Goal: Task Accomplishment & Management: Manage account settings

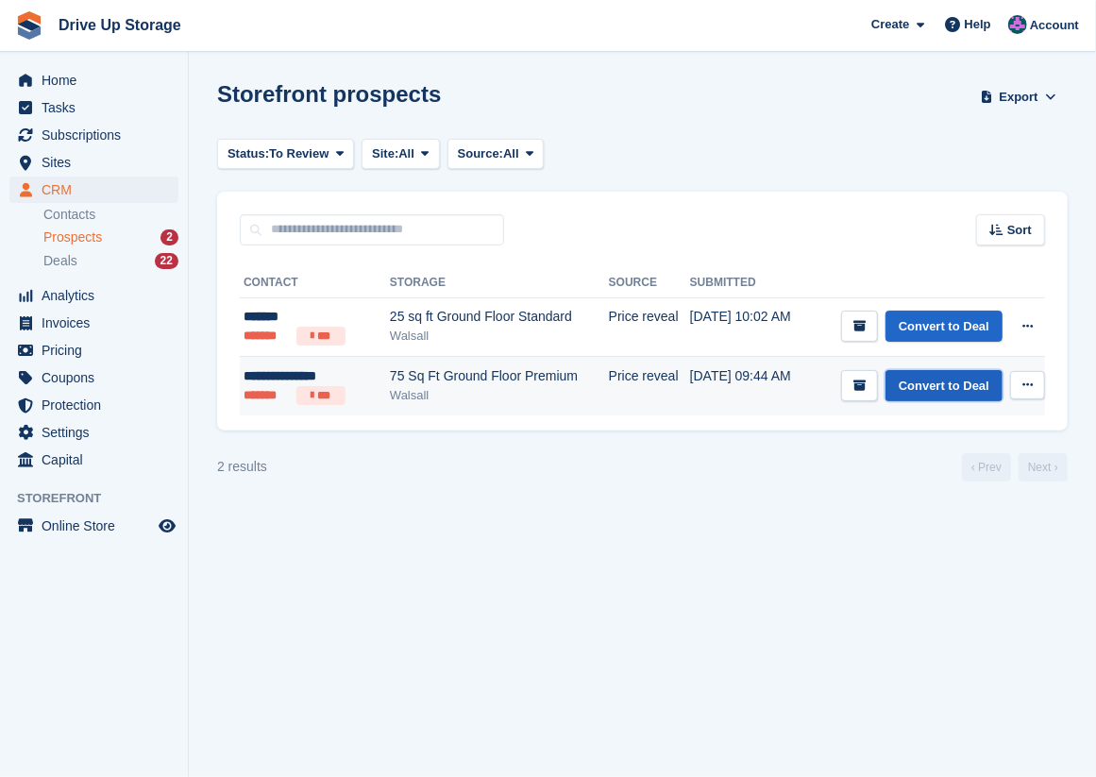
click at [925, 387] on link "Convert to Deal" at bounding box center [944, 385] width 117 height 31
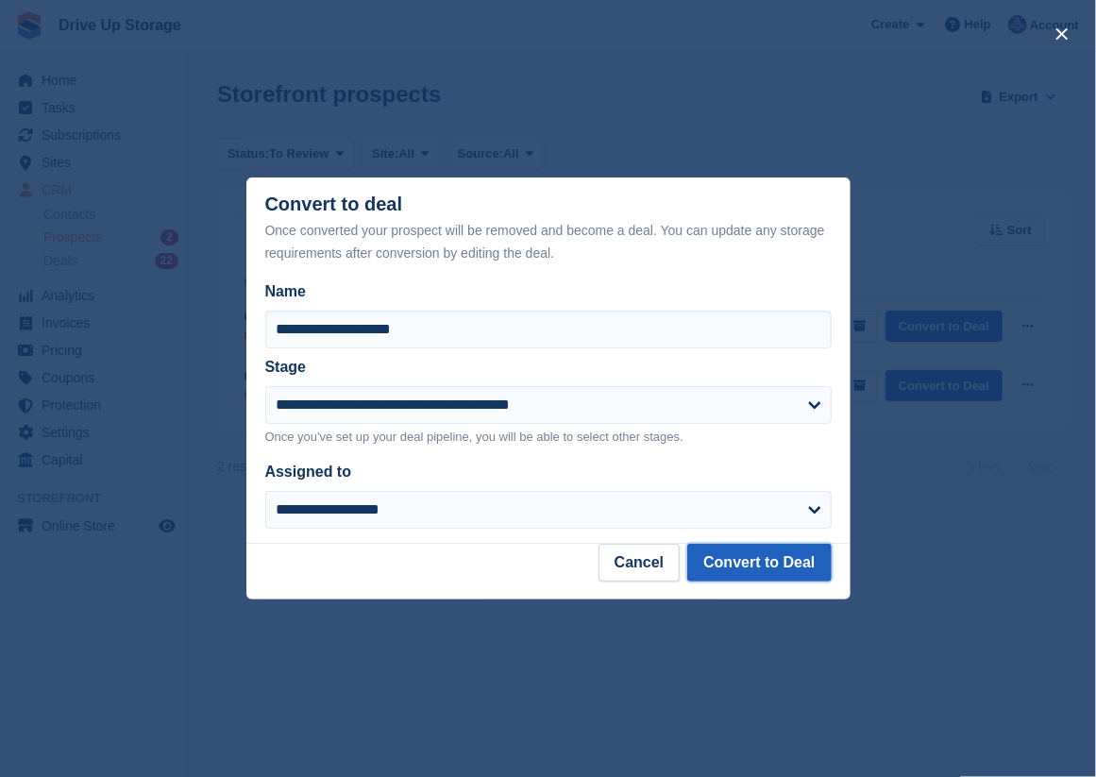
click at [769, 568] on button "Convert to Deal" at bounding box center [759, 563] width 144 height 38
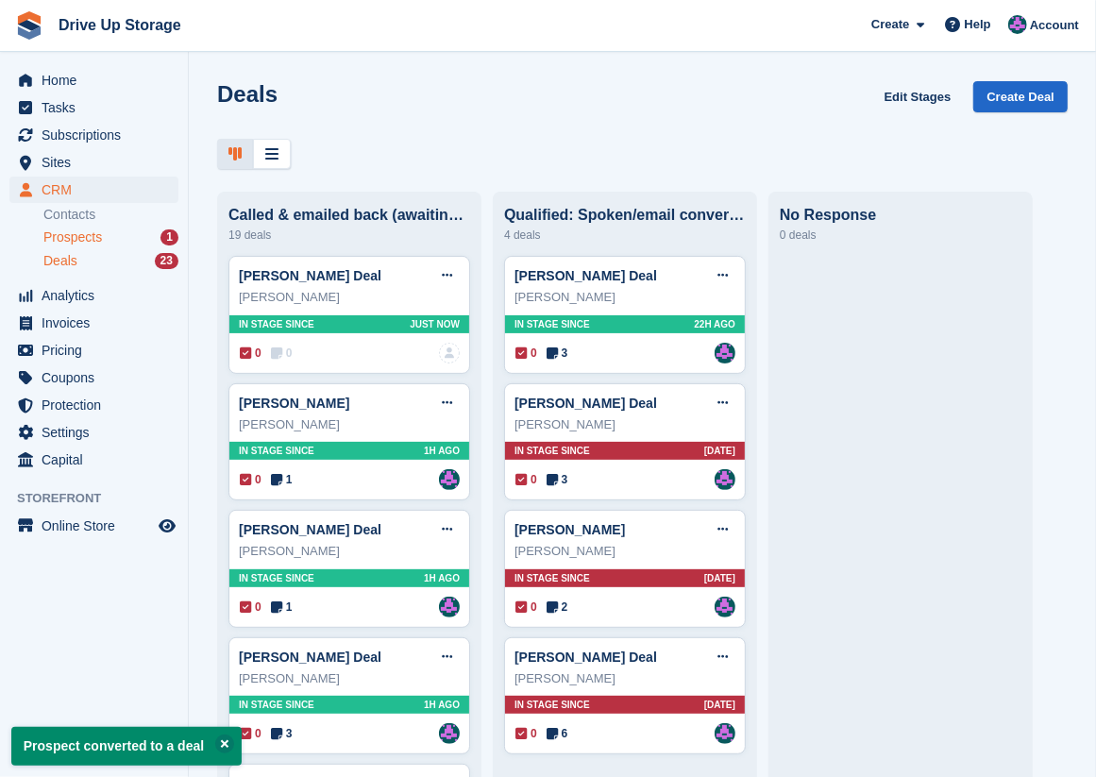
click at [90, 235] on span "Prospects" at bounding box center [72, 238] width 59 height 18
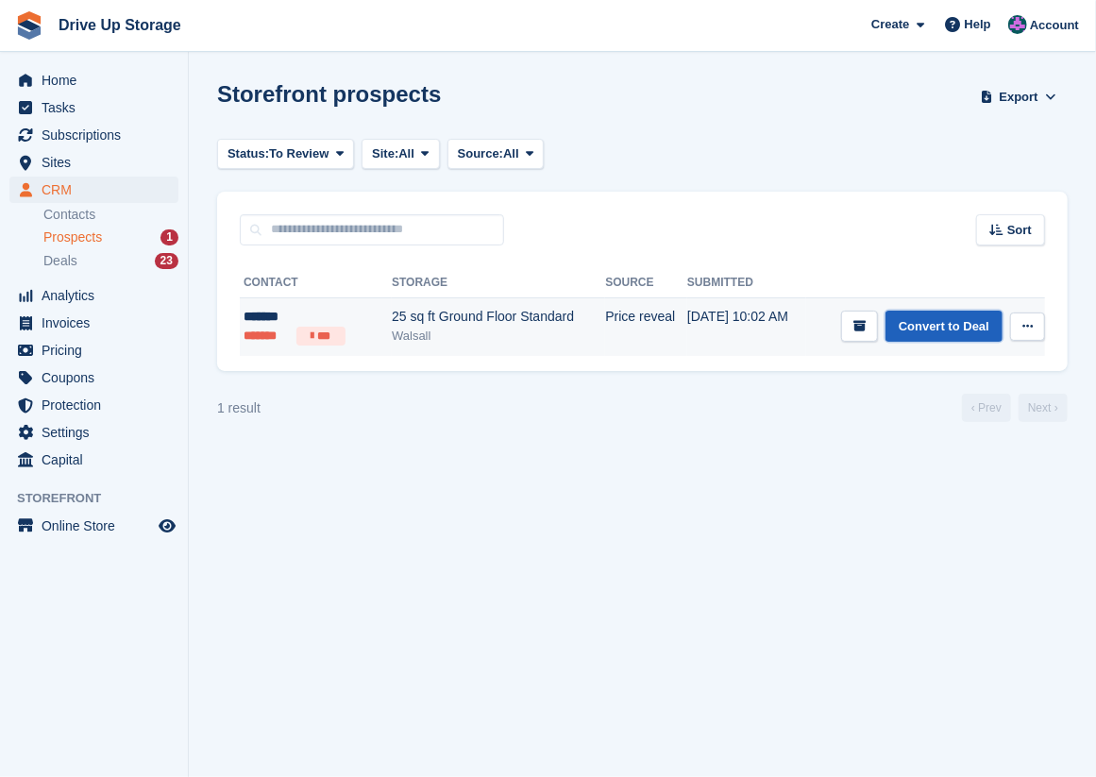
click at [939, 327] on link "Convert to Deal" at bounding box center [944, 326] width 117 height 31
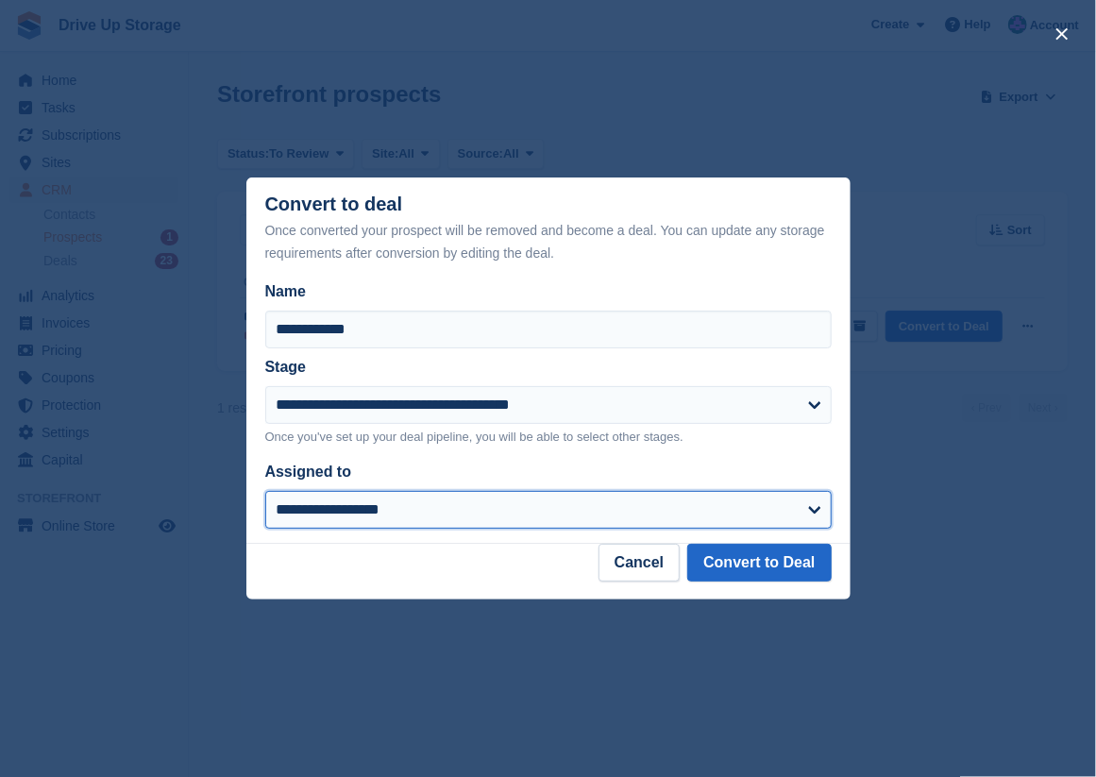
drag, startPoint x: 819, startPoint y: 509, endPoint x: 703, endPoint y: 518, distance: 116.5
click at [818, 510] on select "**********" at bounding box center [548, 510] width 567 height 38
select select "****"
click at [265, 493] on select "**********" at bounding box center [548, 510] width 567 height 38
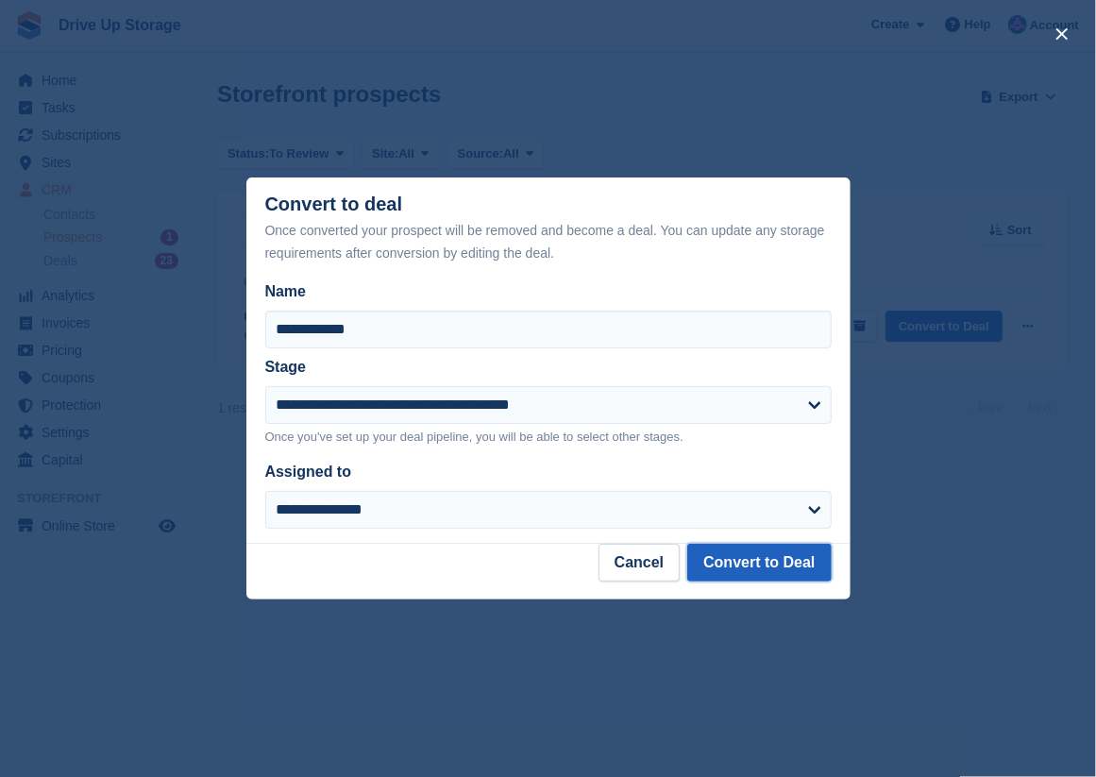
click at [728, 567] on button "Convert to Deal" at bounding box center [759, 563] width 144 height 38
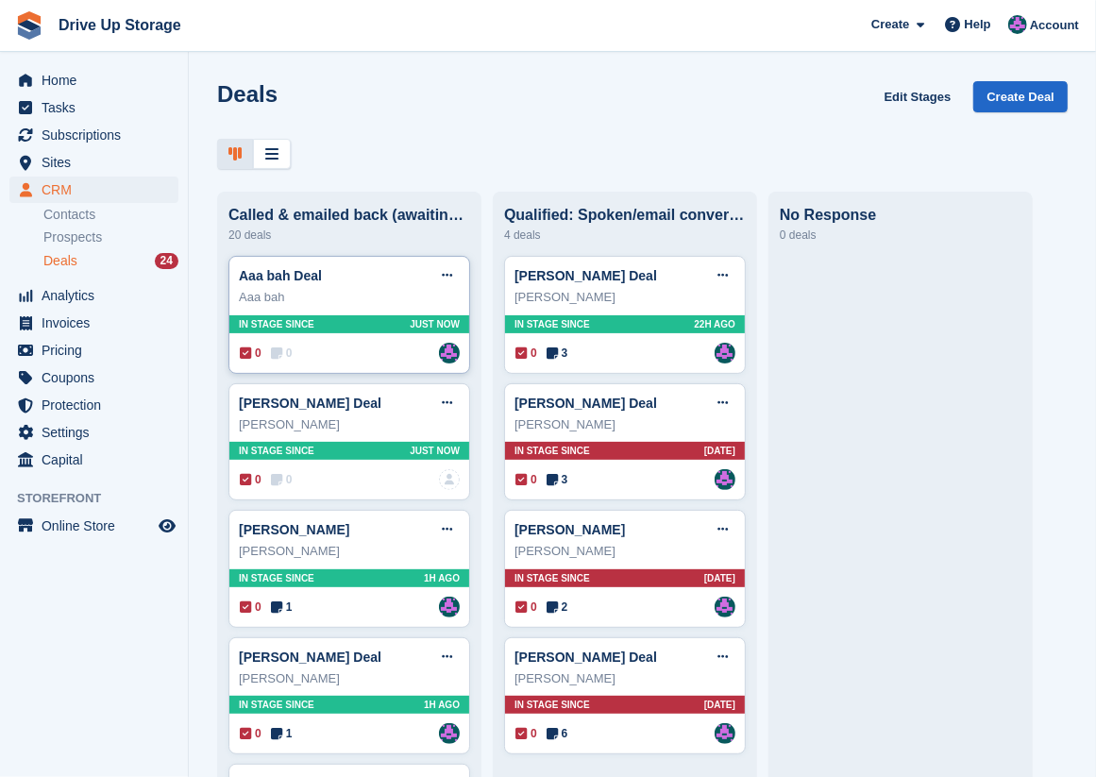
click at [333, 304] on div "Aaa bah" at bounding box center [349, 297] width 221 height 19
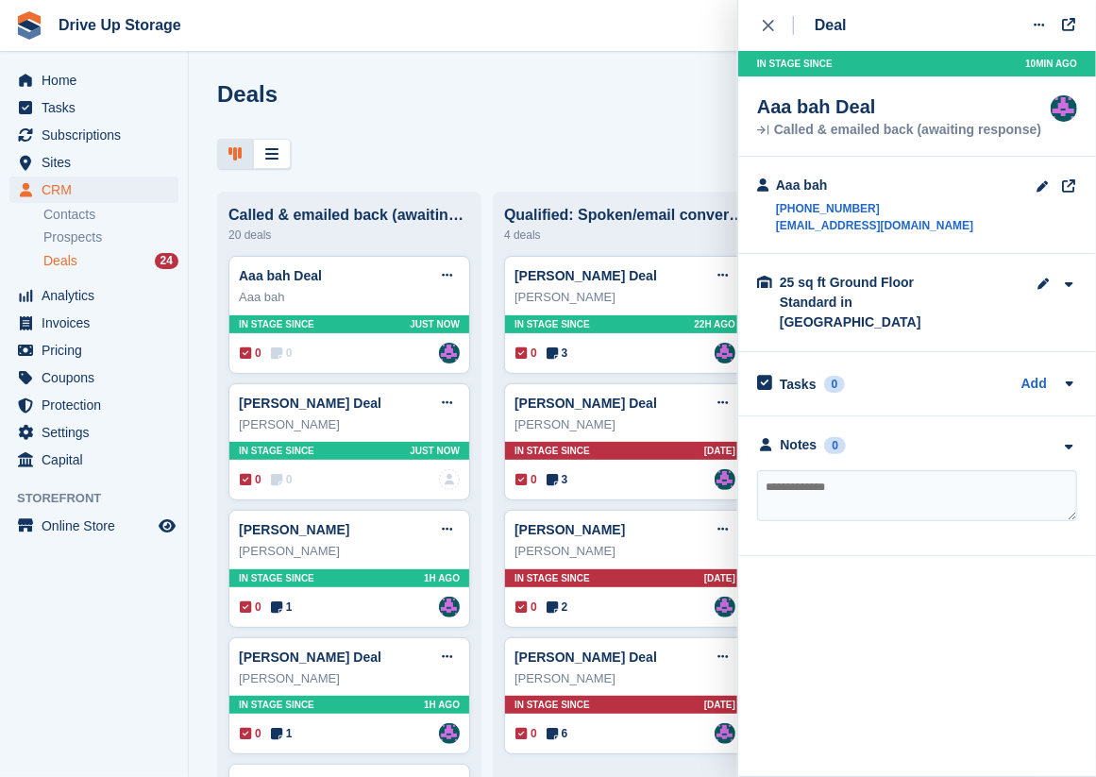
click at [850, 472] on textarea at bounding box center [917, 495] width 320 height 51
type textarea "**********"
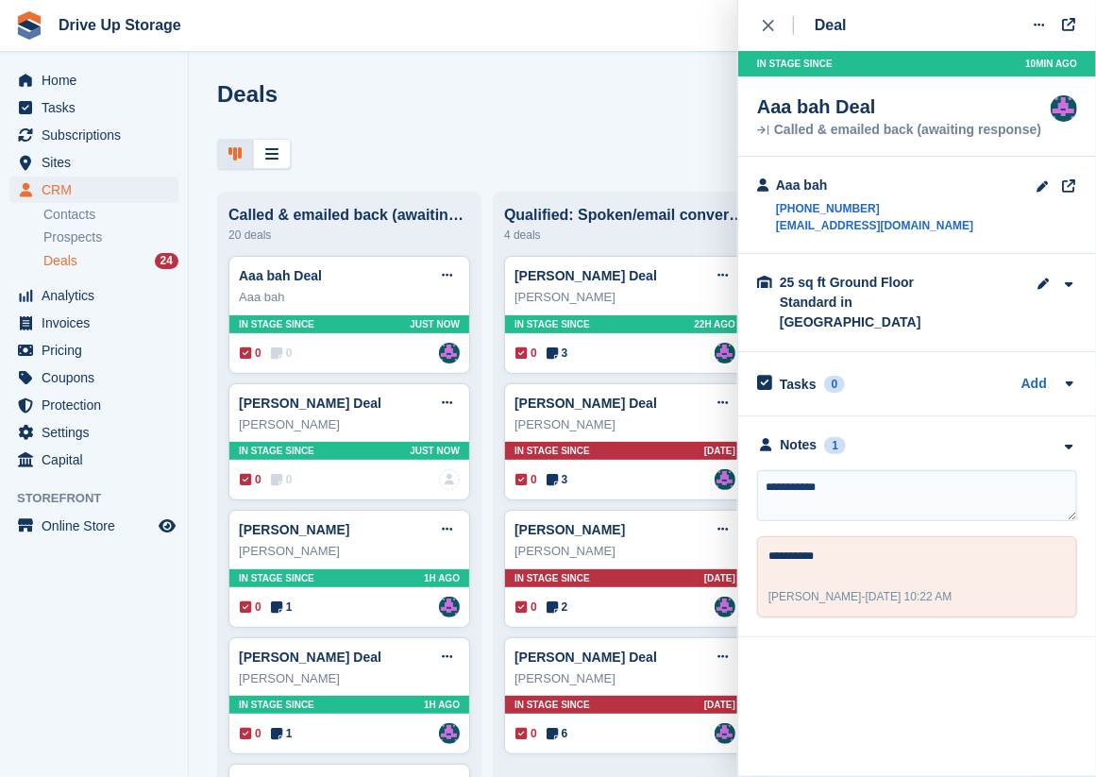
type textarea "**********"
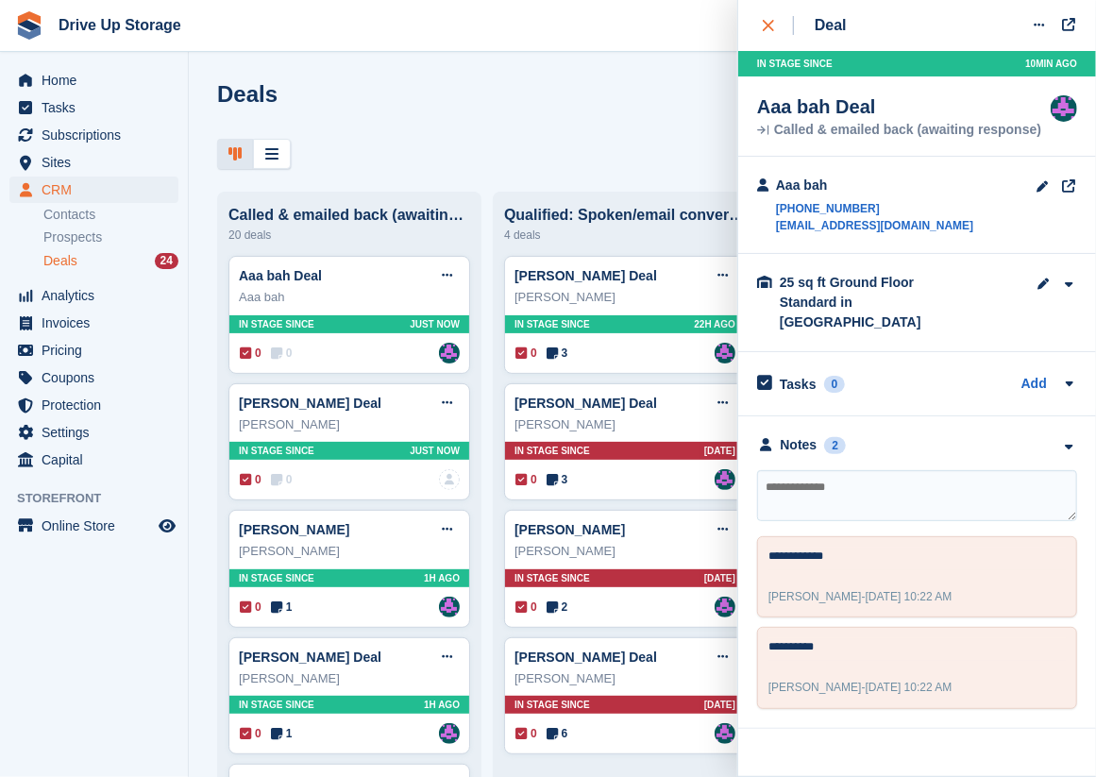
click at [768, 27] on icon "close" at bounding box center [768, 25] width 11 height 11
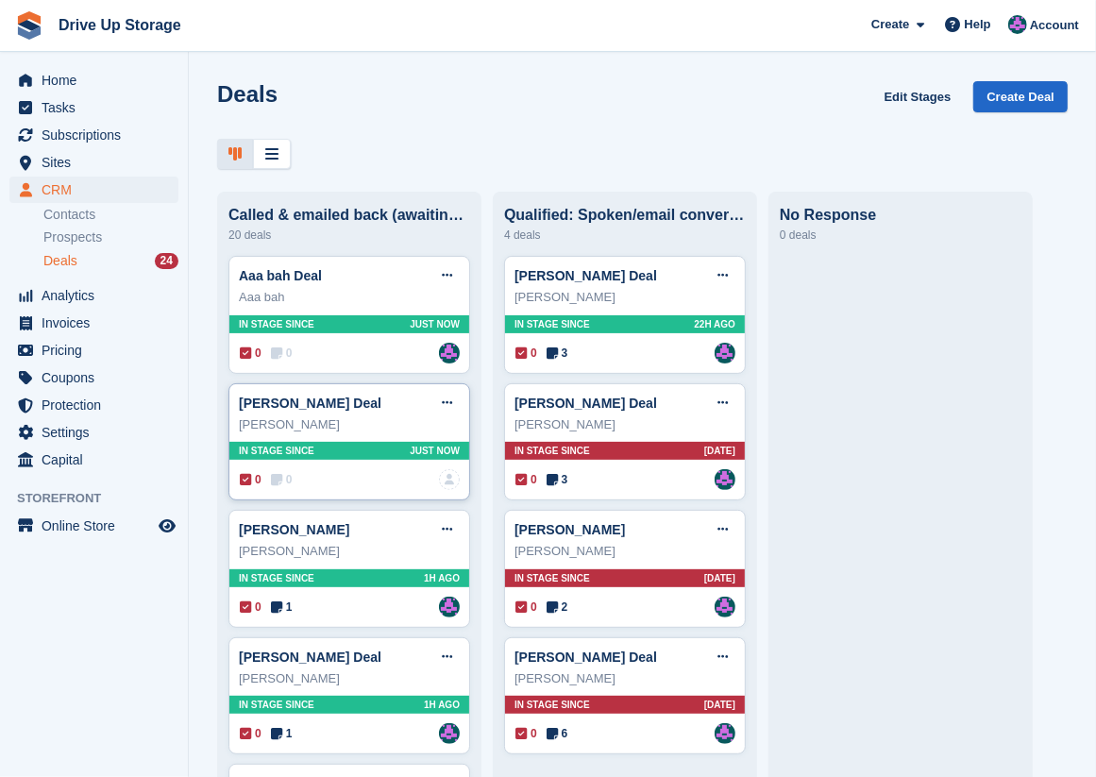
click at [376, 482] on div "0 0 No one is assigned to this deal" at bounding box center [350, 479] width 220 height 21
click at [385, 412] on div "Louise Williams Deal Edit deal Mark as won Mark as lost Delete deal" at bounding box center [349, 403] width 221 height 28
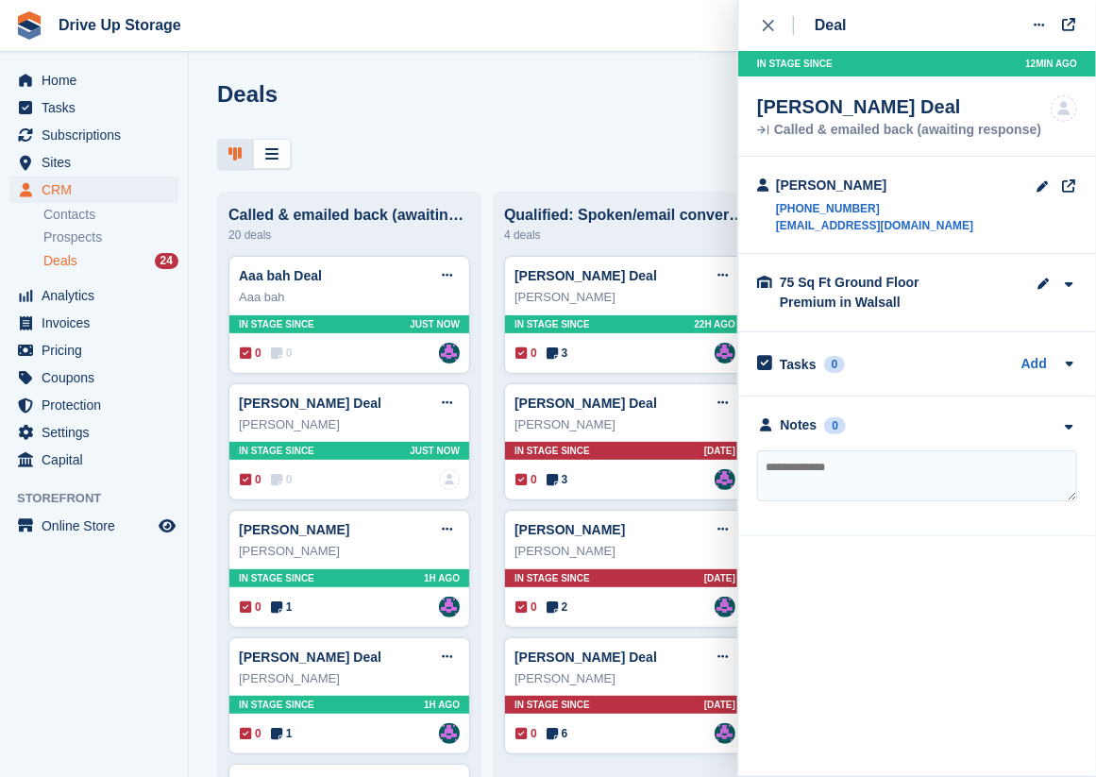
click at [791, 454] on textarea at bounding box center [917, 475] width 320 height 51
type textarea "**********"
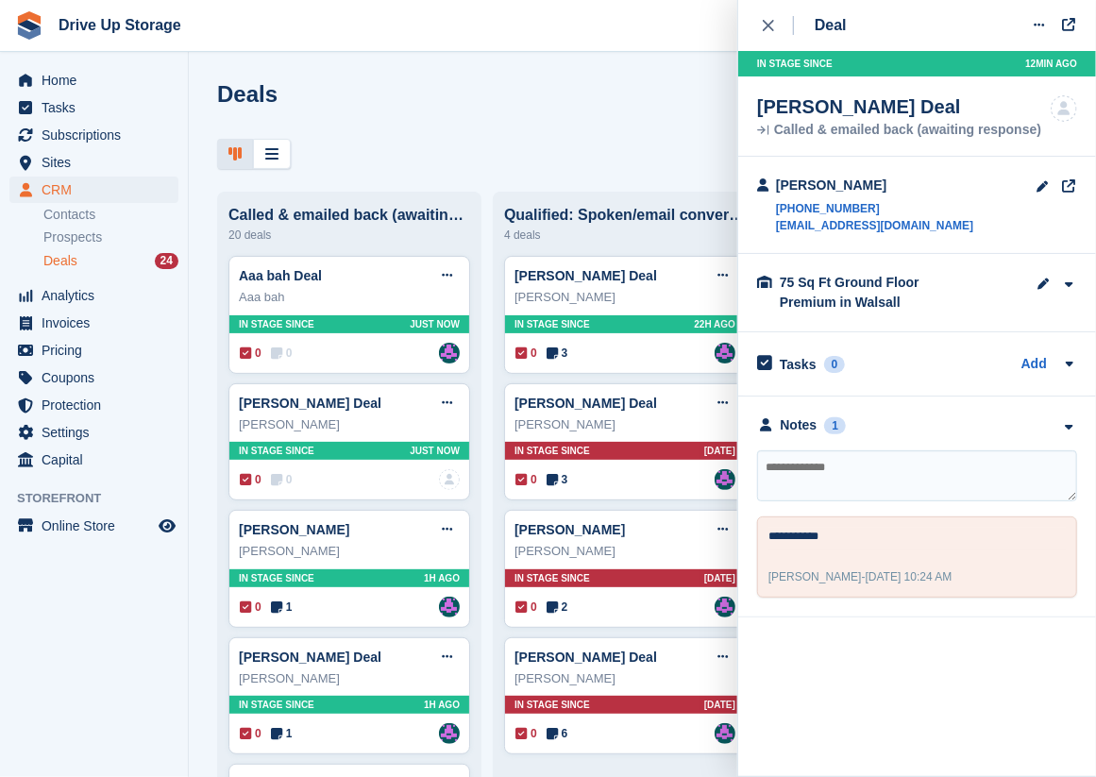
drag, startPoint x: 759, startPoint y: 28, endPoint x: 763, endPoint y: 108, distance: 79.4
click at [759, 28] on button "close" at bounding box center [778, 25] width 42 height 51
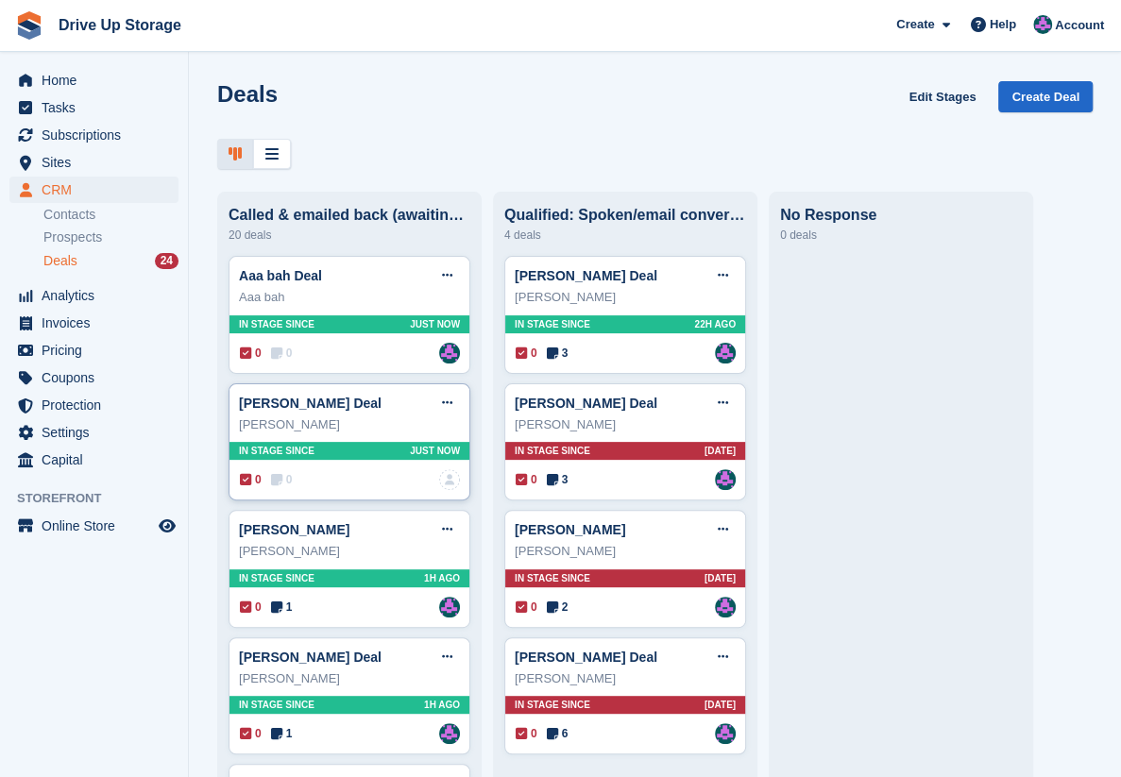
click at [376, 485] on div "0 0 No one is assigned to this deal" at bounding box center [350, 479] width 220 height 21
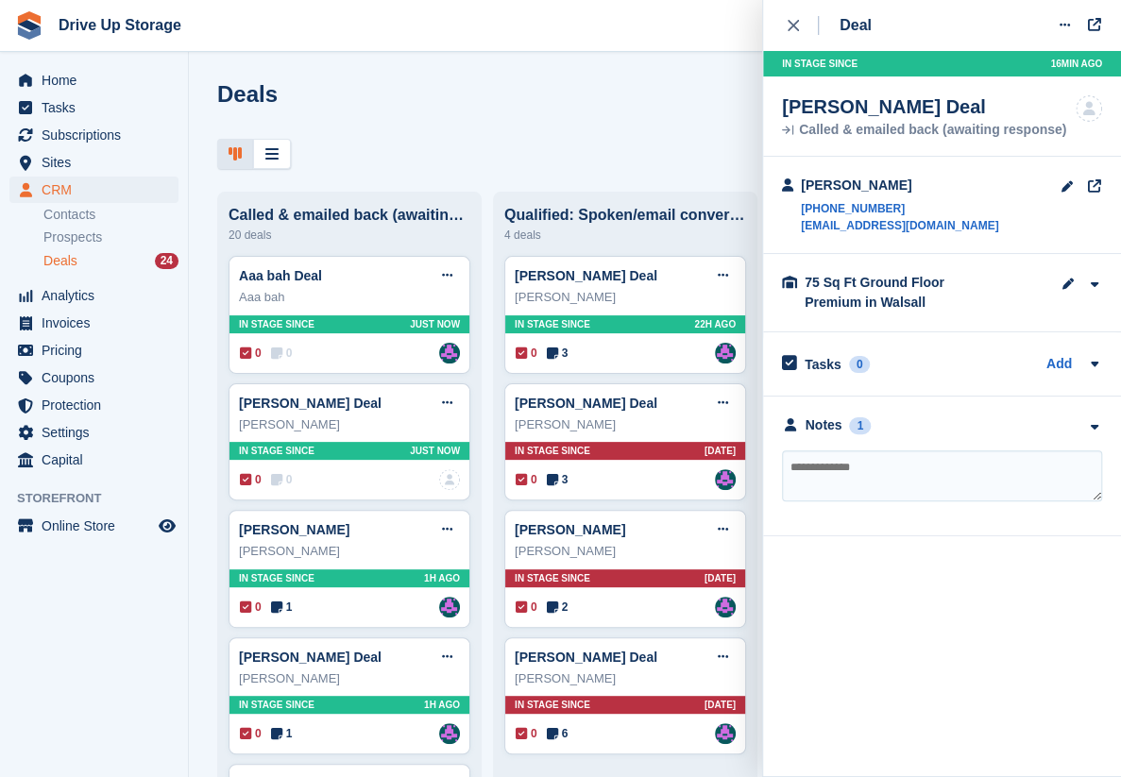
click at [886, 462] on textarea at bounding box center [942, 475] width 320 height 51
type textarea "*"
type textarea "*******"
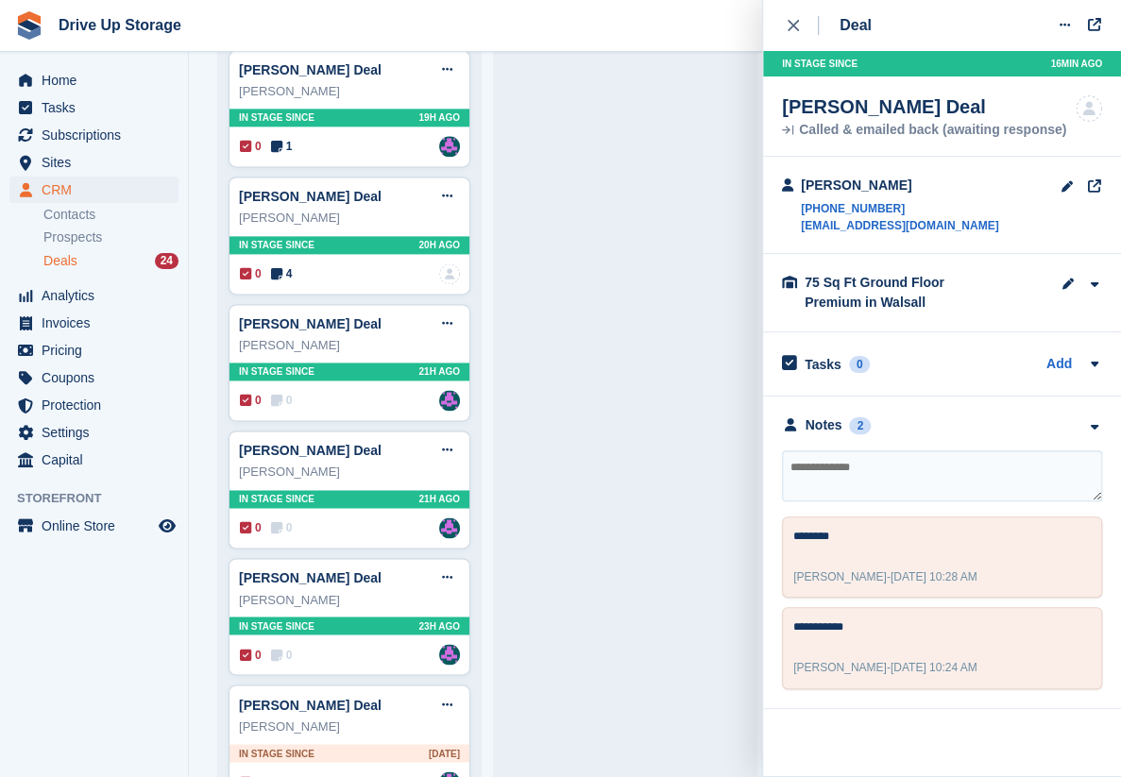
scroll to position [1133, 0]
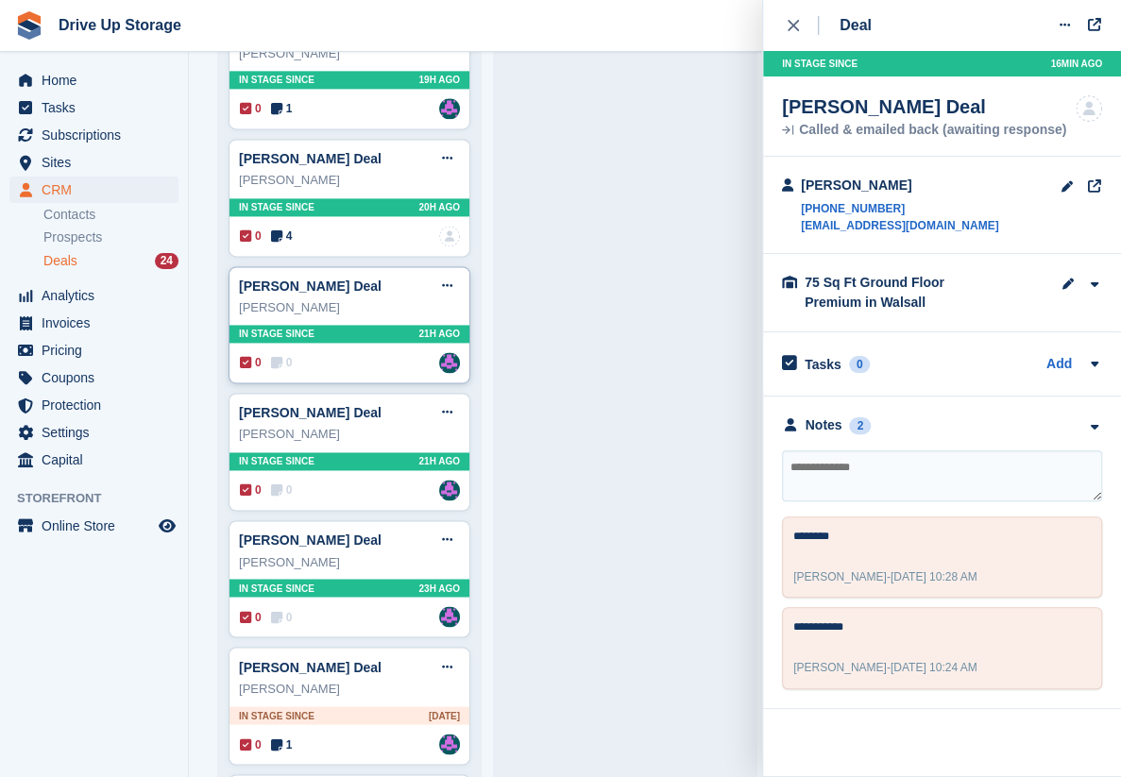
click at [387, 371] on div "Amaarah Sidat Deal Edit deal Mark as won Mark as lost Delete deal Amaarah Sidat…" at bounding box center [350, 325] width 242 height 118
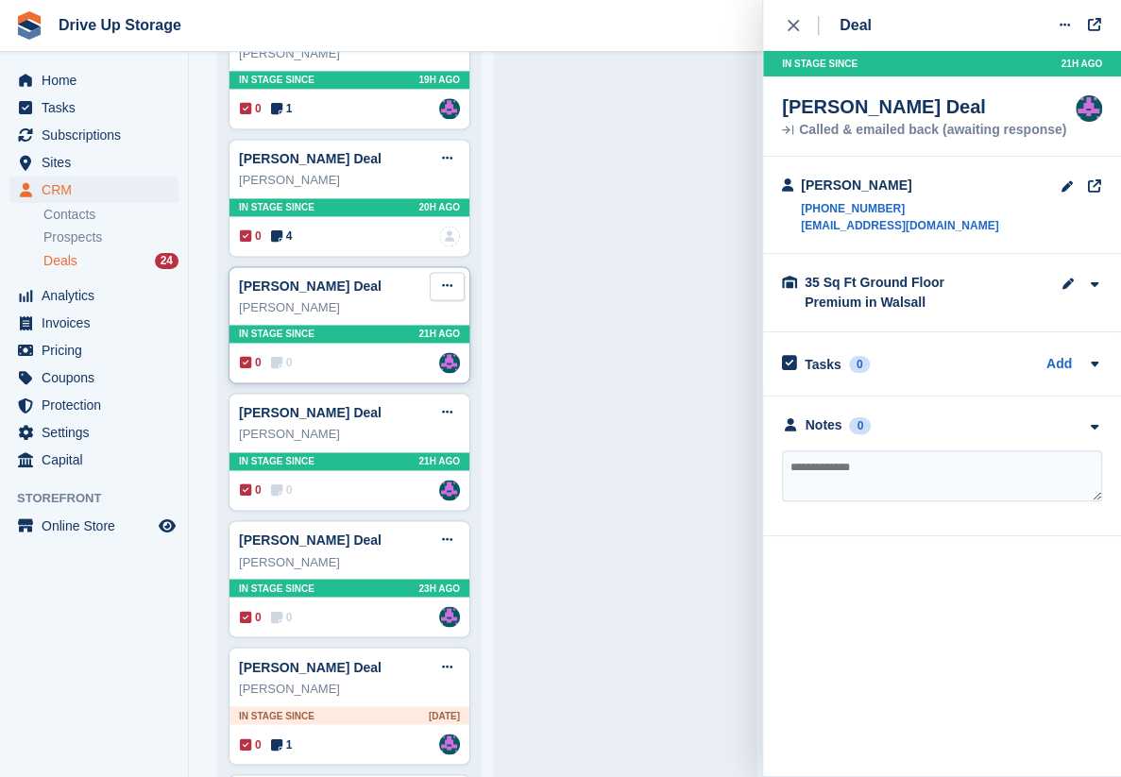
click at [449, 279] on icon at bounding box center [447, 285] width 10 height 12
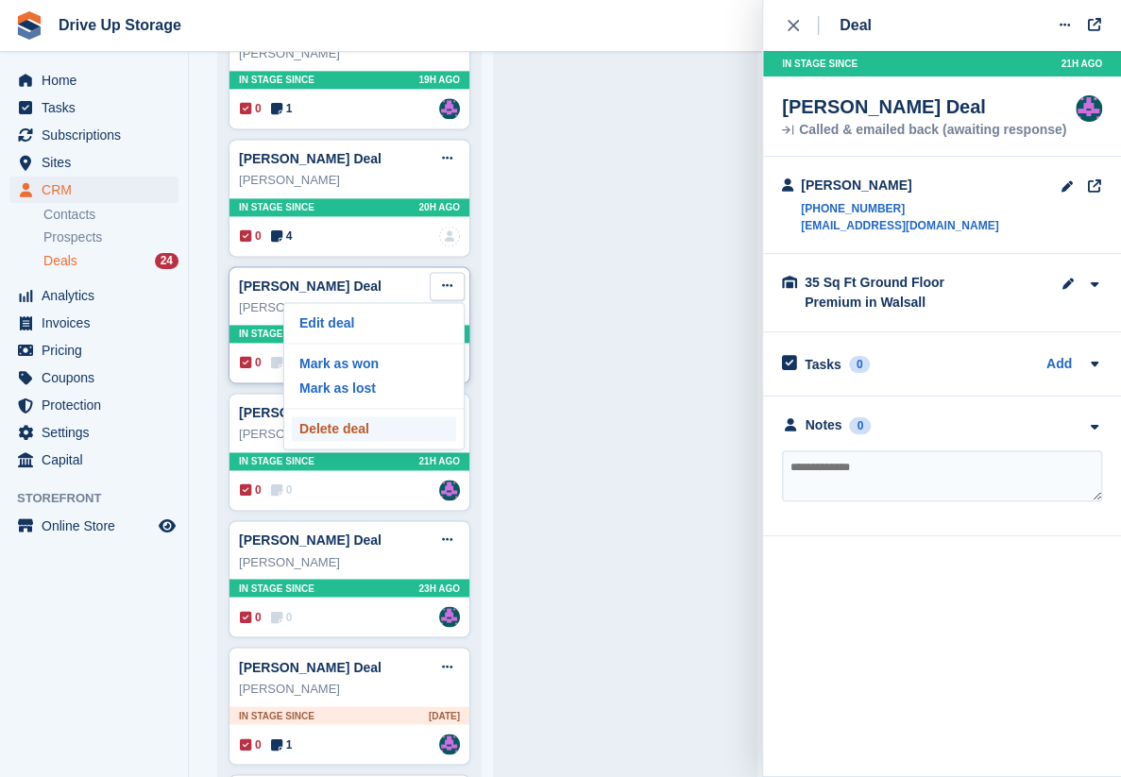
click at [378, 417] on p "Delete deal" at bounding box center [374, 428] width 164 height 25
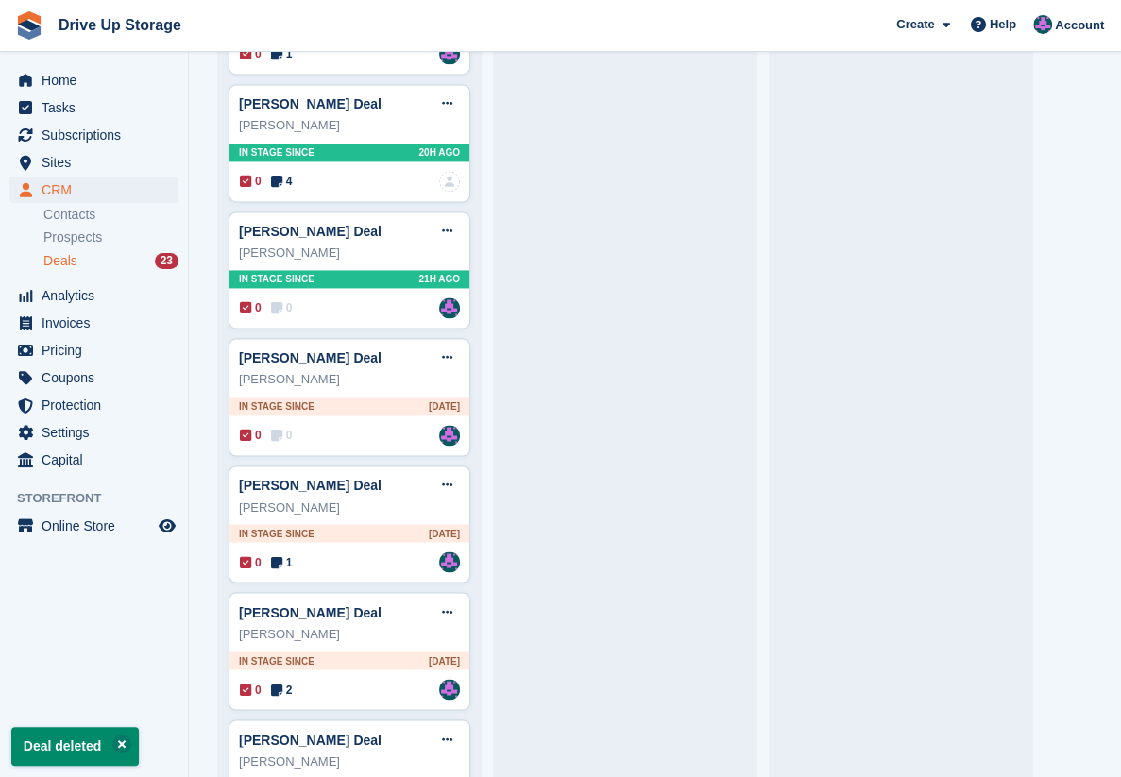
scroll to position [1195, 0]
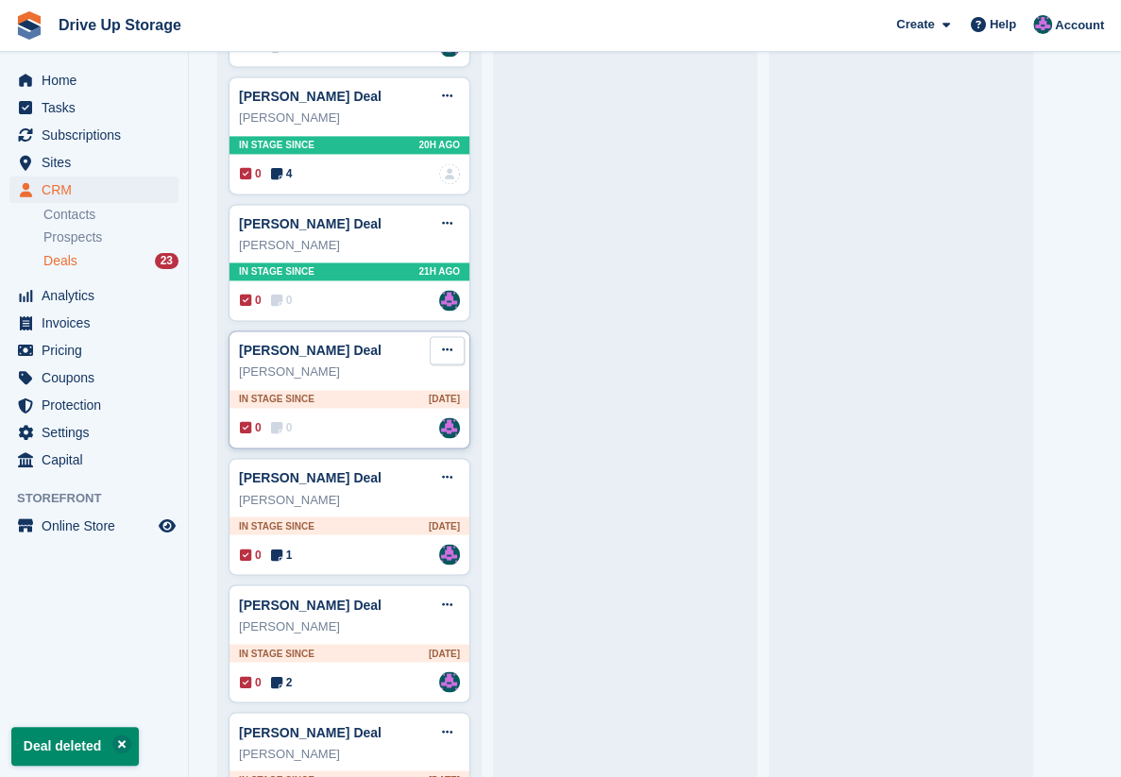
click at [449, 344] on icon at bounding box center [447, 350] width 10 height 12
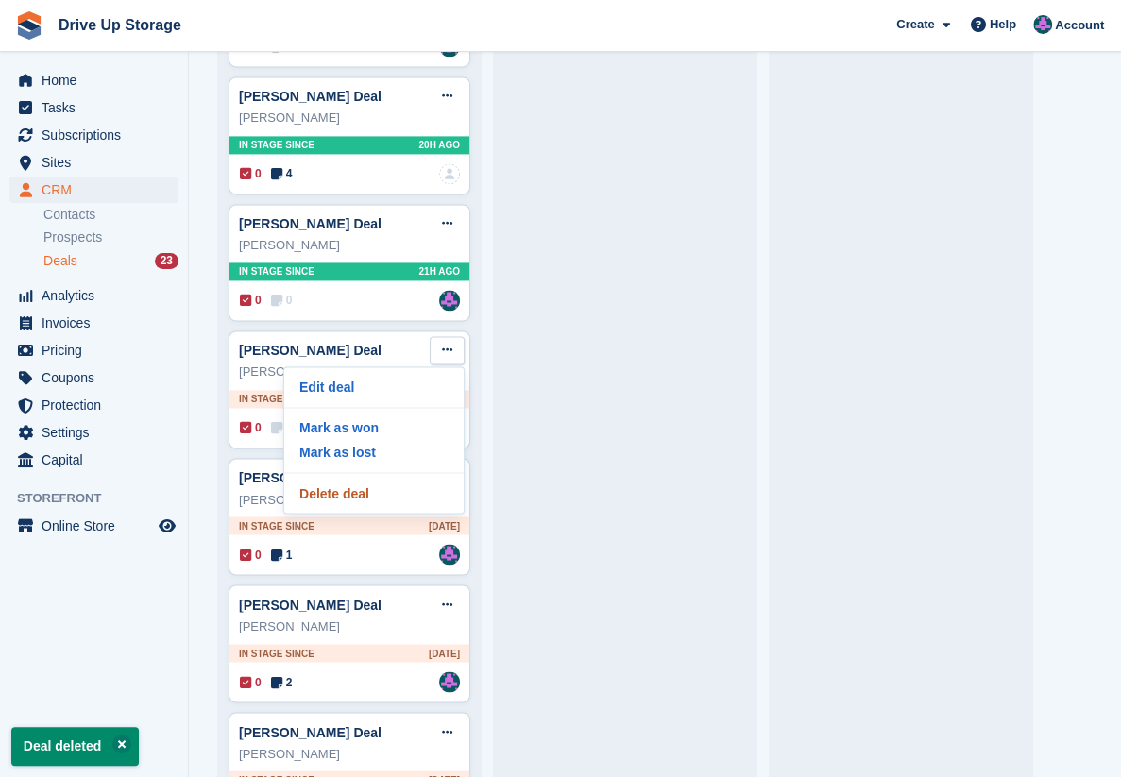
drag, startPoint x: 400, startPoint y: 485, endPoint x: 619, endPoint y: 37, distance: 499.2
click at [399, 485] on p "Delete deal" at bounding box center [374, 493] width 164 height 25
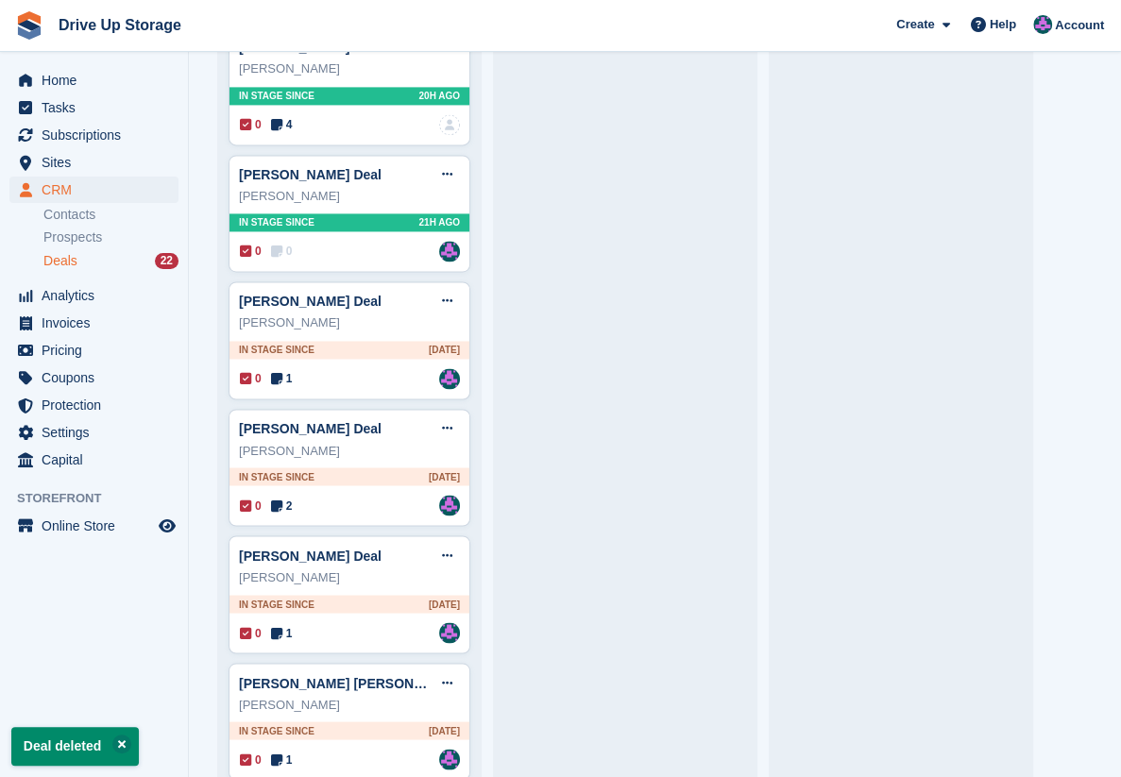
scroll to position [1322, 0]
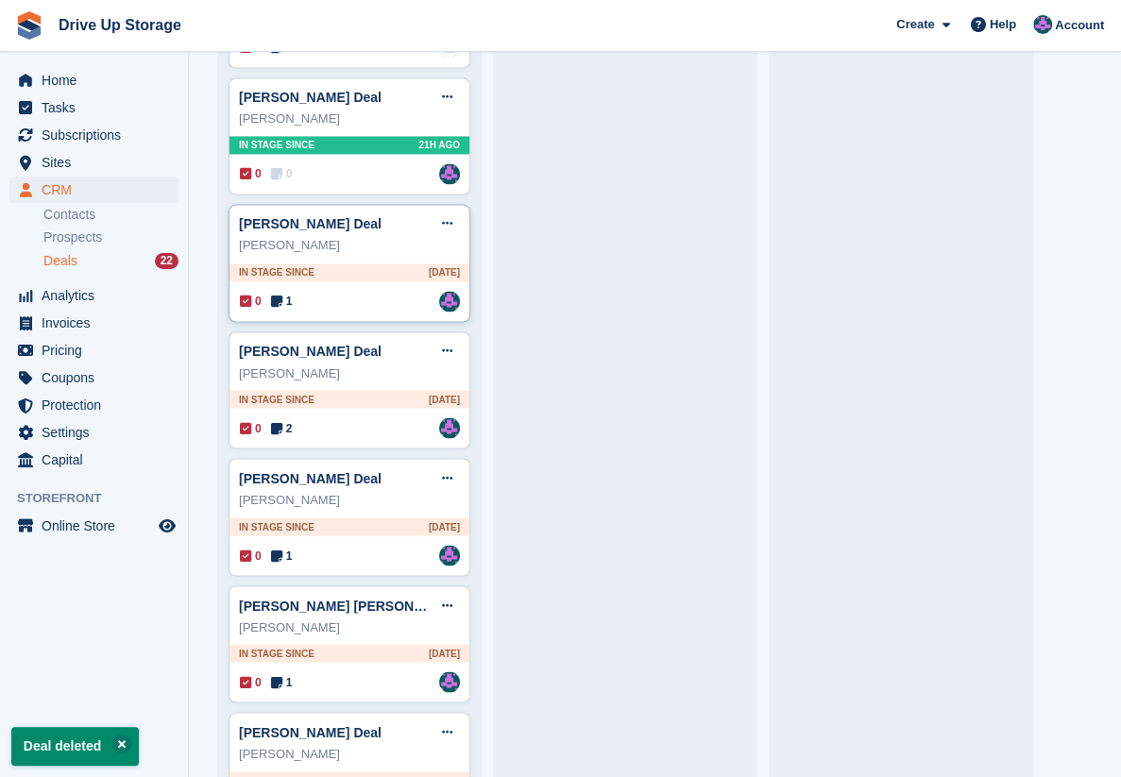
click at [398, 301] on div "0 1 Assigned to Andy" at bounding box center [350, 301] width 220 height 21
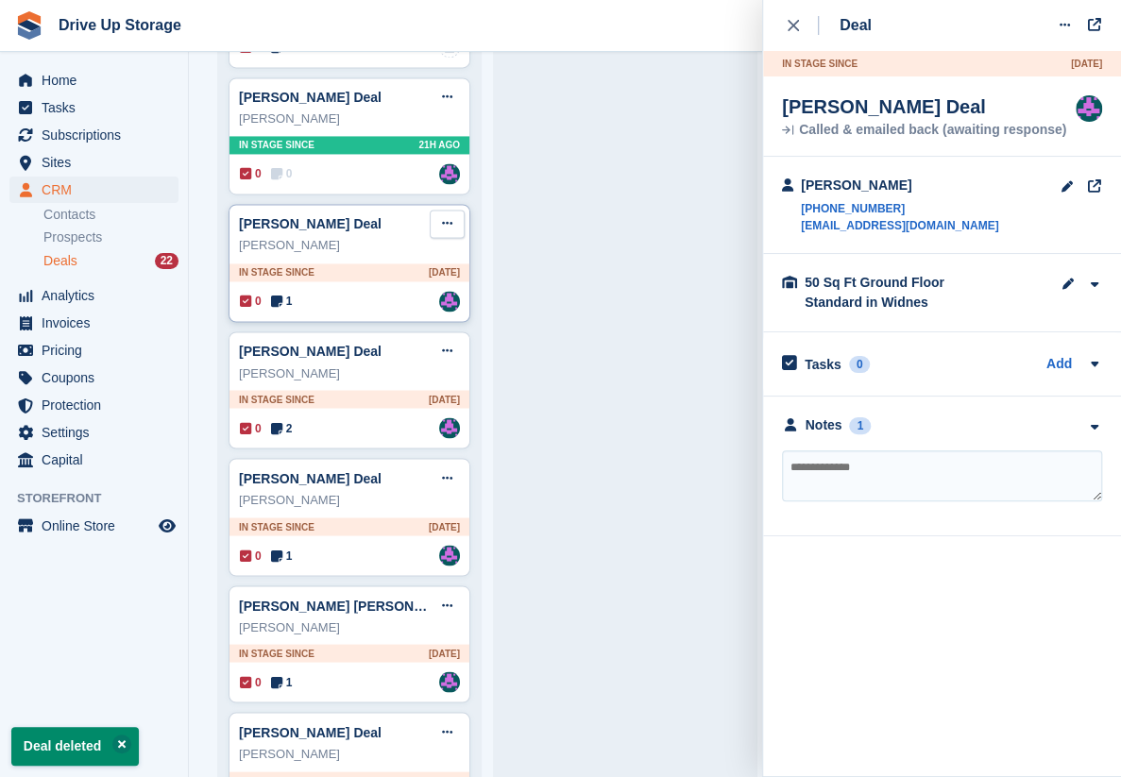
click at [448, 217] on icon at bounding box center [447, 223] width 10 height 12
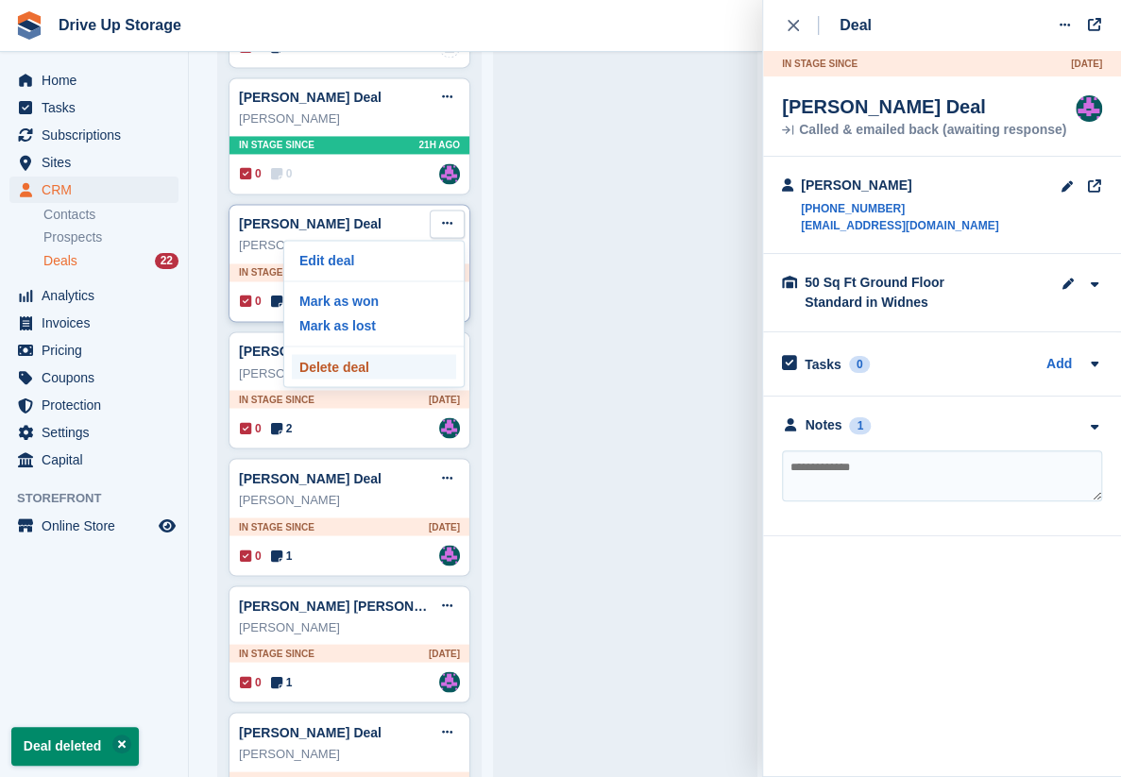
click at [349, 354] on p "Delete deal" at bounding box center [374, 366] width 164 height 25
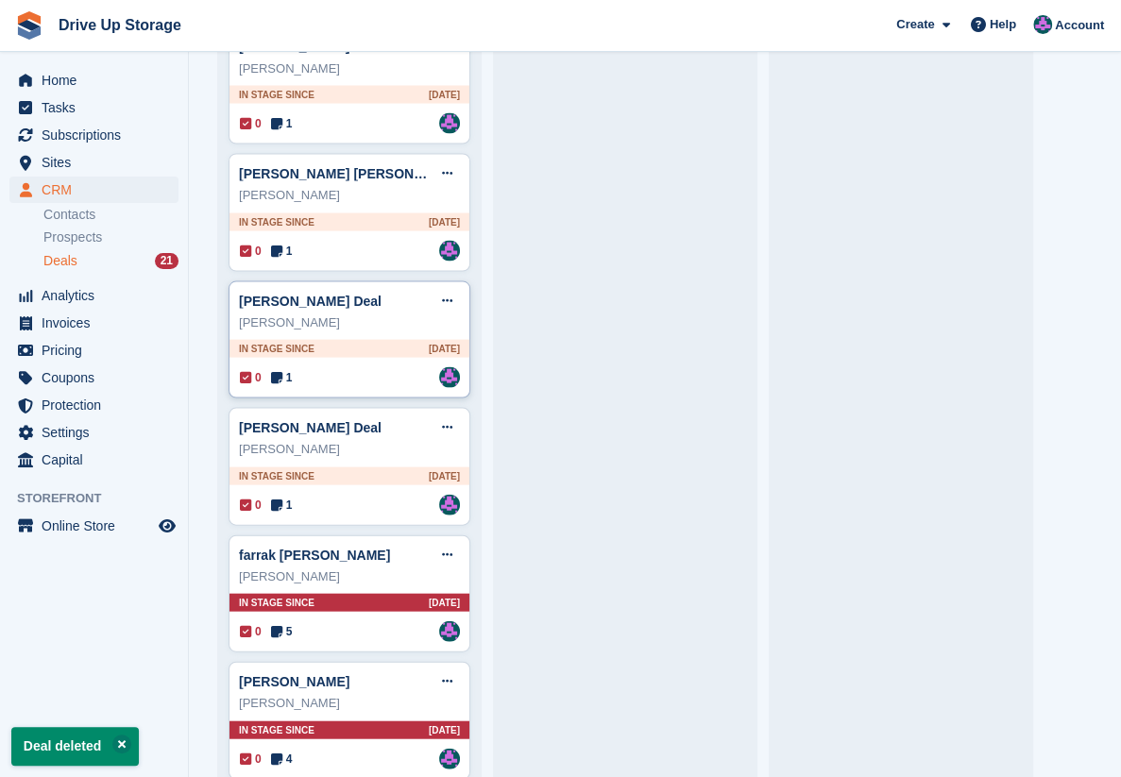
scroll to position [1635, 0]
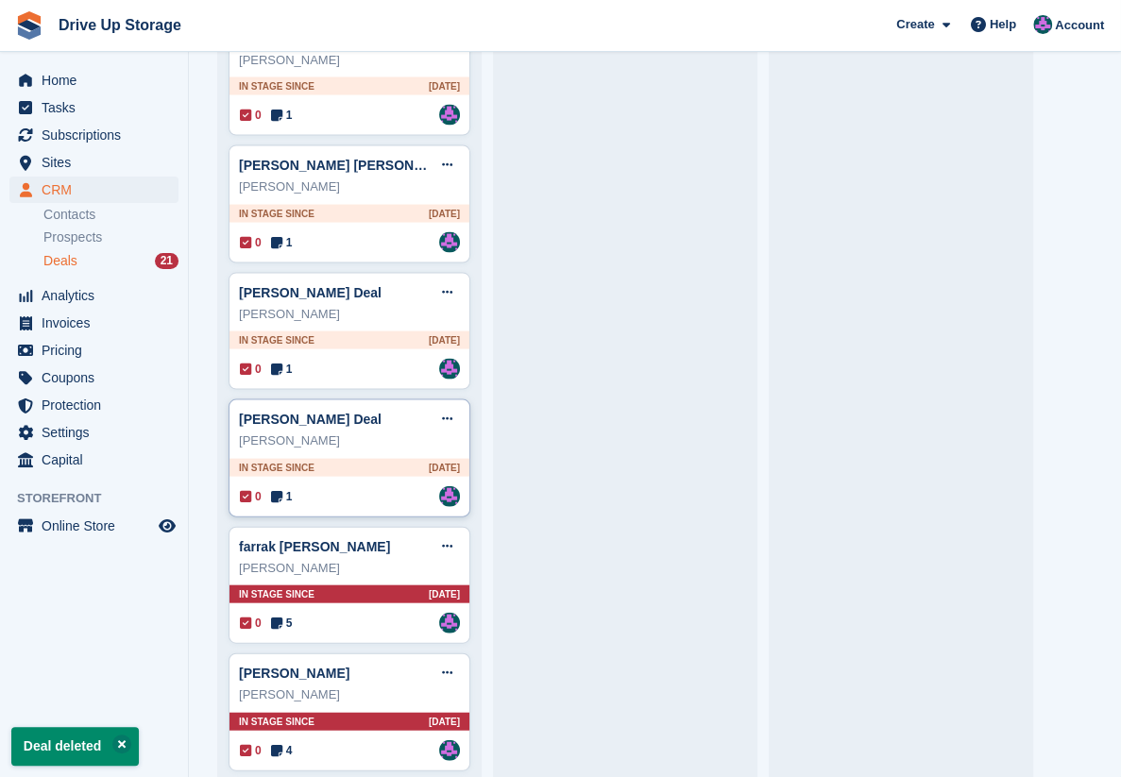
click at [361, 431] on div "Adam Yeardley" at bounding box center [349, 440] width 221 height 19
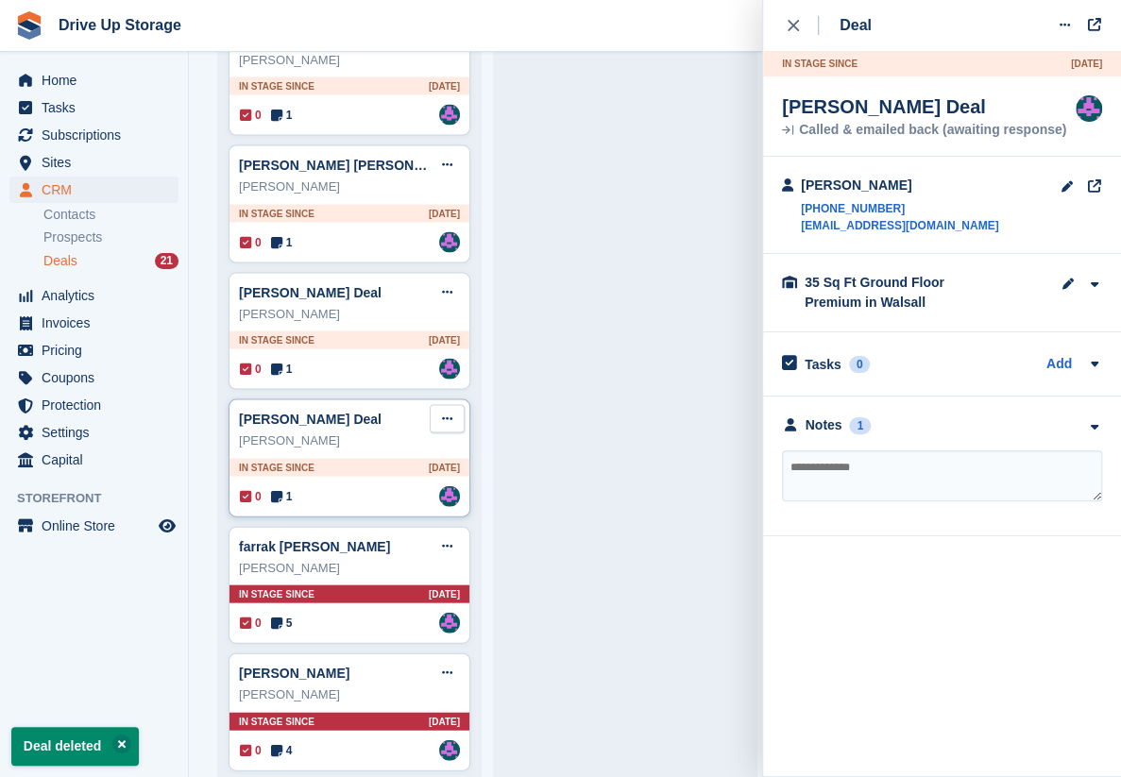
click at [445, 412] on icon at bounding box center [447, 418] width 10 height 12
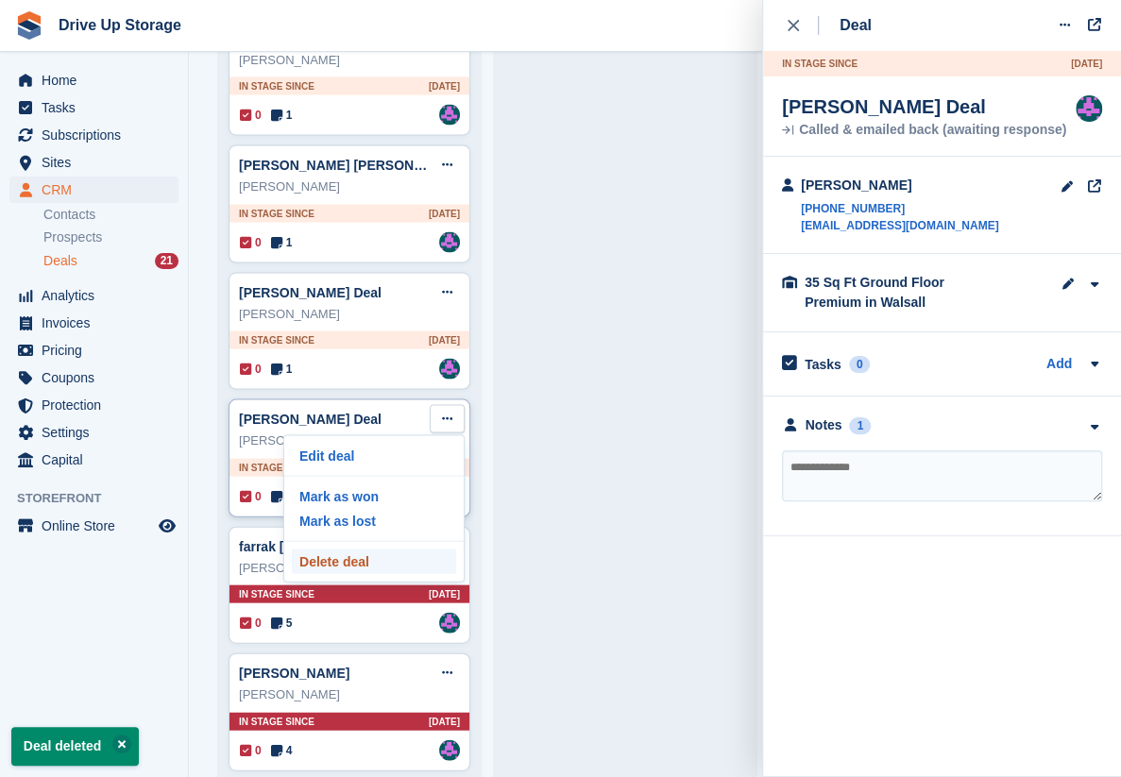
click at [380, 549] on p "Delete deal" at bounding box center [374, 561] width 164 height 25
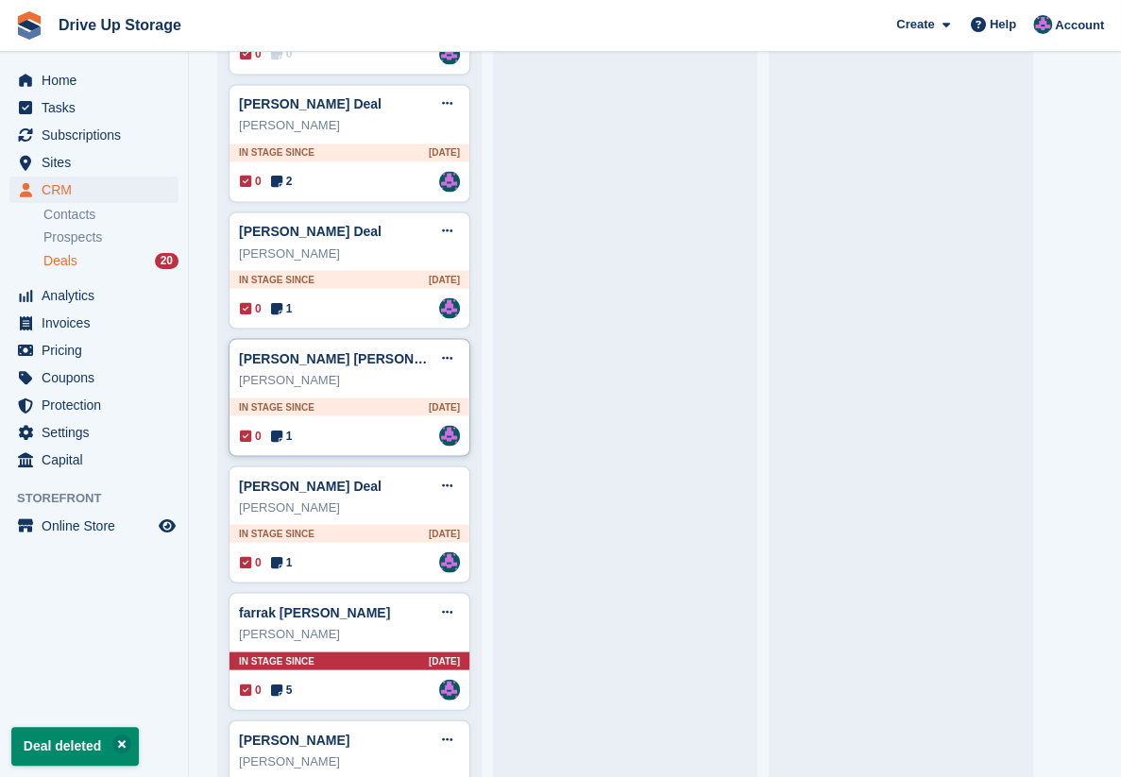
scroll to position [1511, 0]
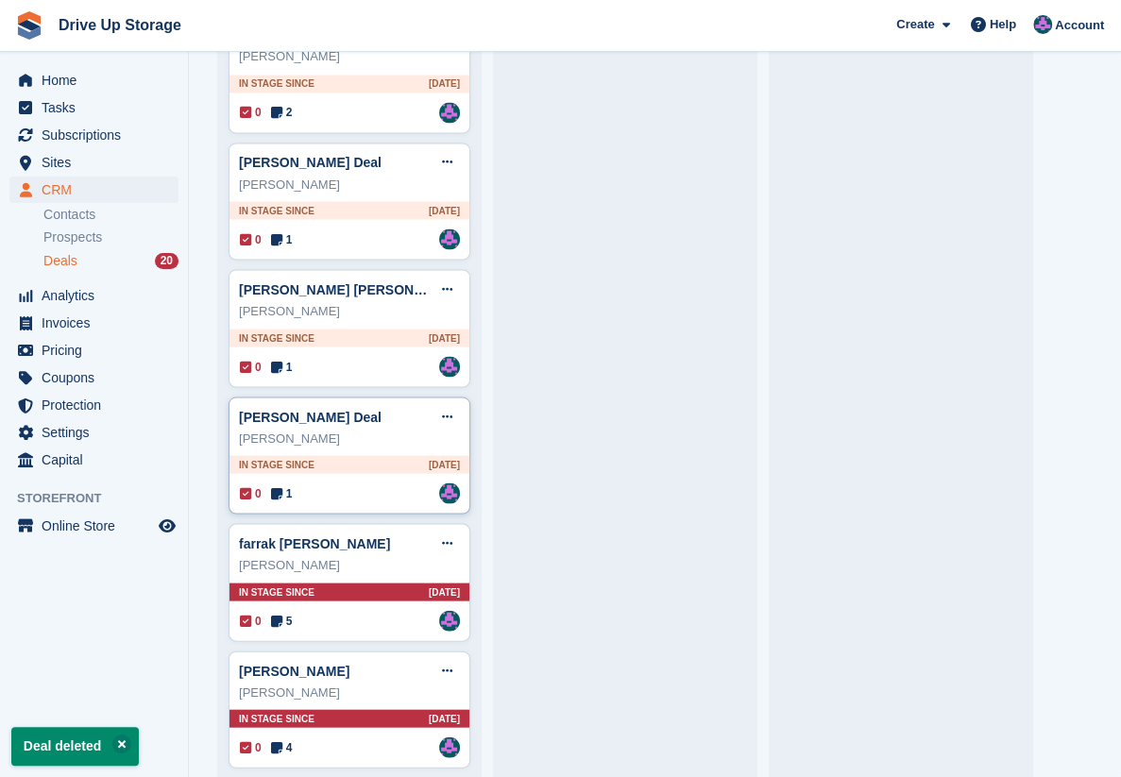
click at [397, 432] on div "Miss Alison J Rogers" at bounding box center [349, 438] width 221 height 19
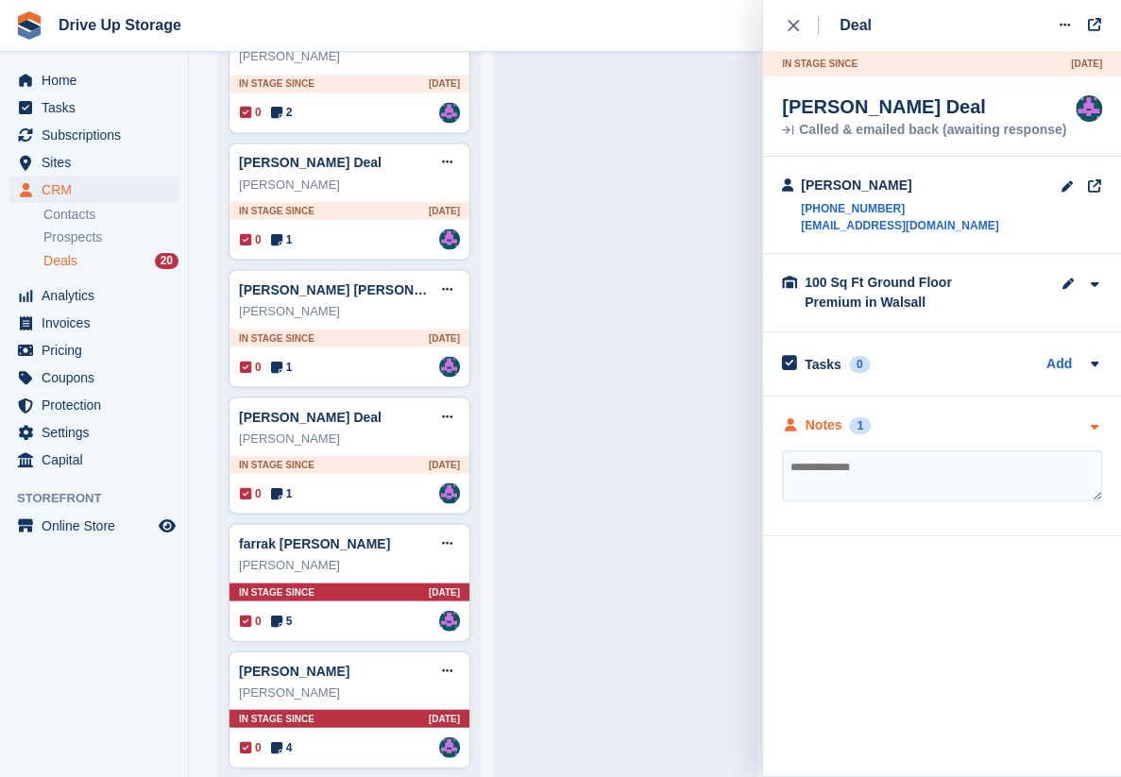
click at [1087, 429] on icon "button" at bounding box center [1094, 427] width 16 height 12
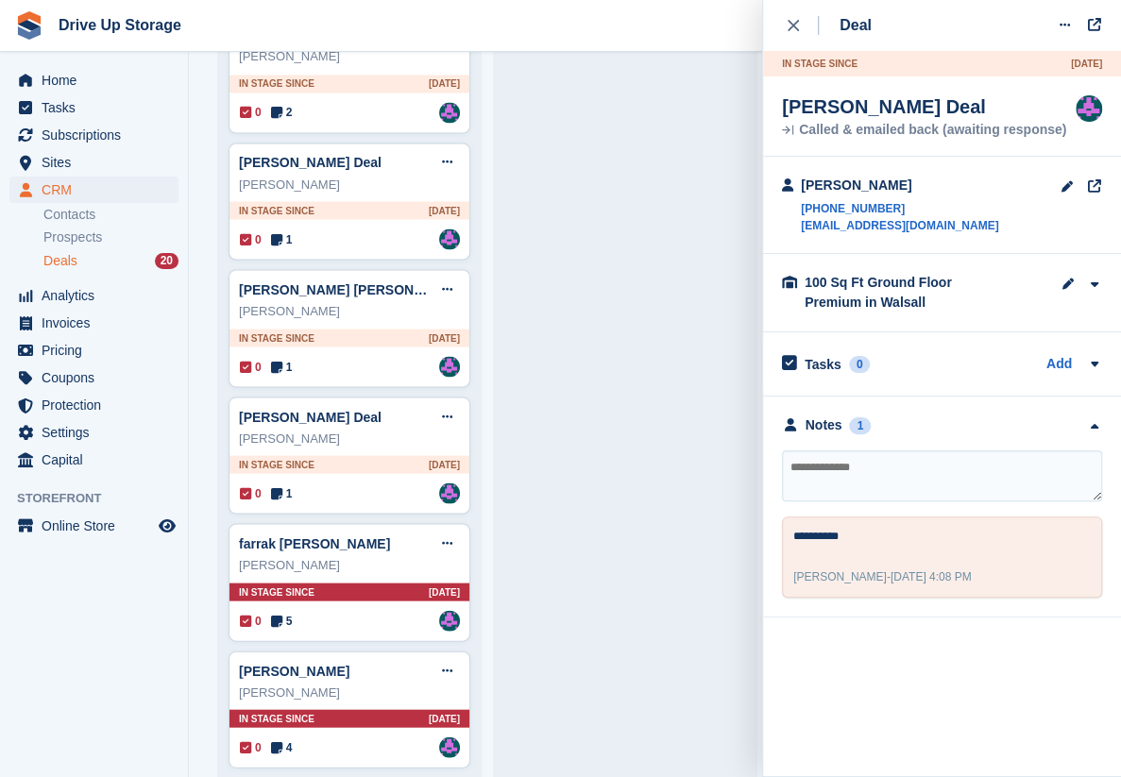
click at [884, 464] on textarea at bounding box center [942, 475] width 320 height 51
type textarea "**********"
click at [442, 536] on icon at bounding box center [447, 542] width 10 height 12
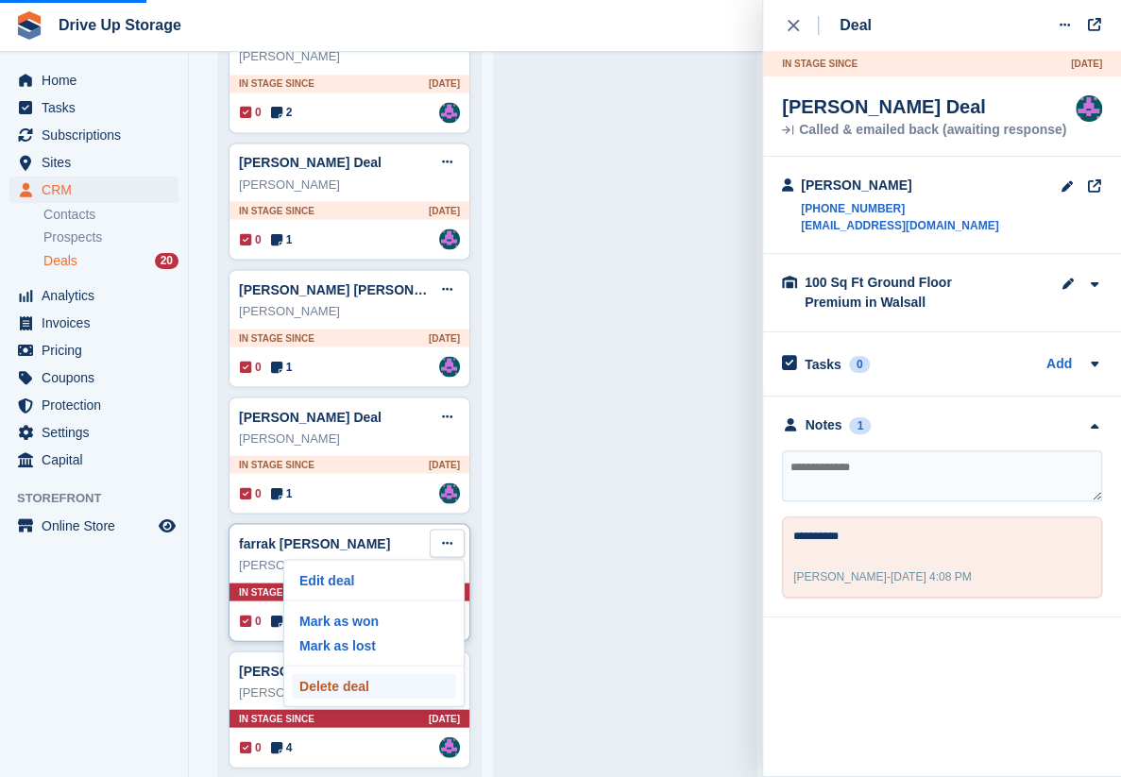
click at [364, 673] on p "Delete deal" at bounding box center [374, 685] width 164 height 25
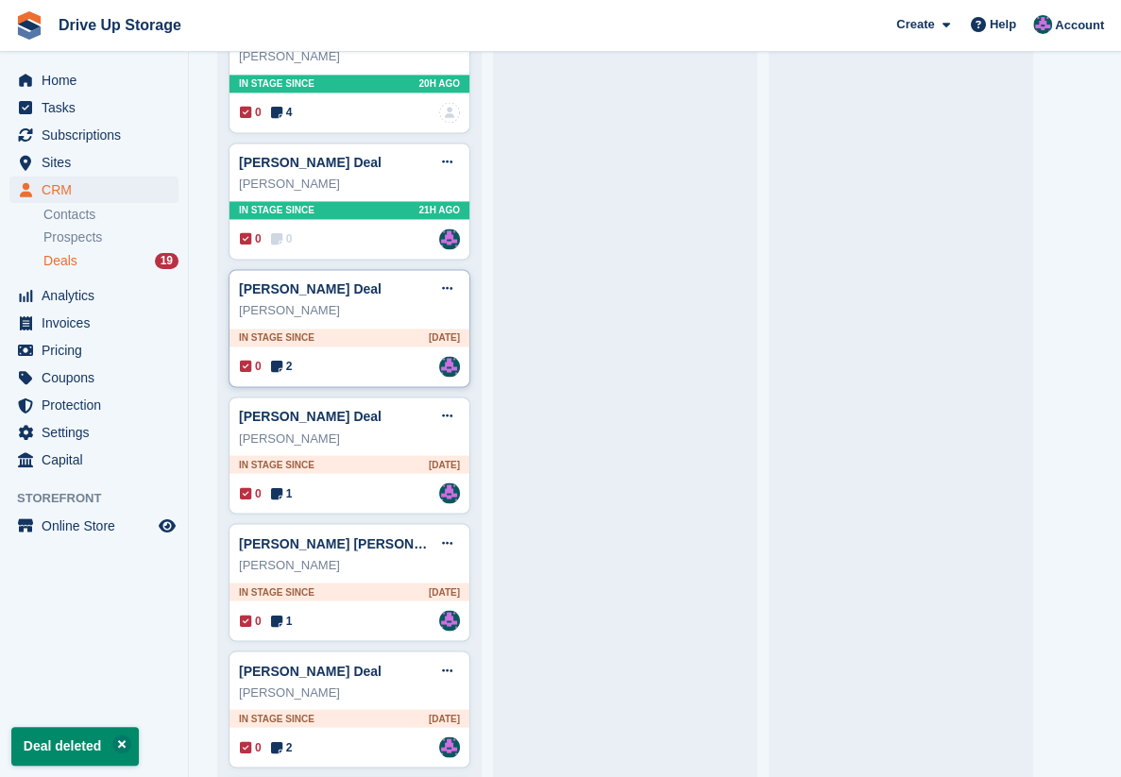
scroll to position [1384, 0]
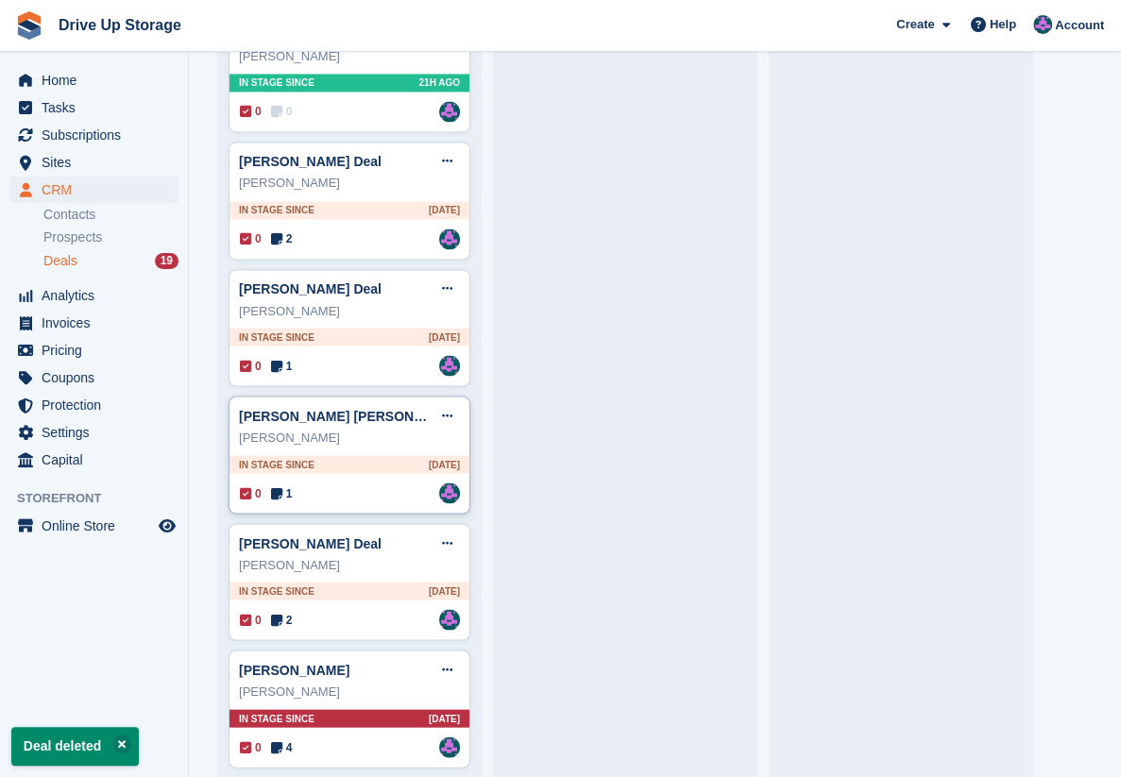
click at [358, 428] on div "Toby Scott" at bounding box center [349, 437] width 221 height 19
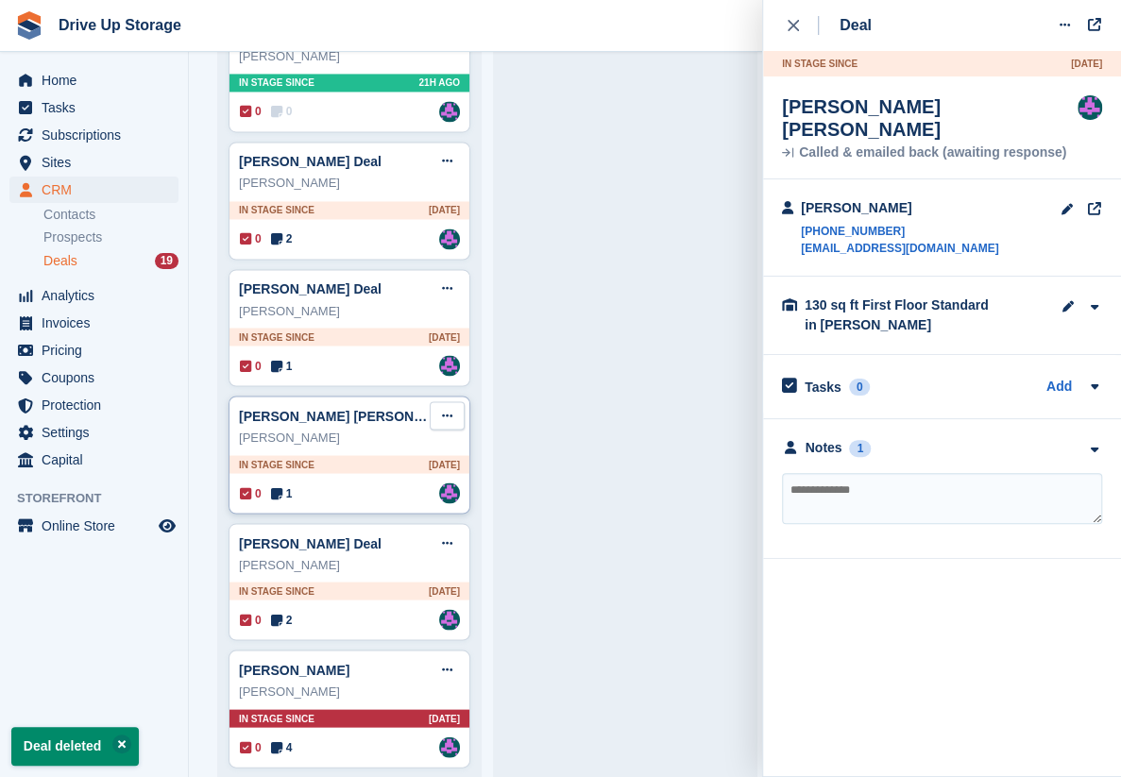
click at [444, 409] on icon at bounding box center [447, 415] width 10 height 12
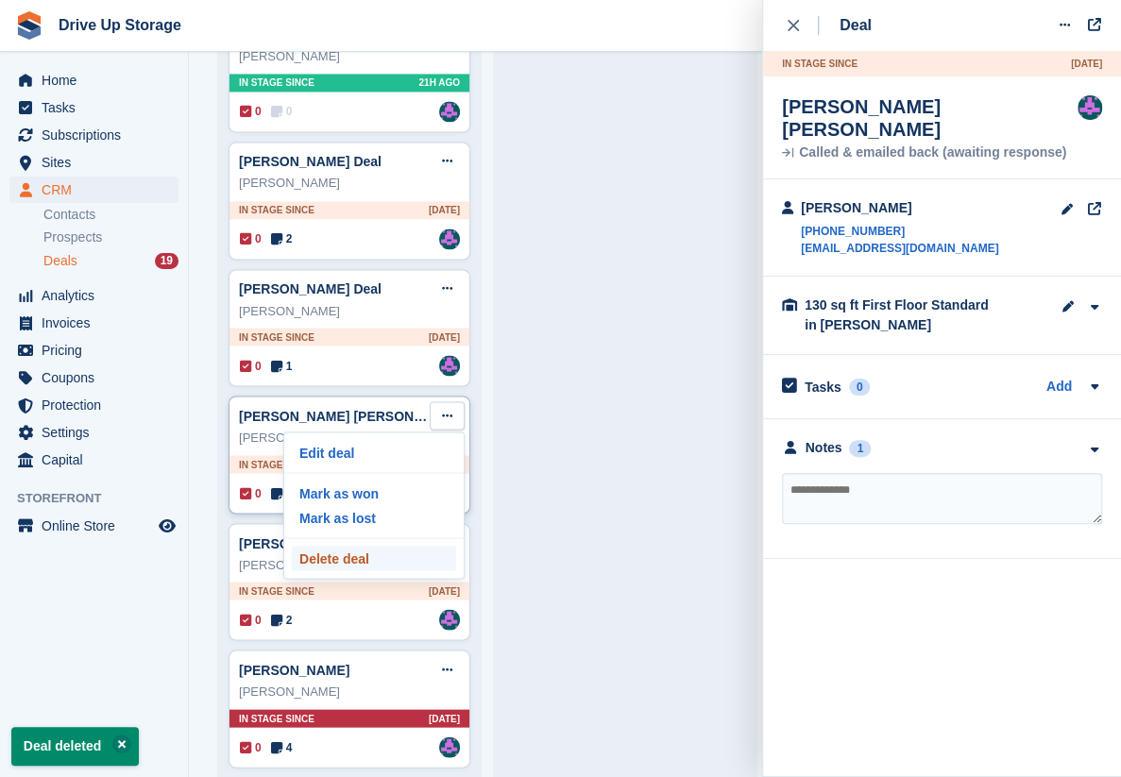
click at [385, 546] on p "Delete deal" at bounding box center [374, 558] width 164 height 25
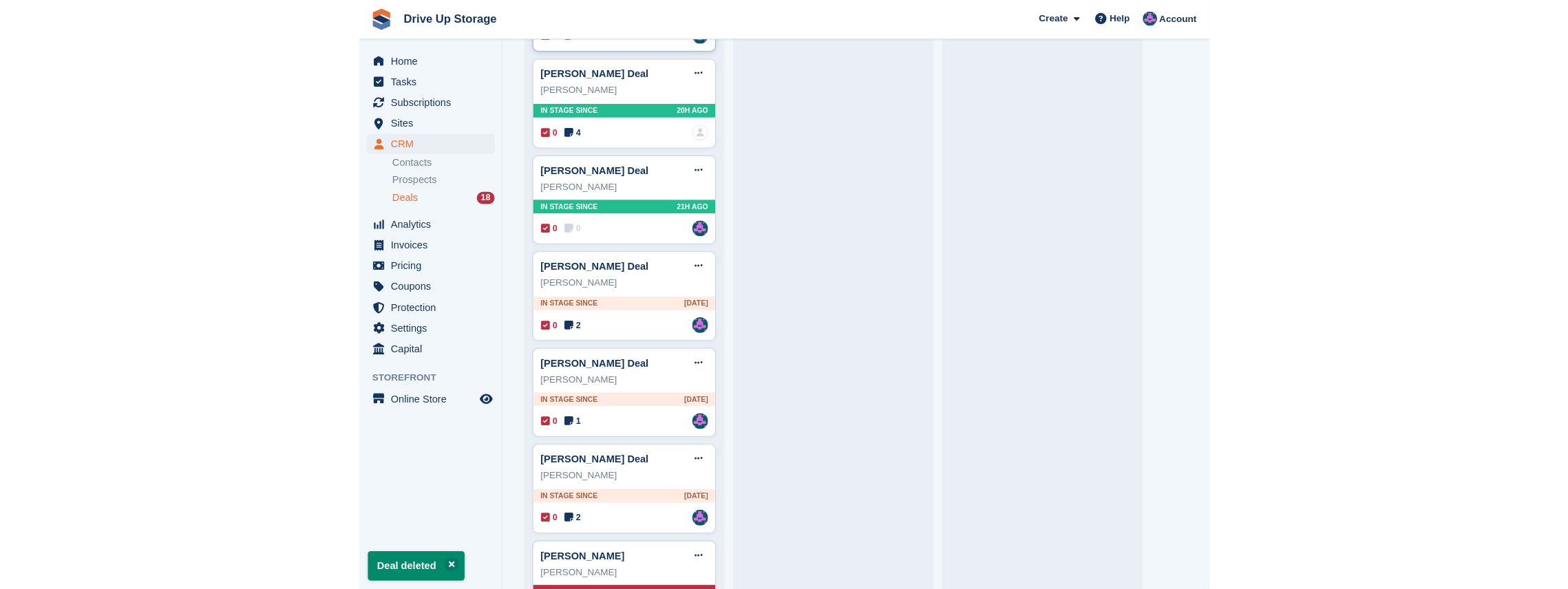
scroll to position [918, 0]
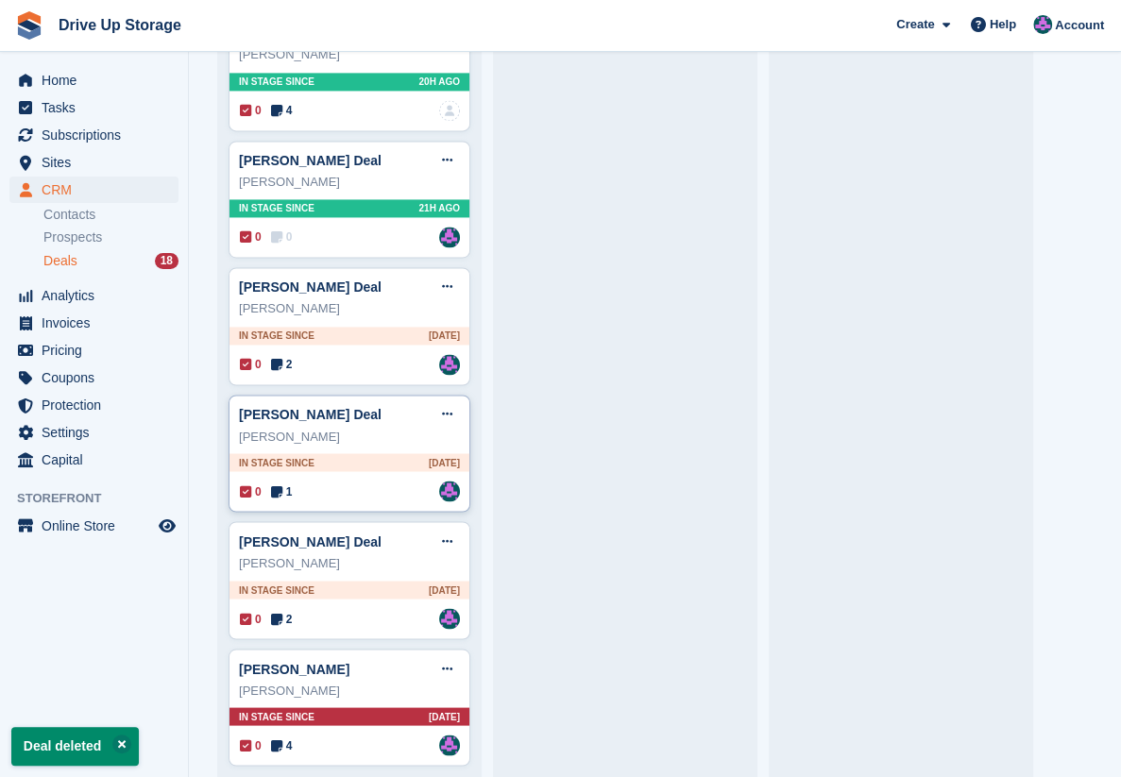
click at [381, 427] on div "Joshua moore" at bounding box center [349, 436] width 221 height 19
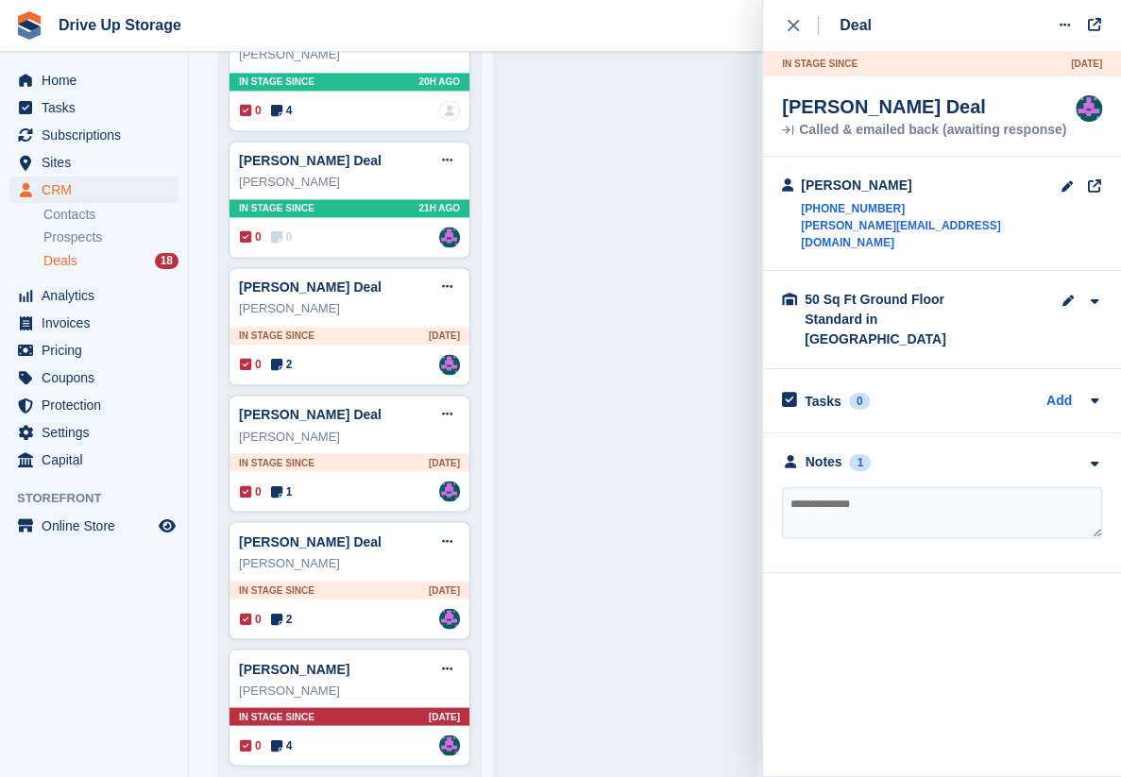
click at [866, 487] on textarea at bounding box center [942, 512] width 320 height 51
type textarea "**********"
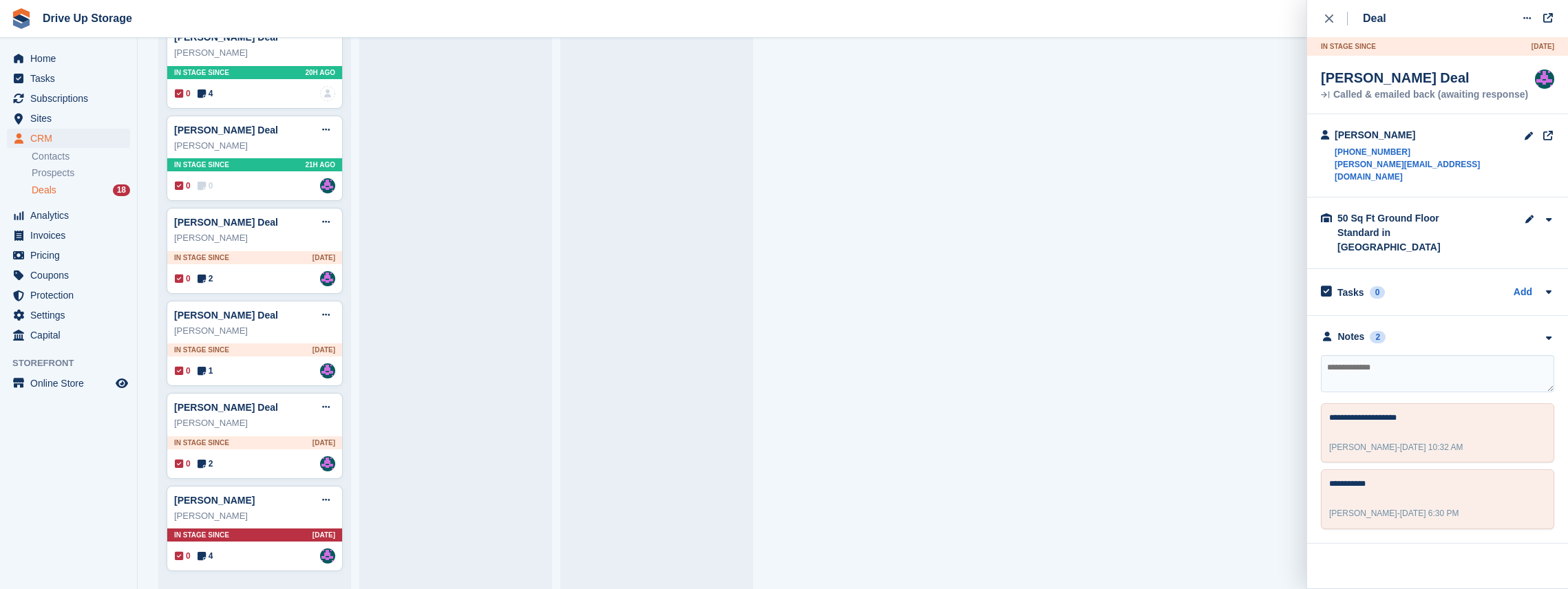
scroll to position [895, 0]
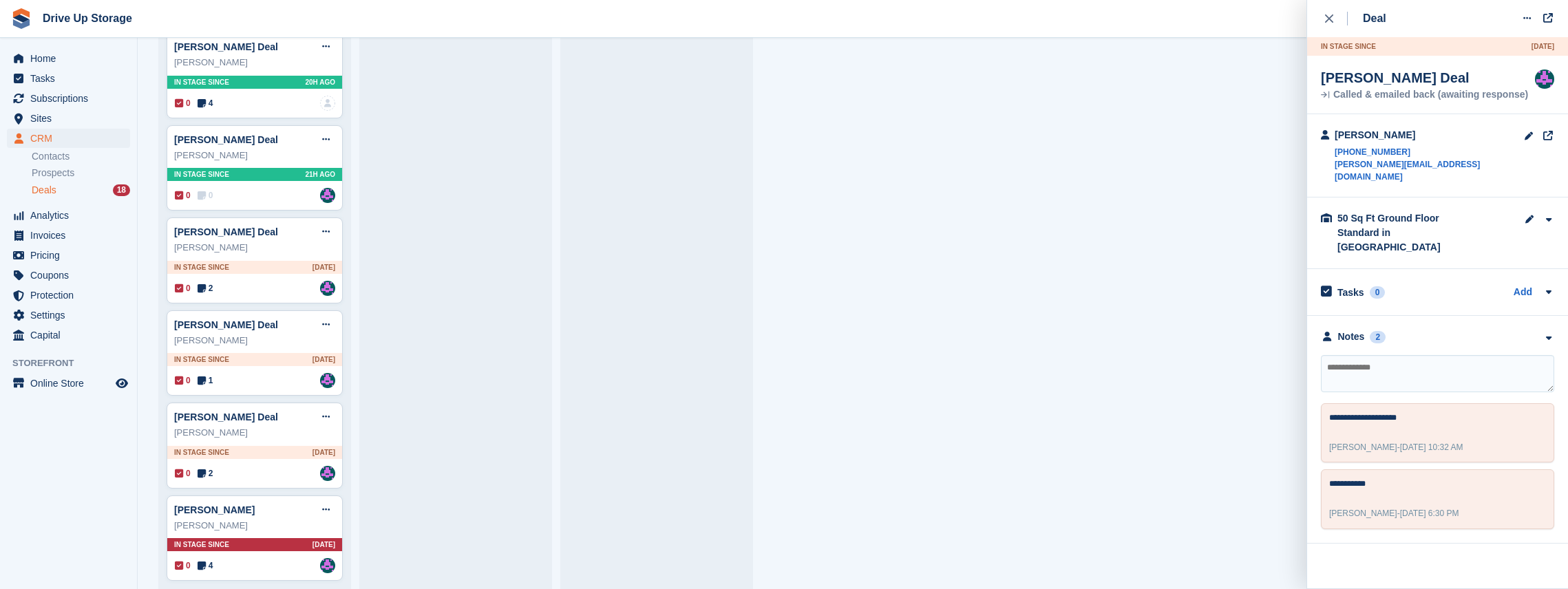
click at [798, 356] on textarea at bounding box center [1438, 373] width 233 height 37
type textarea "*********"
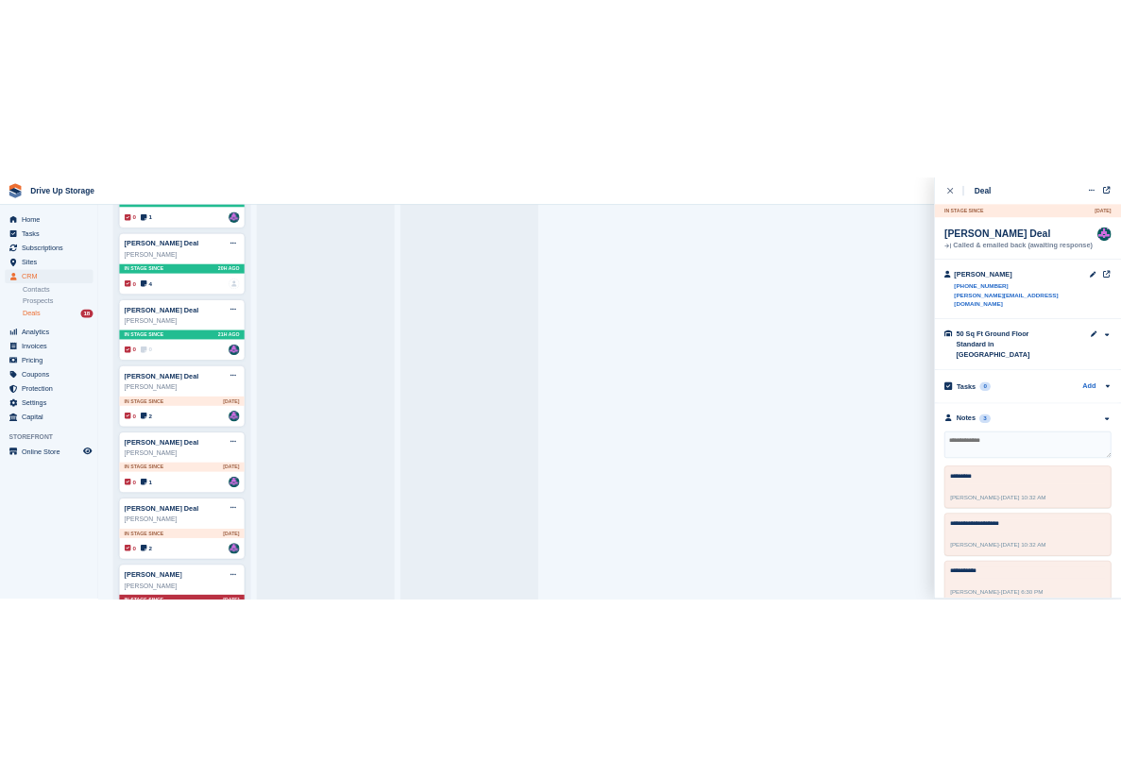
scroll to position [1165, 0]
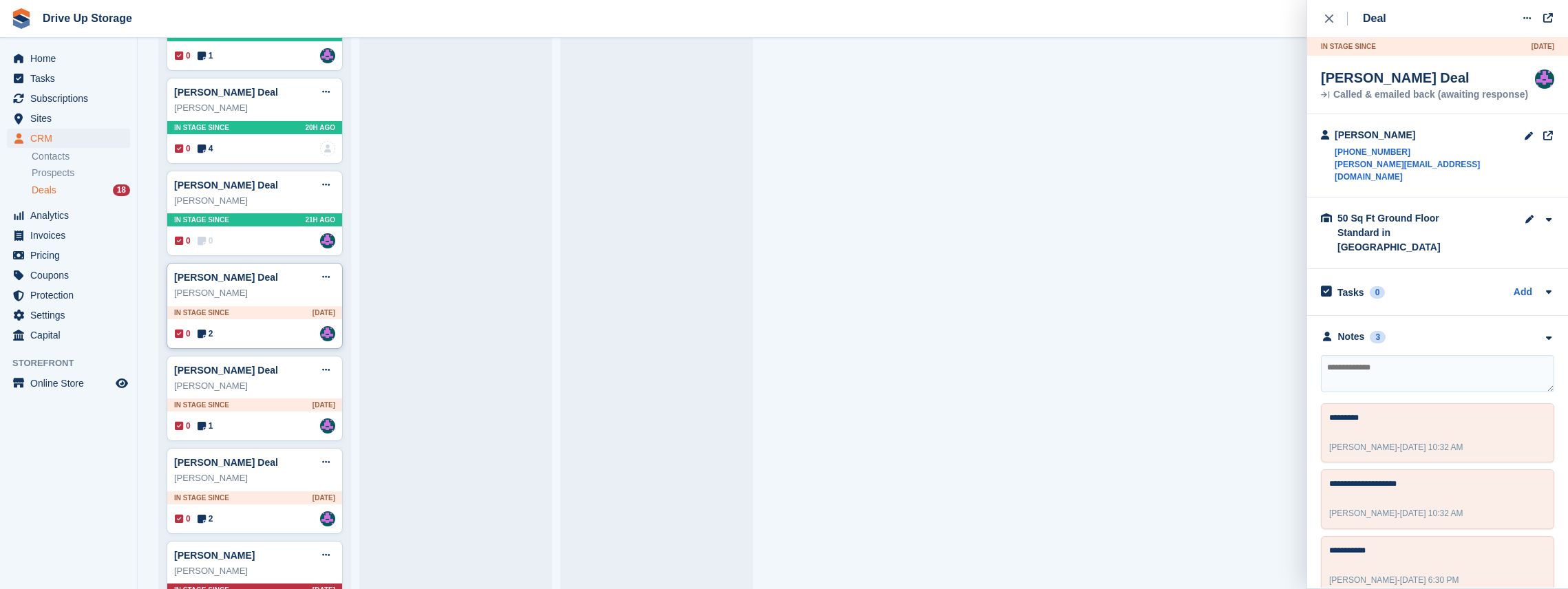
click at [295, 274] on div "jayden campbell Deal Edit deal Mark as won Mark as lost Delete deal" at bounding box center [254, 277] width 161 height 20
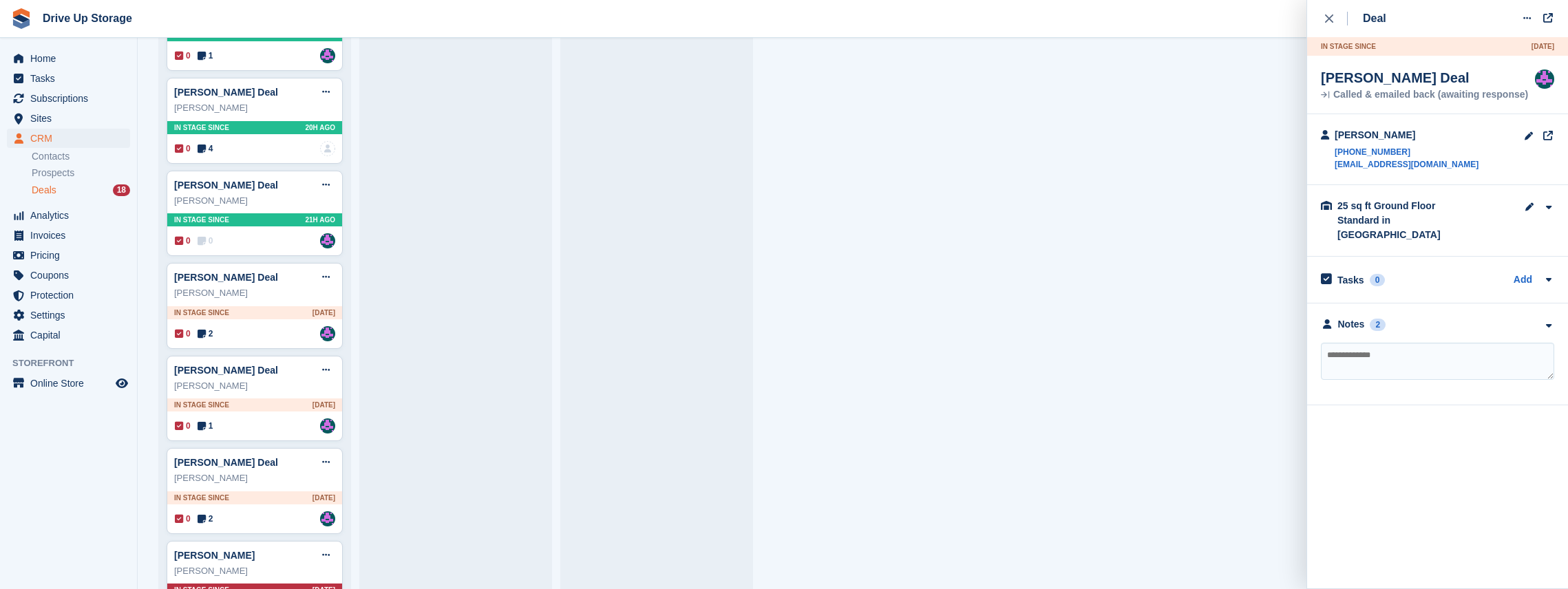
click at [798, 343] on textarea at bounding box center [1438, 361] width 233 height 37
type textarea "**********"
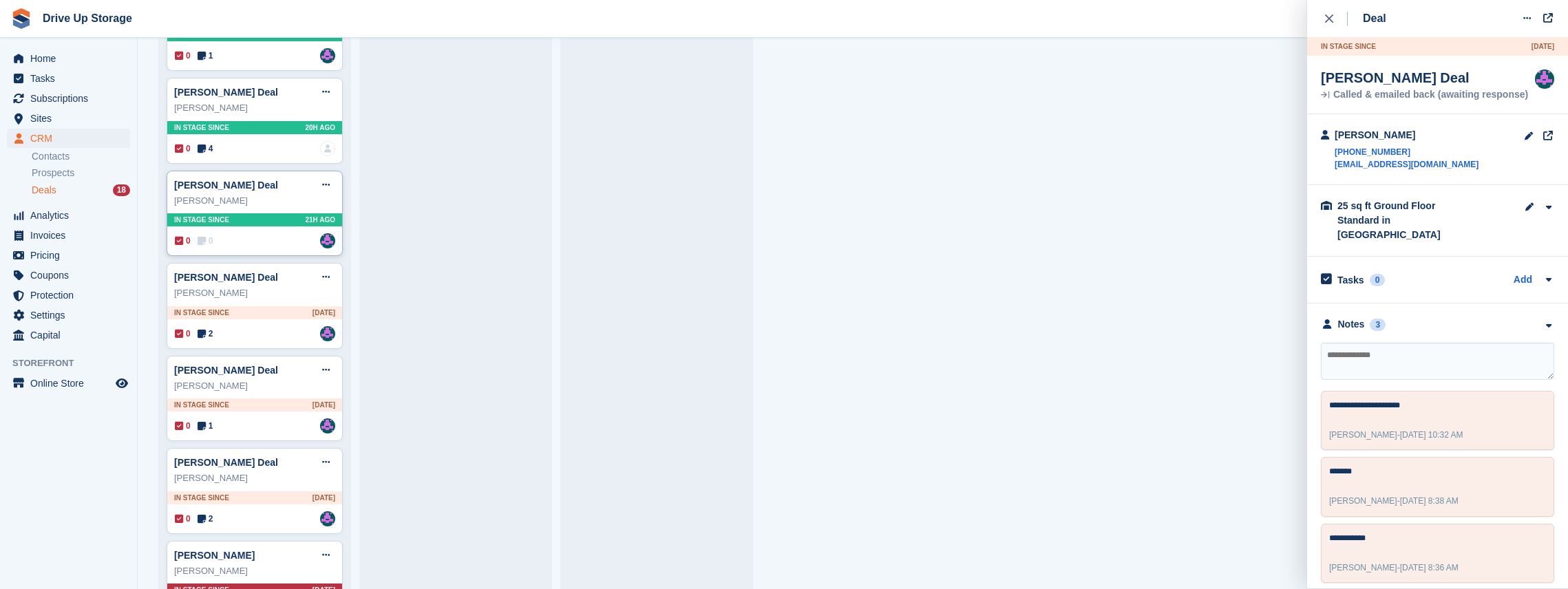
click at [278, 194] on div "Sudhir Lotia" at bounding box center [254, 200] width 161 height 14
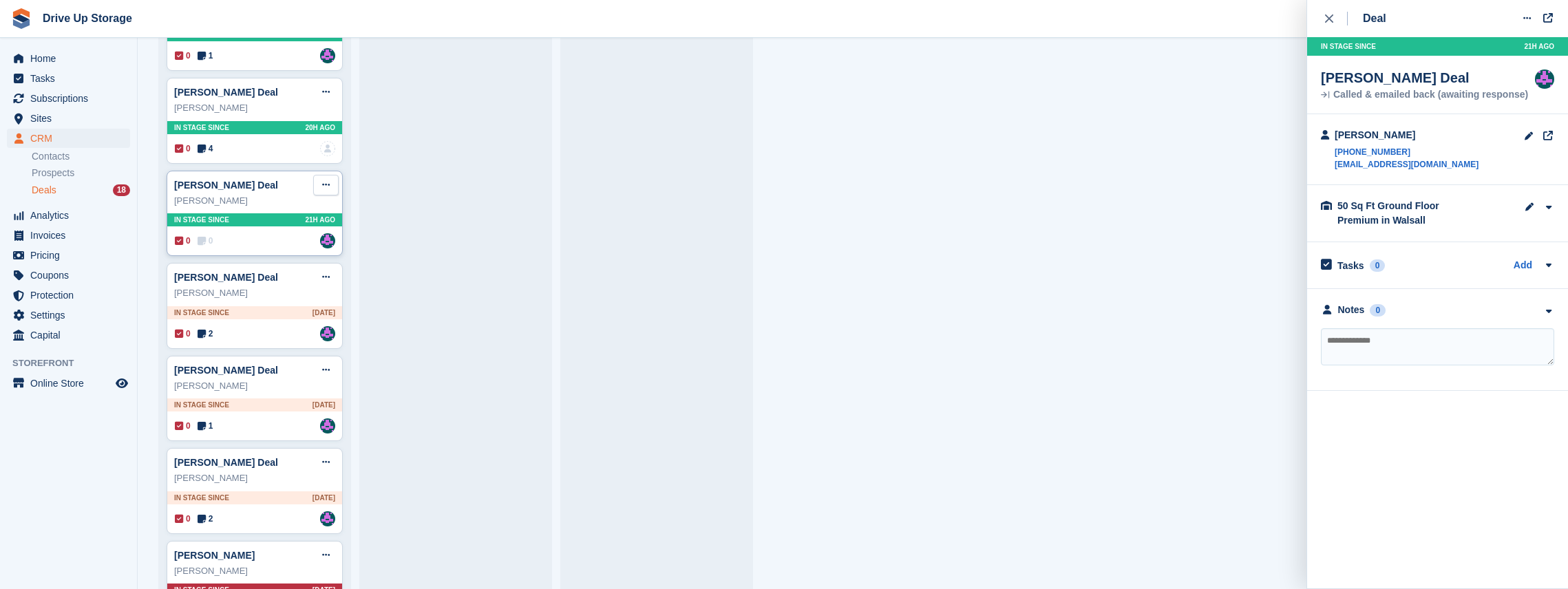
click at [326, 180] on icon at bounding box center [326, 184] width 7 height 9
click at [288, 281] on p "Delete deal" at bounding box center [273, 289] width 120 height 18
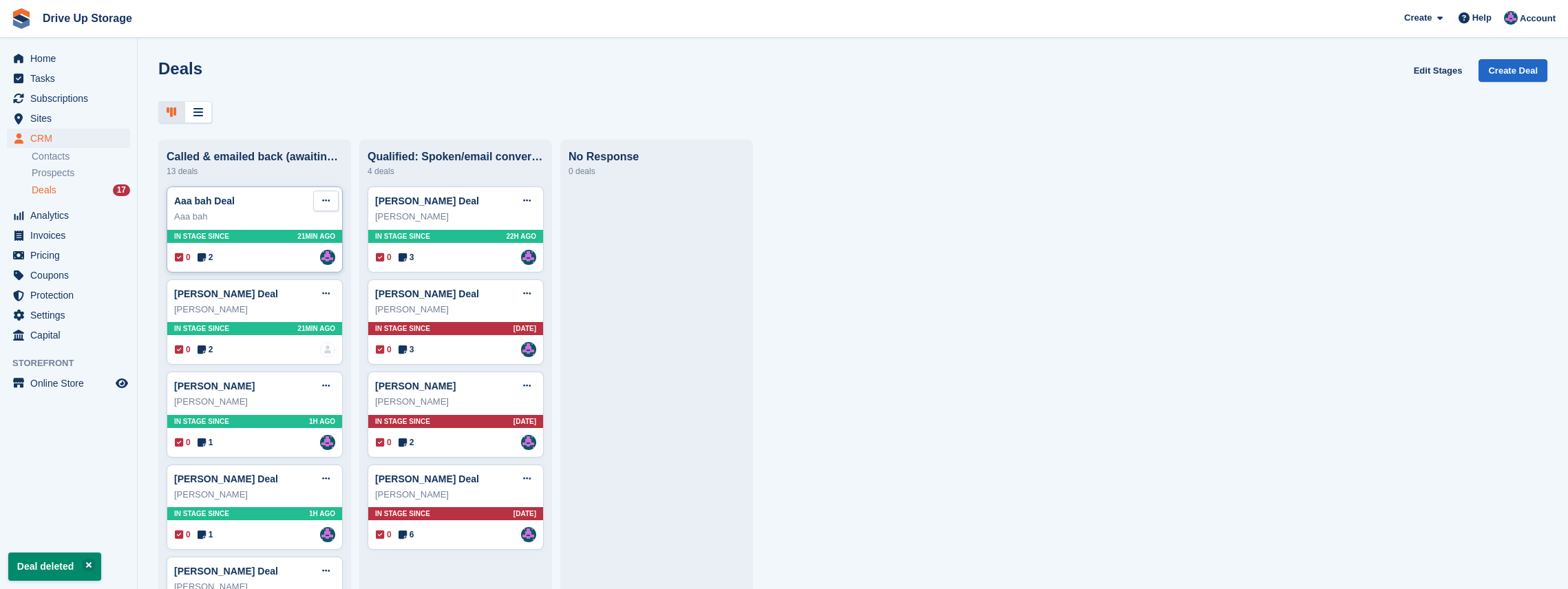
click at [330, 202] on button at bounding box center [326, 201] width 26 height 20
click at [257, 203] on div "Aaa bah Deal Edit deal Mark as won Mark as lost Delete deal" at bounding box center [254, 201] width 161 height 20
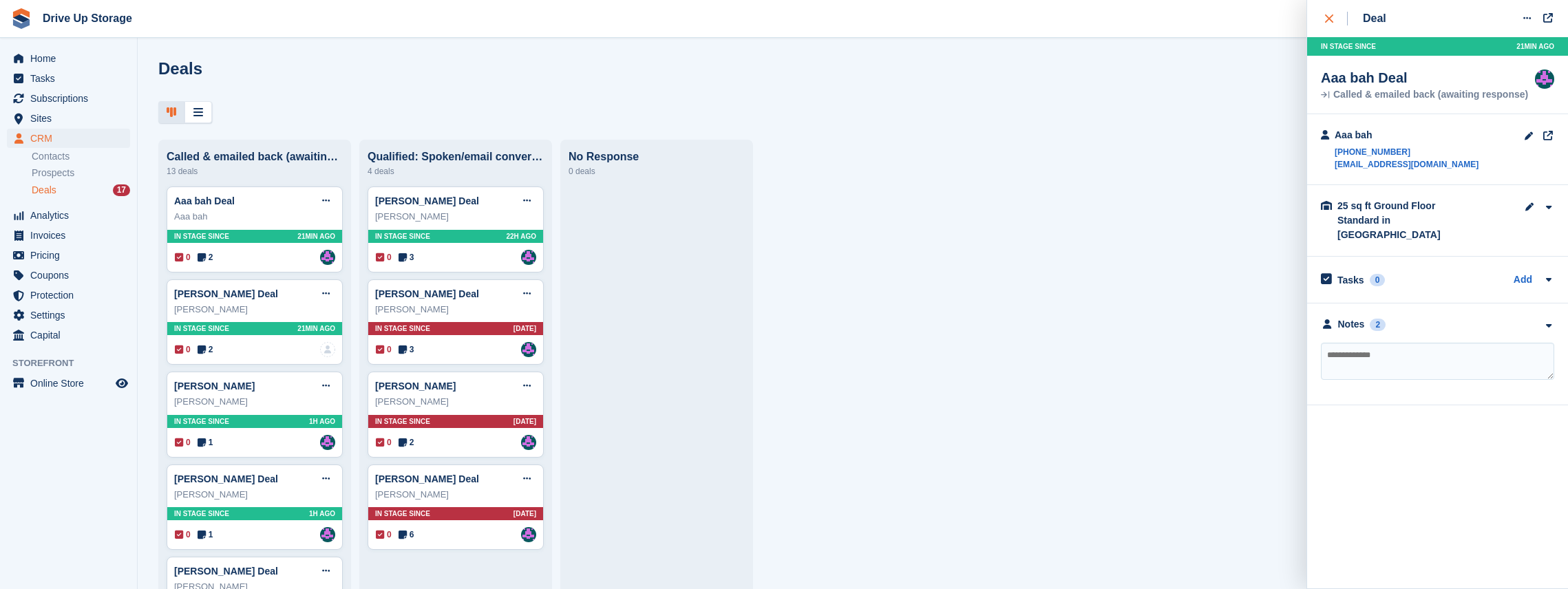
click at [798, 15] on icon "close" at bounding box center [1329, 18] width 8 height 8
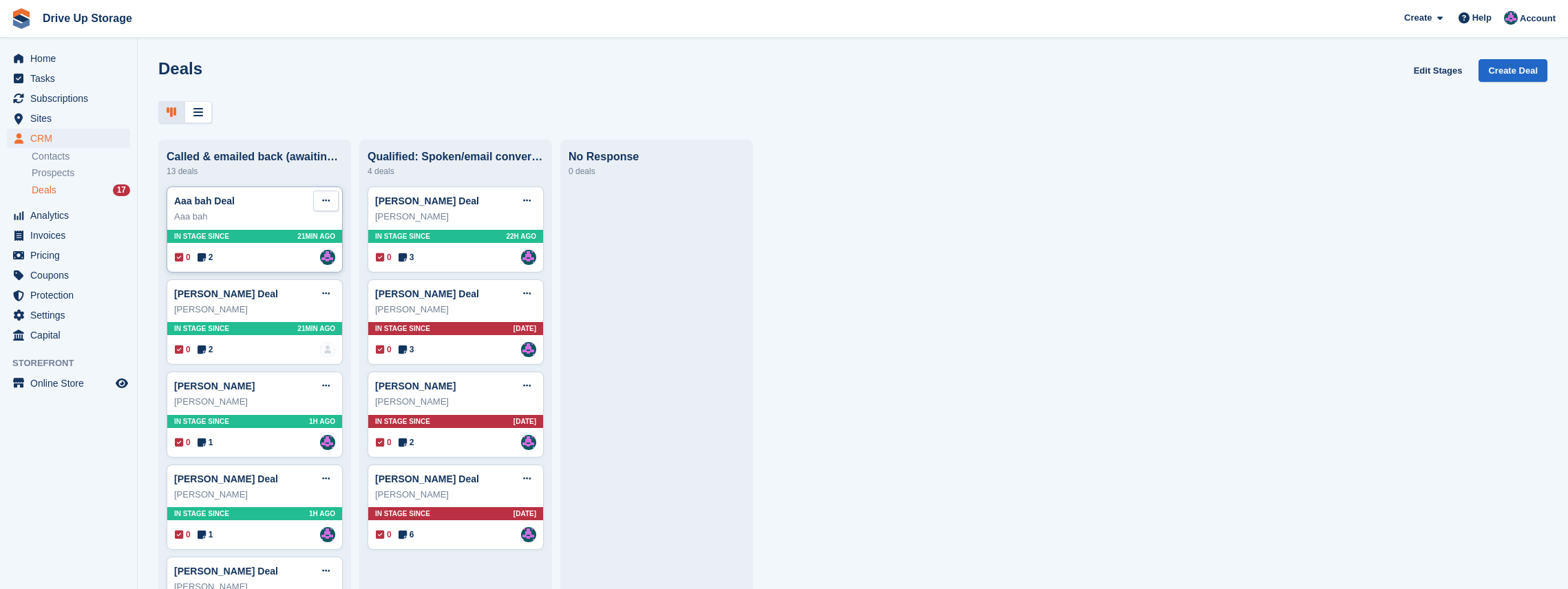
click at [329, 209] on button at bounding box center [326, 201] width 26 height 20
click at [291, 314] on p "Delete deal" at bounding box center [273, 305] width 120 height 18
click at [274, 256] on div "0 2 No one is assigned to this deal" at bounding box center [255, 257] width 160 height 15
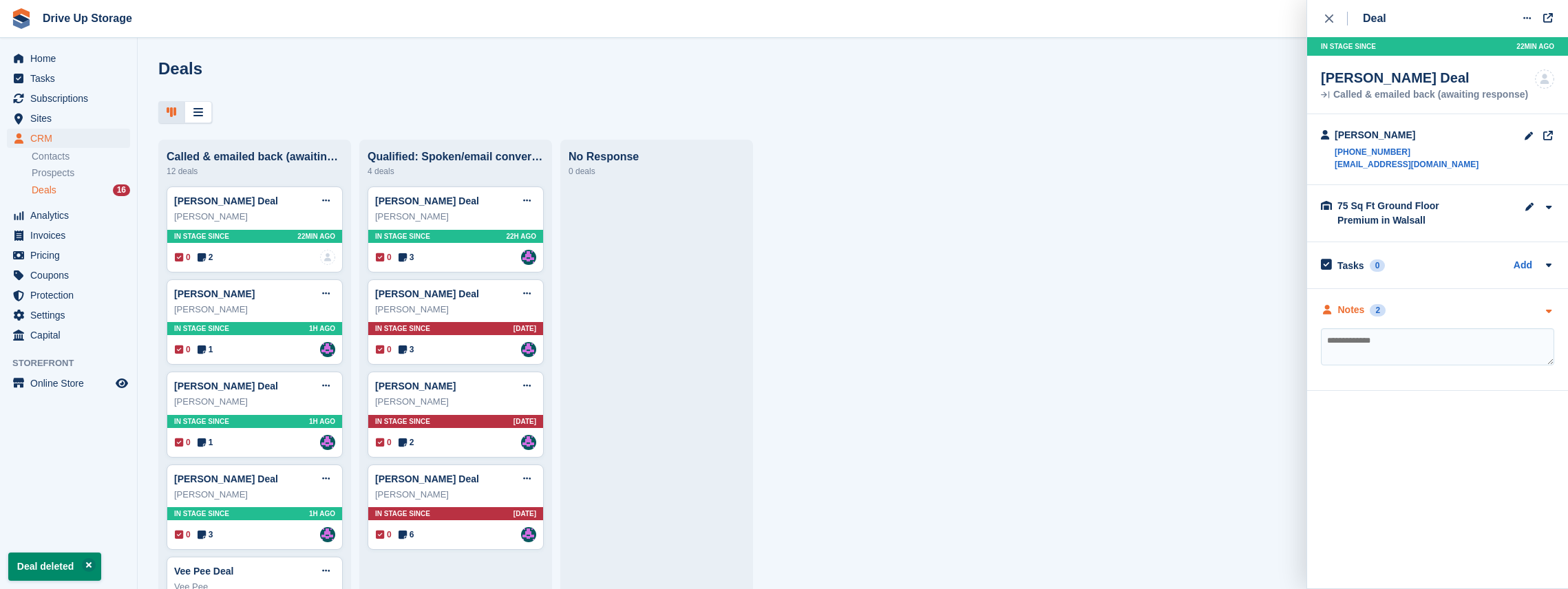
click at [798, 313] on icon "button" at bounding box center [1548, 311] width 12 height 9
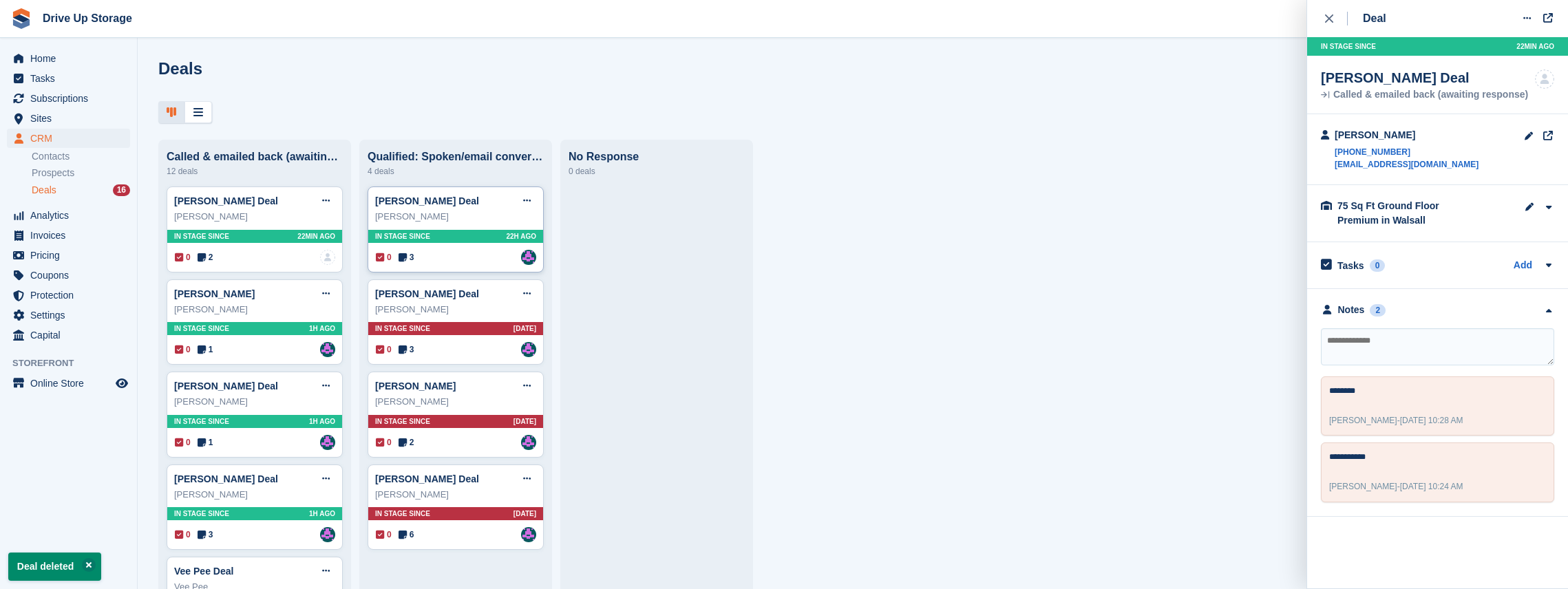
click at [480, 223] on div "Clarence Sule" at bounding box center [456, 217] width 161 height 14
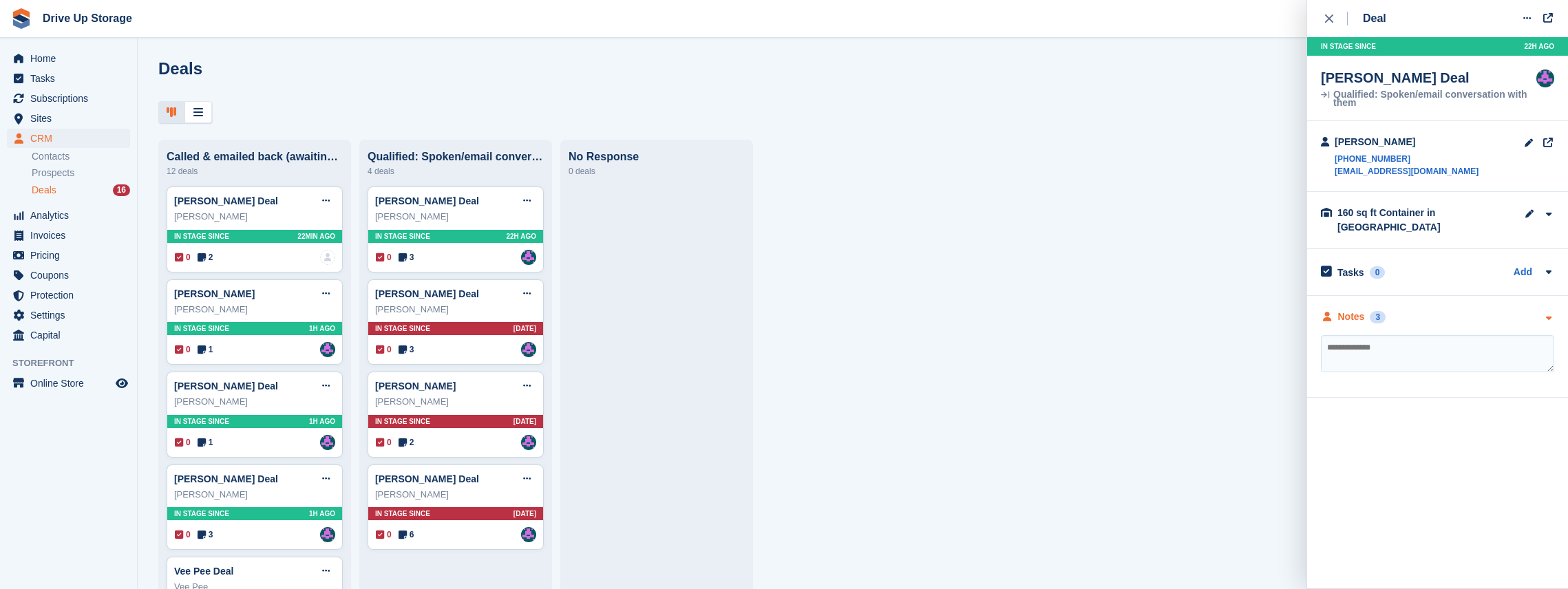
click at [798, 314] on icon "button" at bounding box center [1548, 319] width 12 height 9
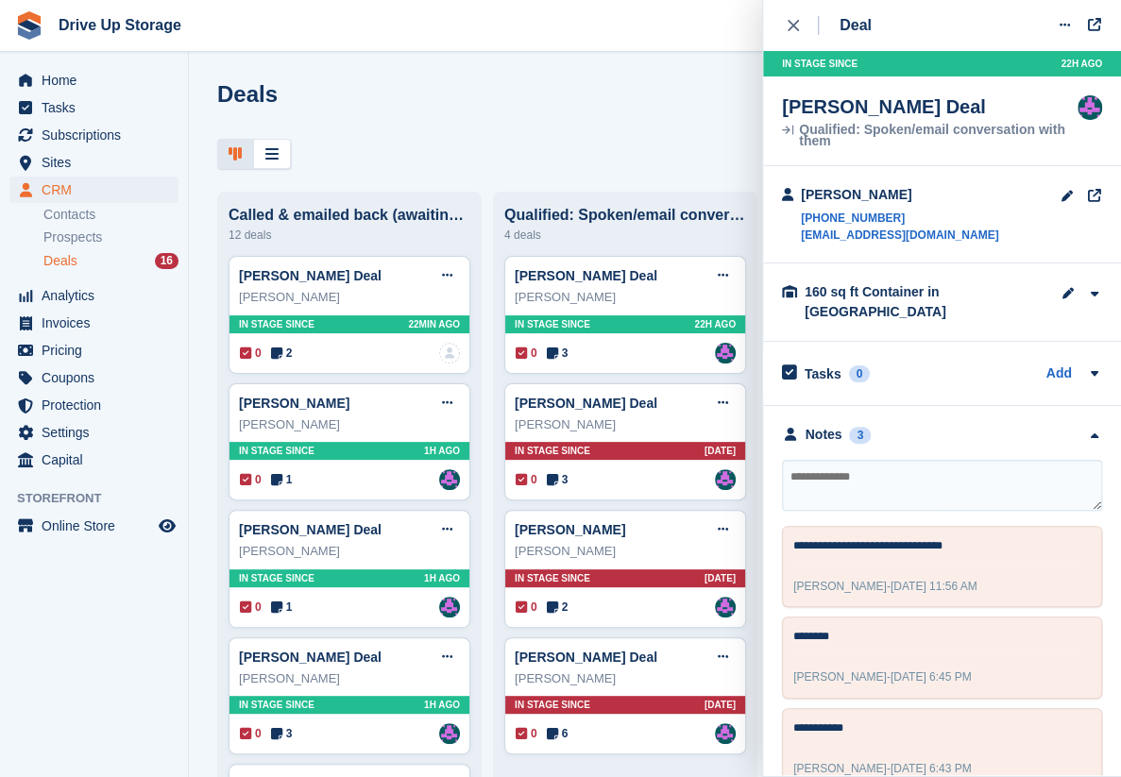
click at [905, 461] on textarea at bounding box center [942, 485] width 320 height 51
type textarea "**********"
click at [793, 20] on icon "close" at bounding box center [793, 25] width 11 height 11
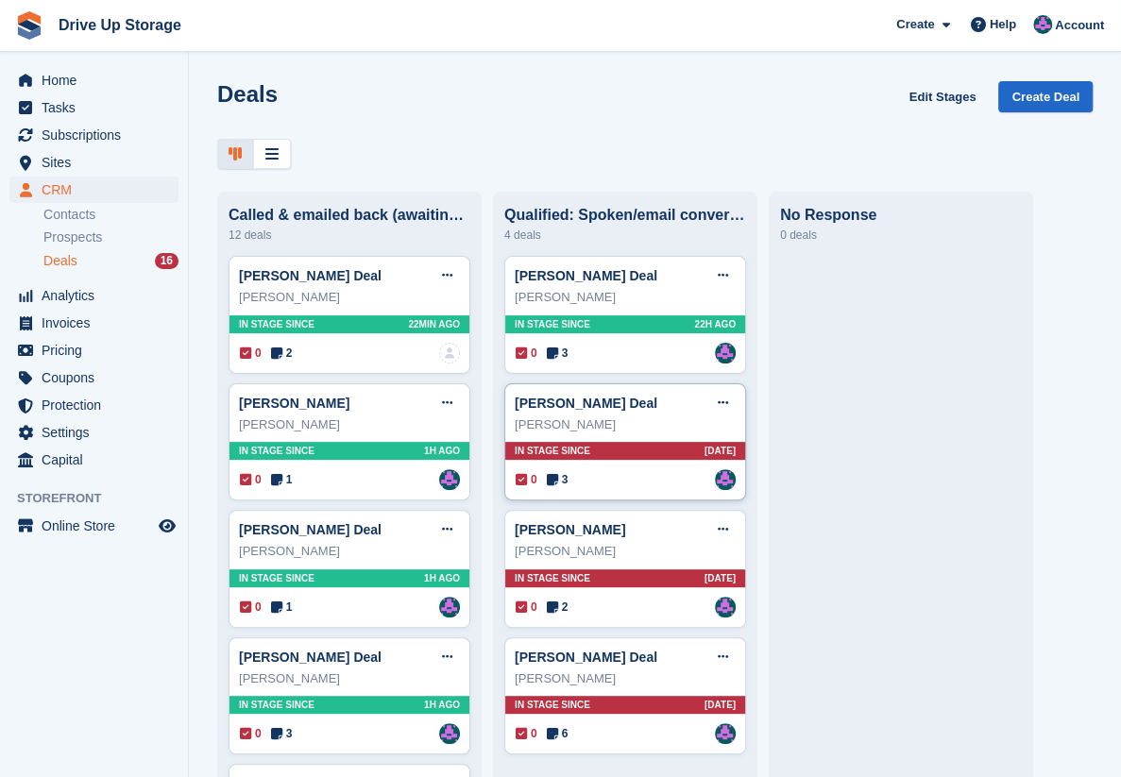
click at [652, 437] on div "Gavin Blyth Deal Edit deal Mark as won Mark as lost Delete deal Gavin Blyth In …" at bounding box center [625, 442] width 242 height 118
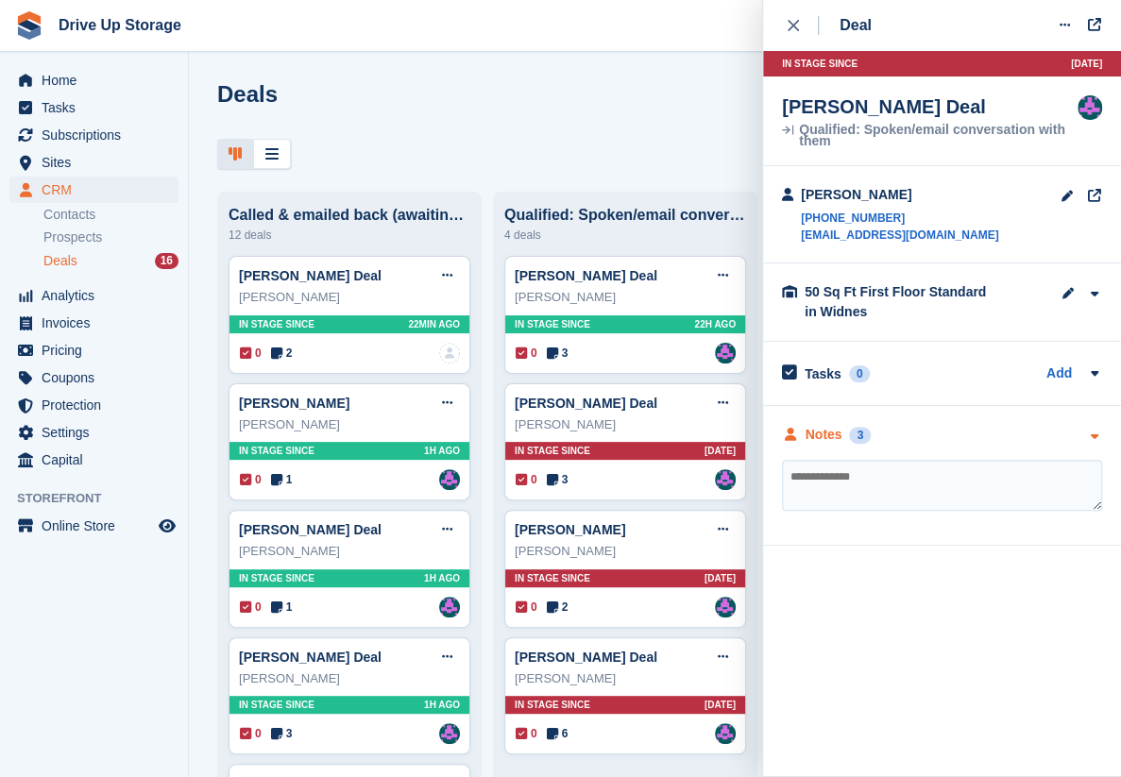
click at [1083, 443] on div "Notes 3" at bounding box center [942, 435] width 320 height 20
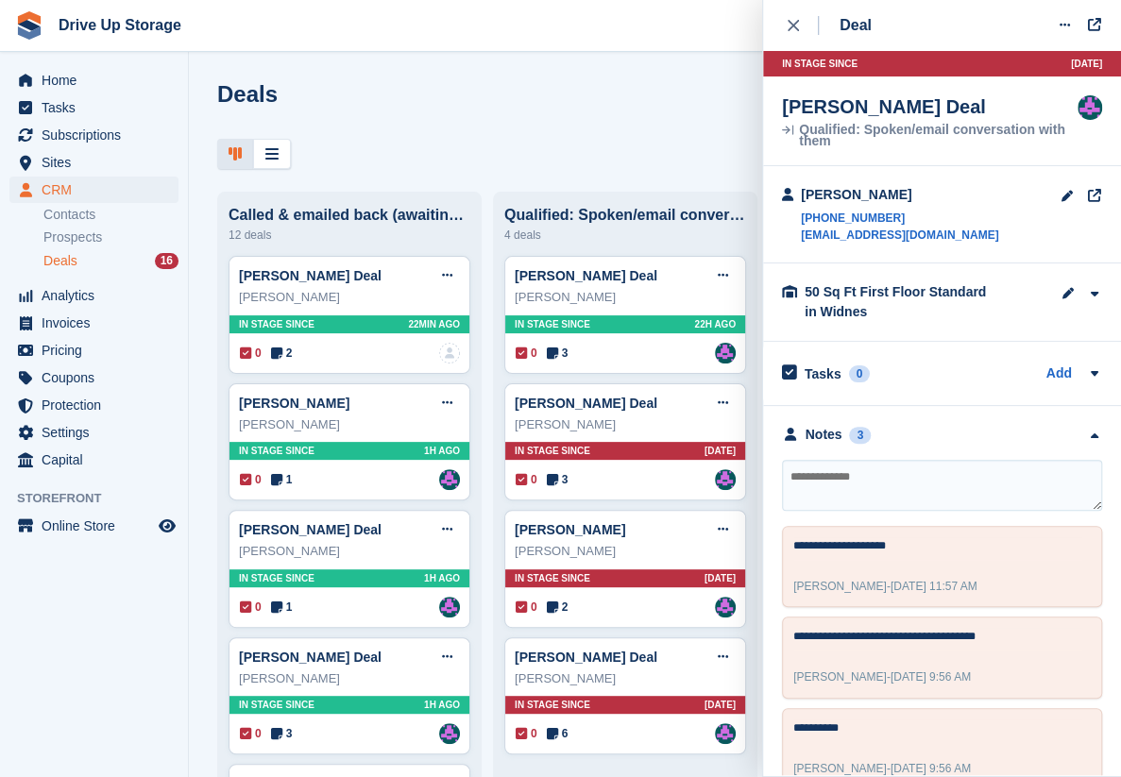
click at [780, 19] on div "Deal Edit deal Mark as won Mark as lost Delete deal In stage since 3D AGO Gavin…" at bounding box center [942, 387] width 358 height 775
click at [724, 409] on icon at bounding box center [723, 403] width 10 height 12
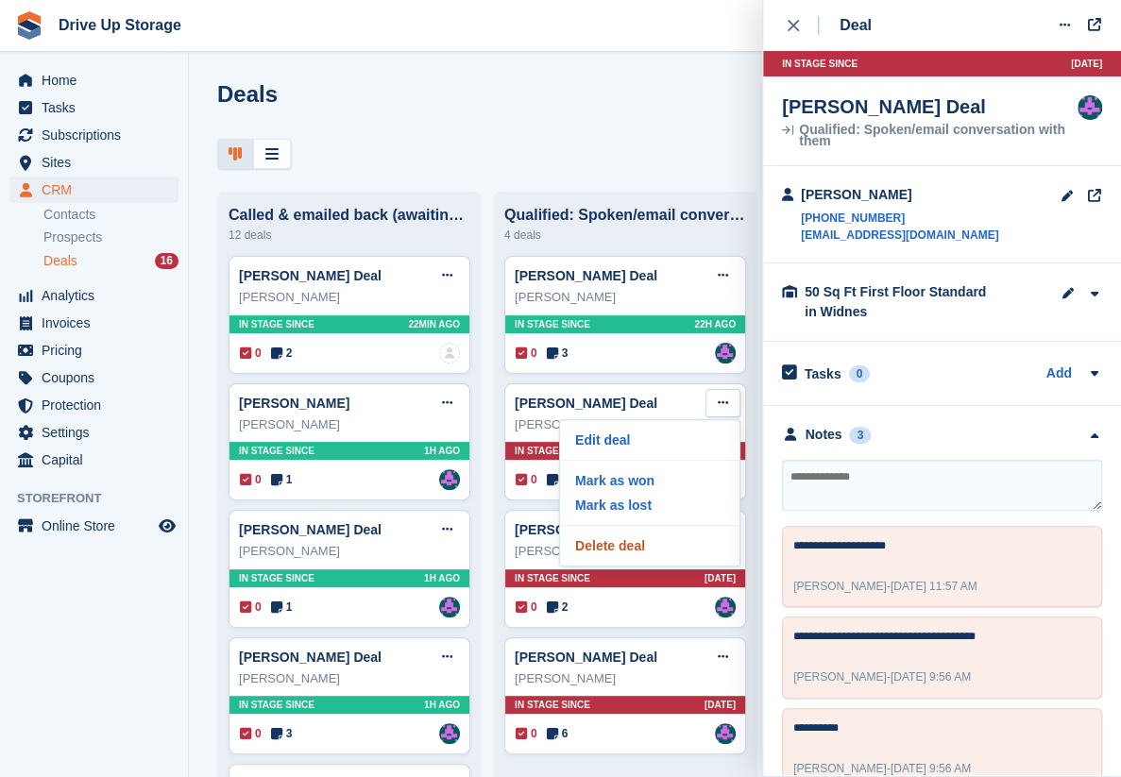
drag, startPoint x: 631, startPoint y: 554, endPoint x: 629, endPoint y: 33, distance: 521.2
click at [631, 553] on p "Delete deal" at bounding box center [649, 546] width 164 height 25
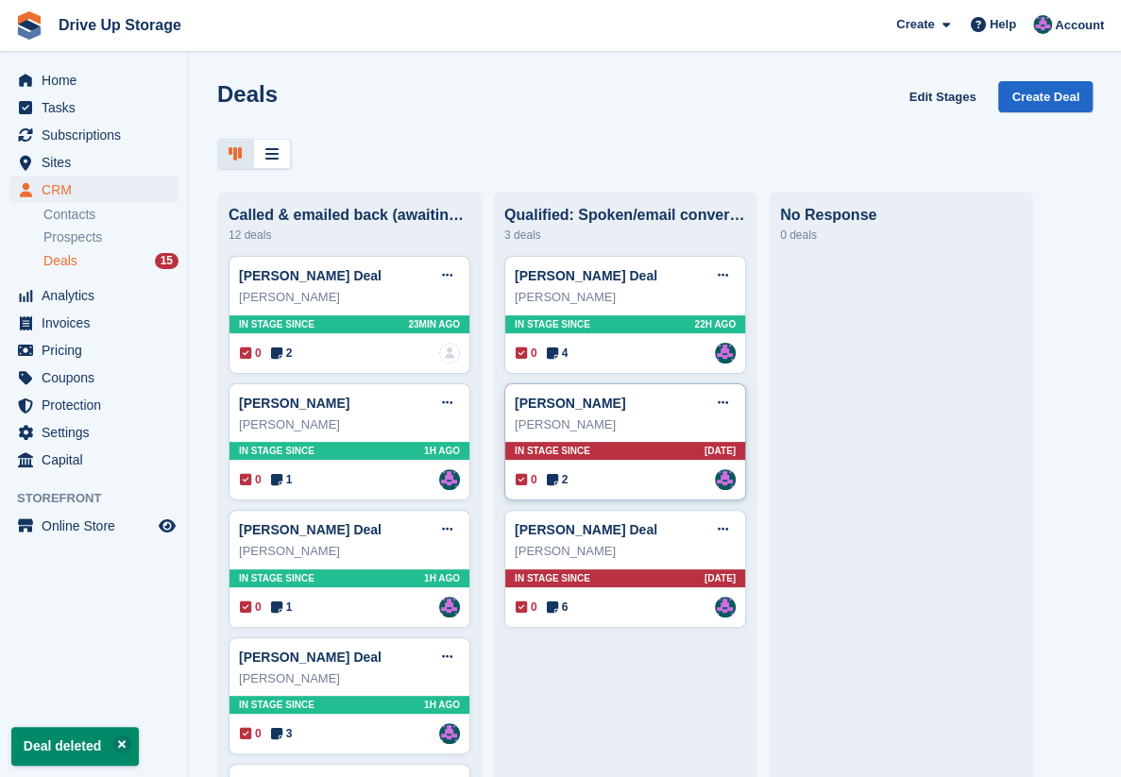
click at [650, 444] on div "John stokes Deal Edit deal Mark as won Mark as lost Delete deal John stokes In …" at bounding box center [625, 442] width 242 height 118
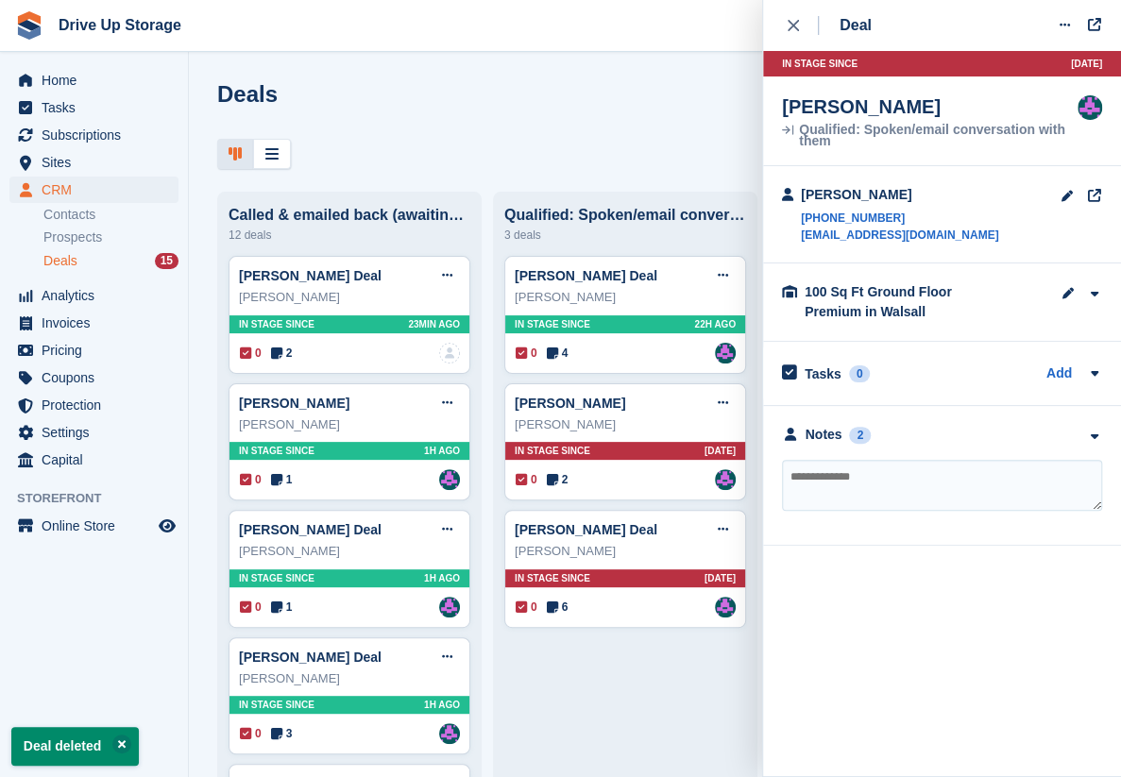
click at [860, 498] on textarea at bounding box center [942, 485] width 320 height 51
type textarea "**********"
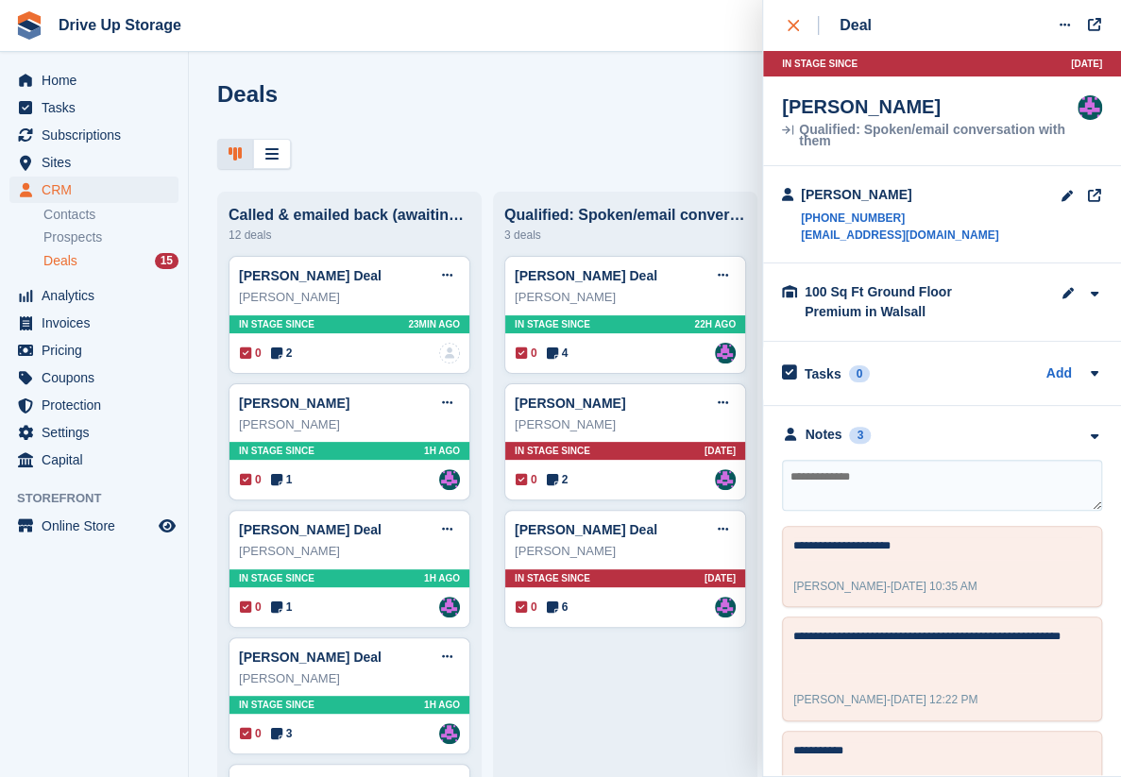
click at [801, 28] on div "close" at bounding box center [803, 25] width 31 height 19
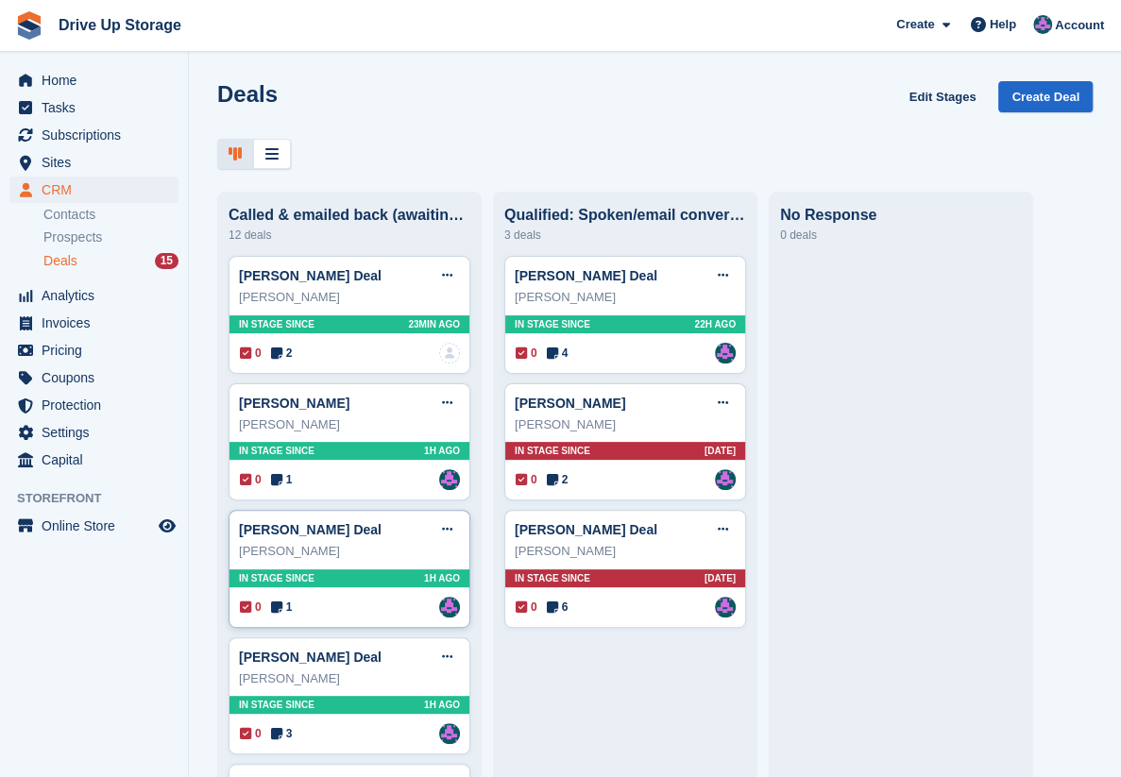
click at [411, 553] on div "Jude Harris" at bounding box center [349, 551] width 221 height 19
click at [363, 603] on div "0 1 Assigned to Andy" at bounding box center [350, 607] width 220 height 21
click at [358, 544] on div "Jude Harris" at bounding box center [349, 551] width 221 height 19
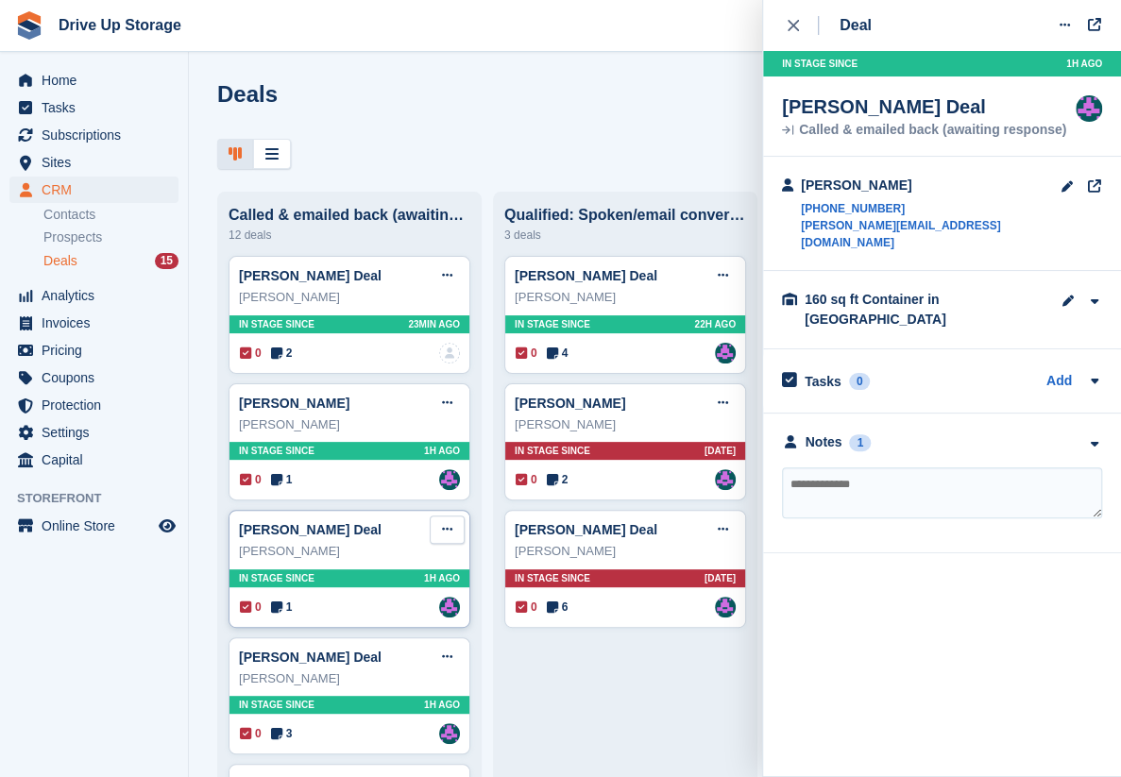
click at [448, 533] on icon at bounding box center [447, 529] width 10 height 12
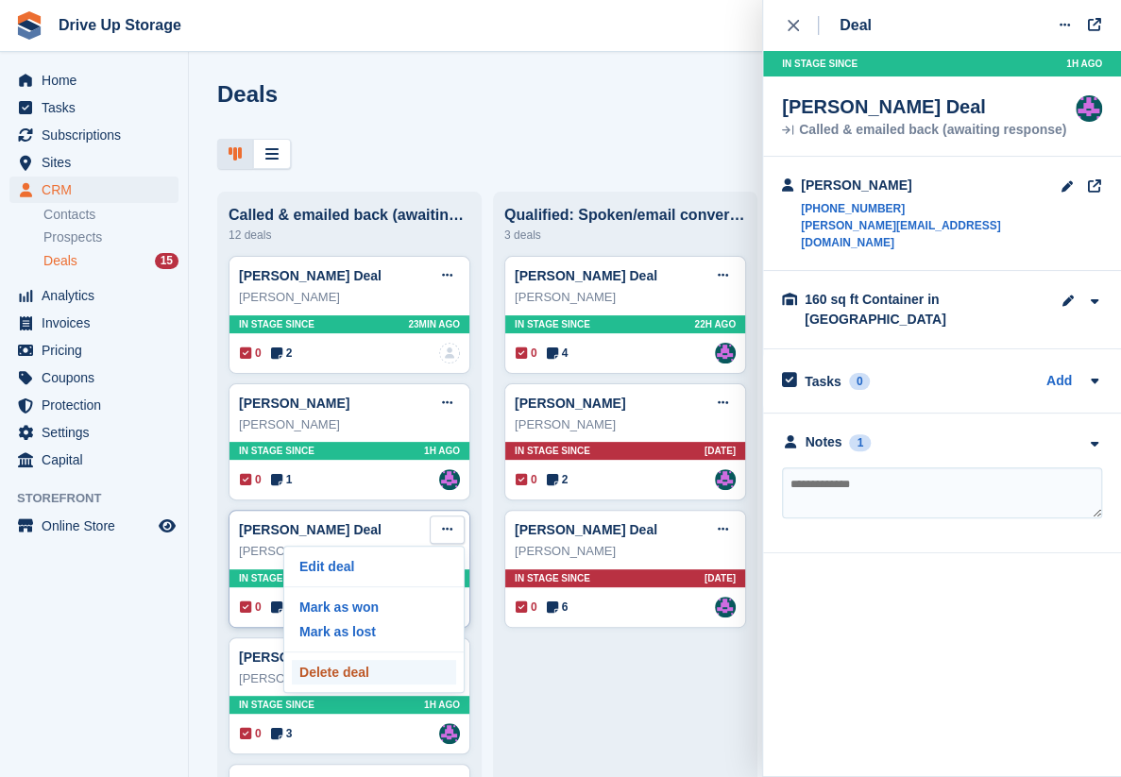
click at [357, 669] on p "Delete deal" at bounding box center [374, 672] width 164 height 25
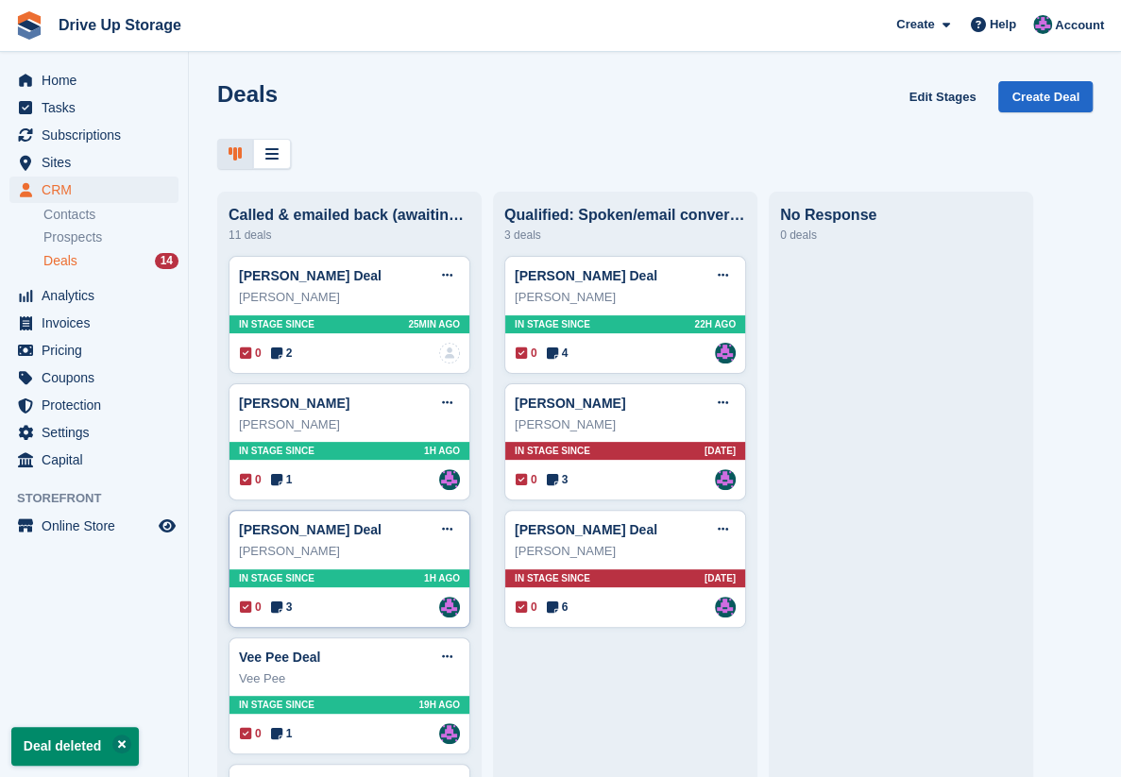
click at [387, 559] on div "Peter Ormston" at bounding box center [349, 551] width 221 height 19
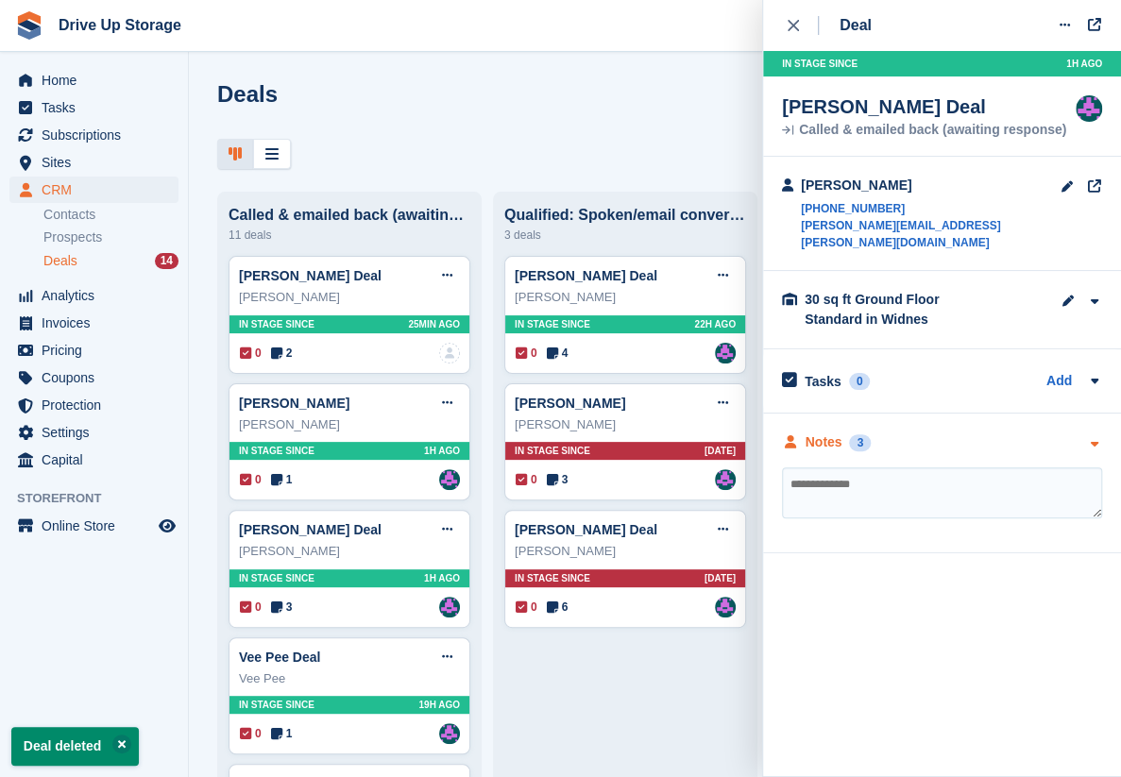
click at [1093, 438] on icon "button" at bounding box center [1094, 444] width 16 height 12
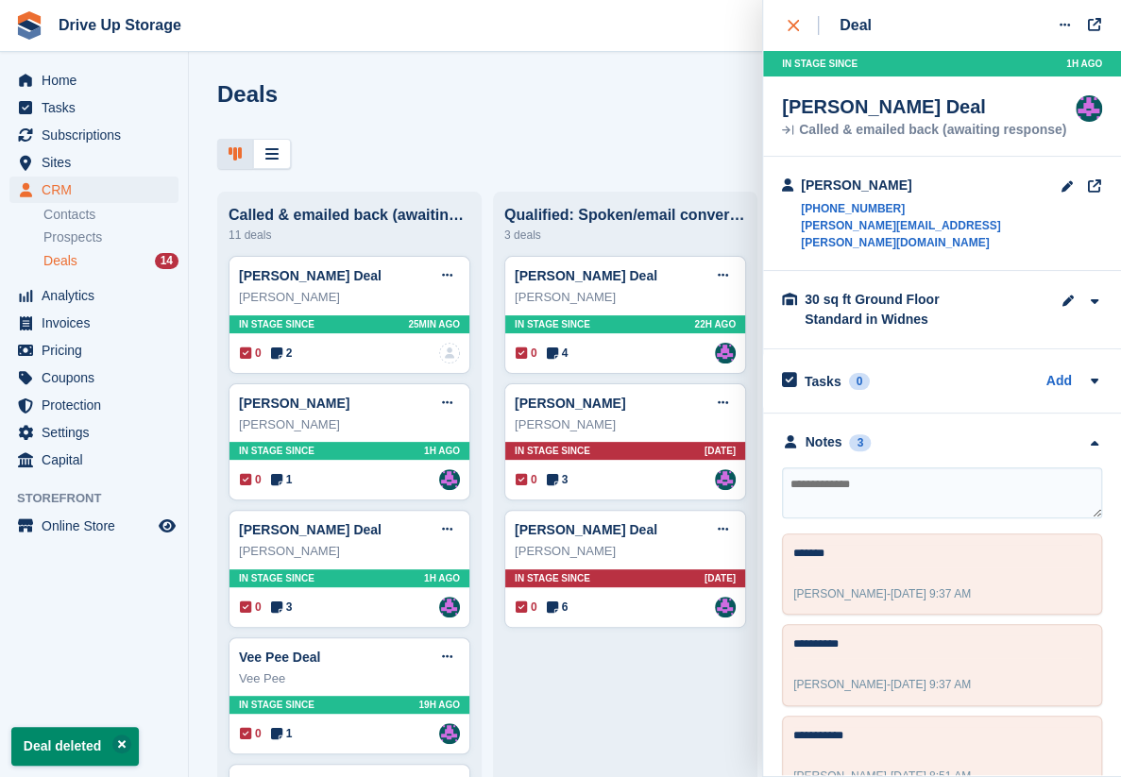
click at [797, 21] on div "close" at bounding box center [803, 25] width 31 height 19
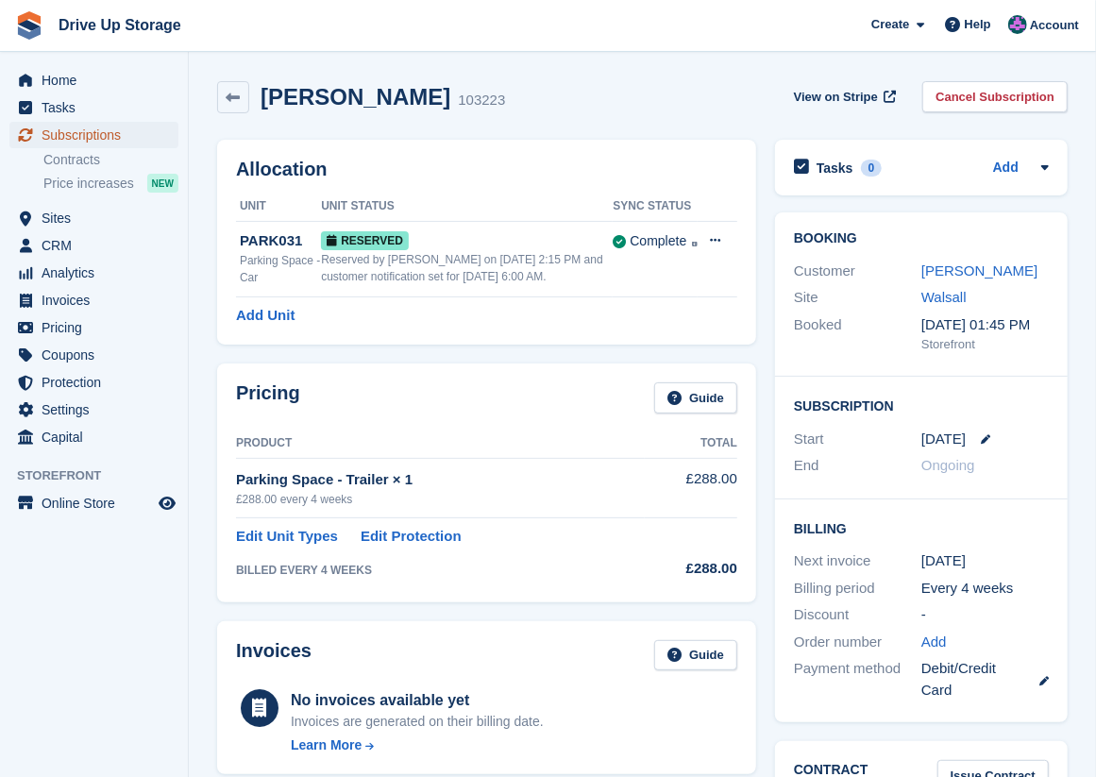
click at [92, 140] on span "Subscriptions" at bounding box center [98, 135] width 113 height 26
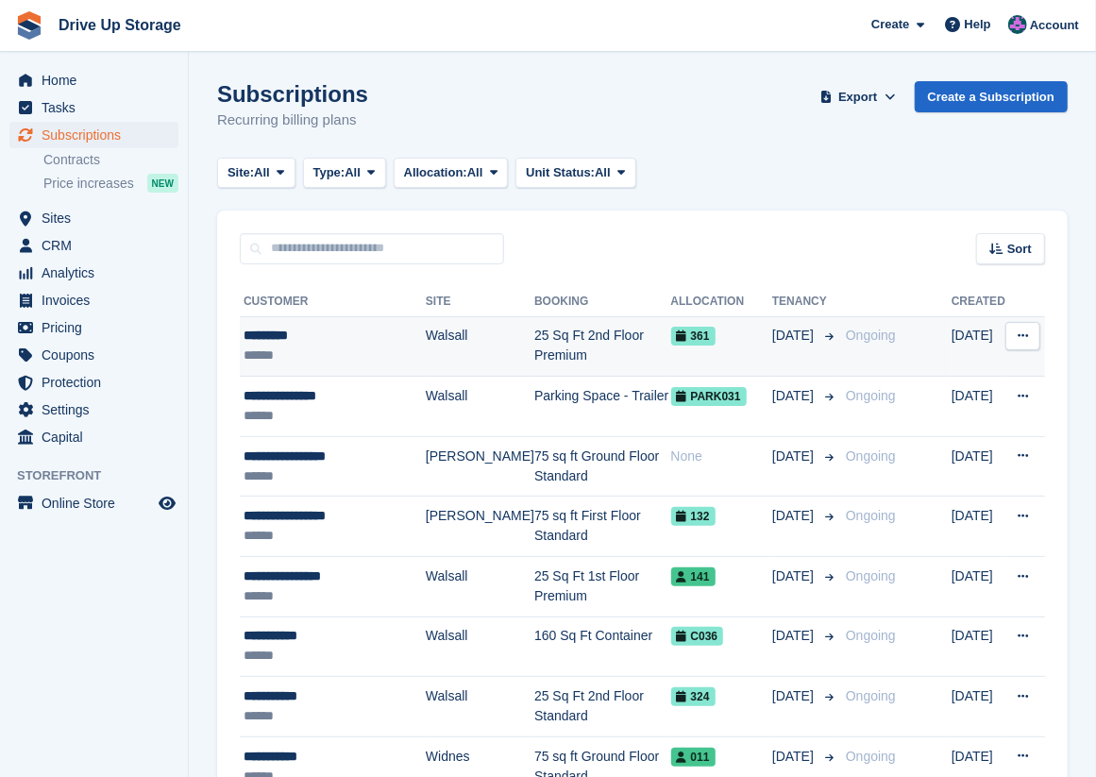
click at [333, 351] on div "******" at bounding box center [335, 356] width 182 height 20
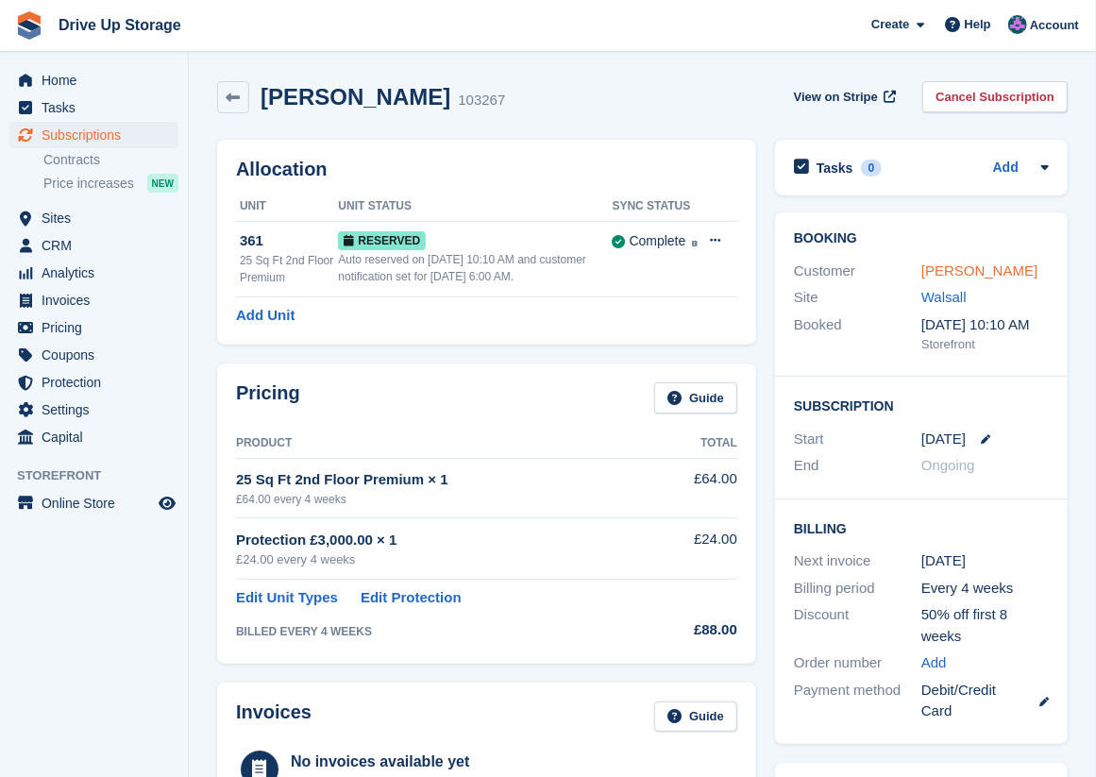
click at [957, 270] on link "[PERSON_NAME]" at bounding box center [980, 271] width 116 height 16
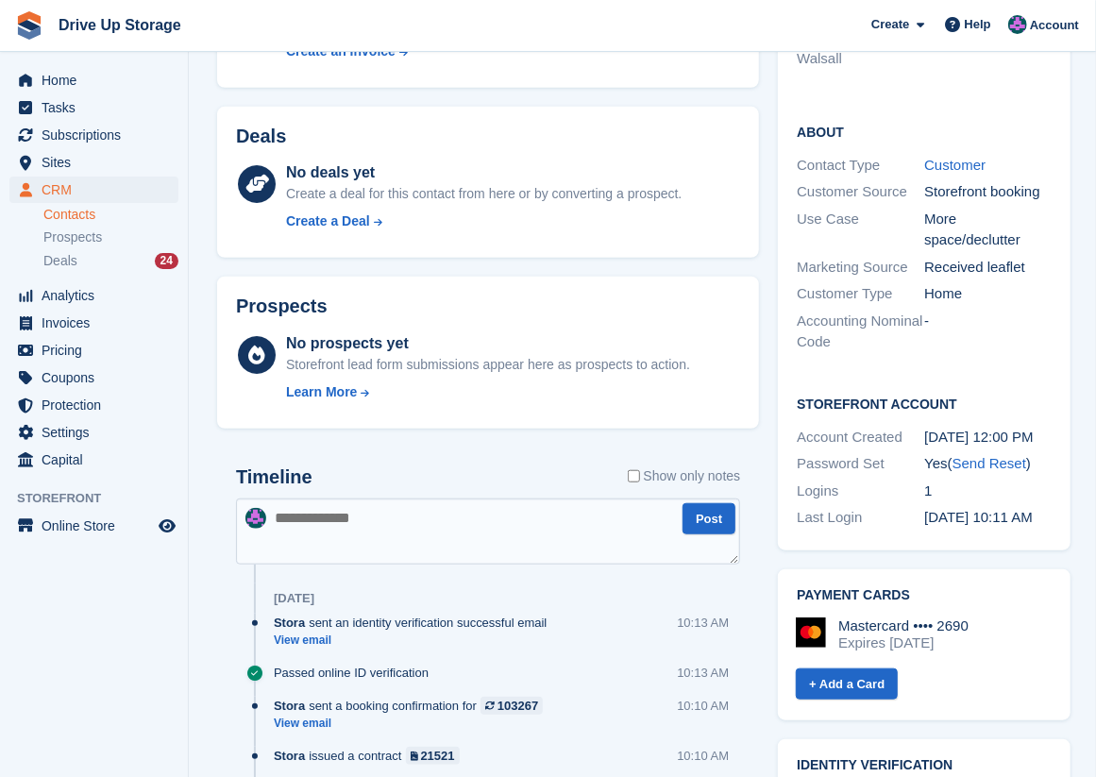
scroll to position [503, 0]
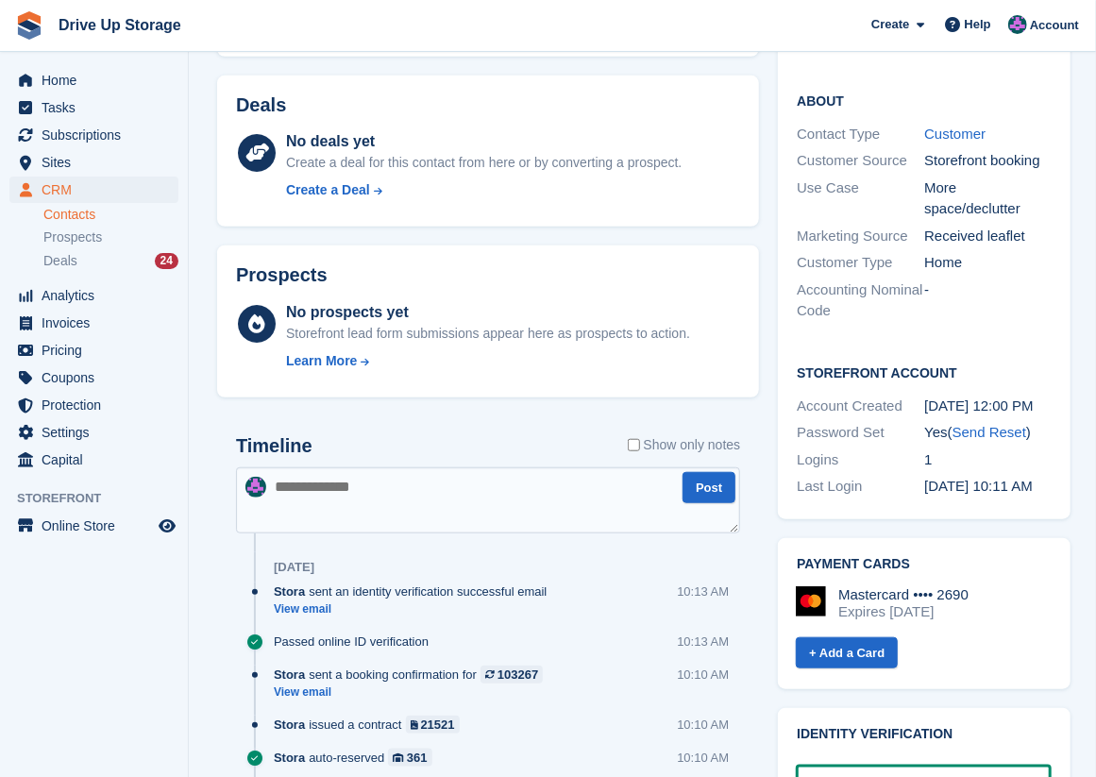
click at [319, 485] on textarea at bounding box center [488, 500] width 504 height 66
type textarea "**********"
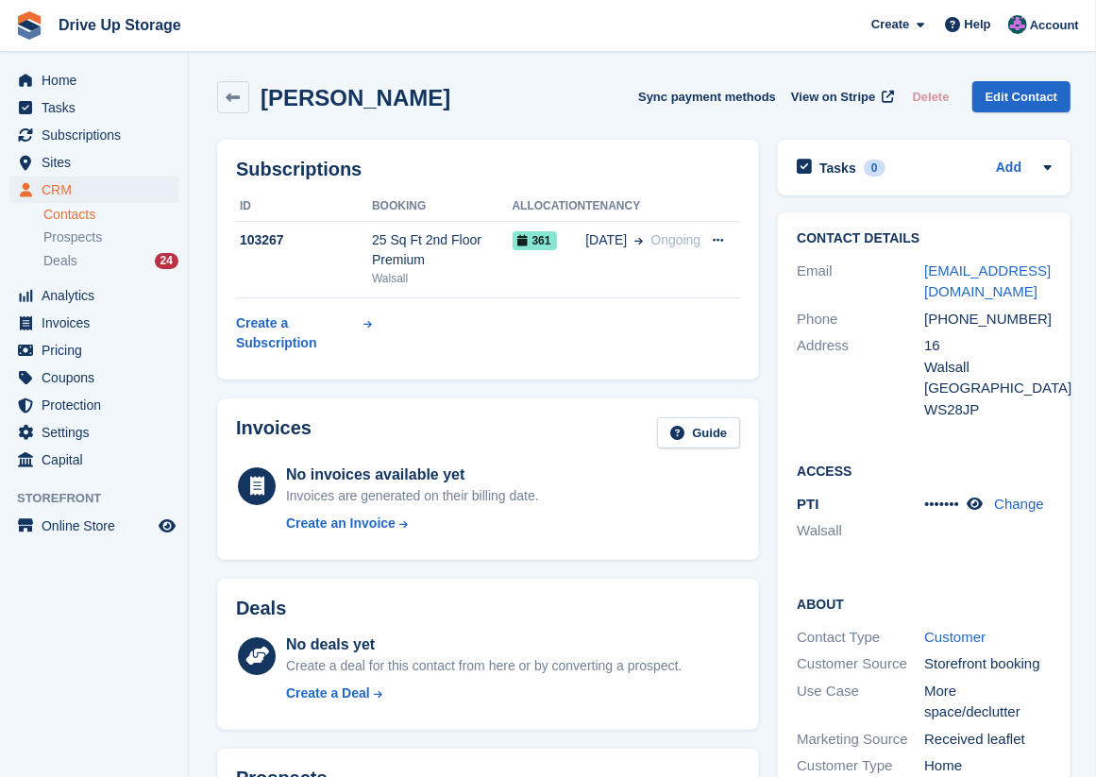
scroll to position [0, 0]
click at [234, 109] on link at bounding box center [233, 97] width 32 height 32
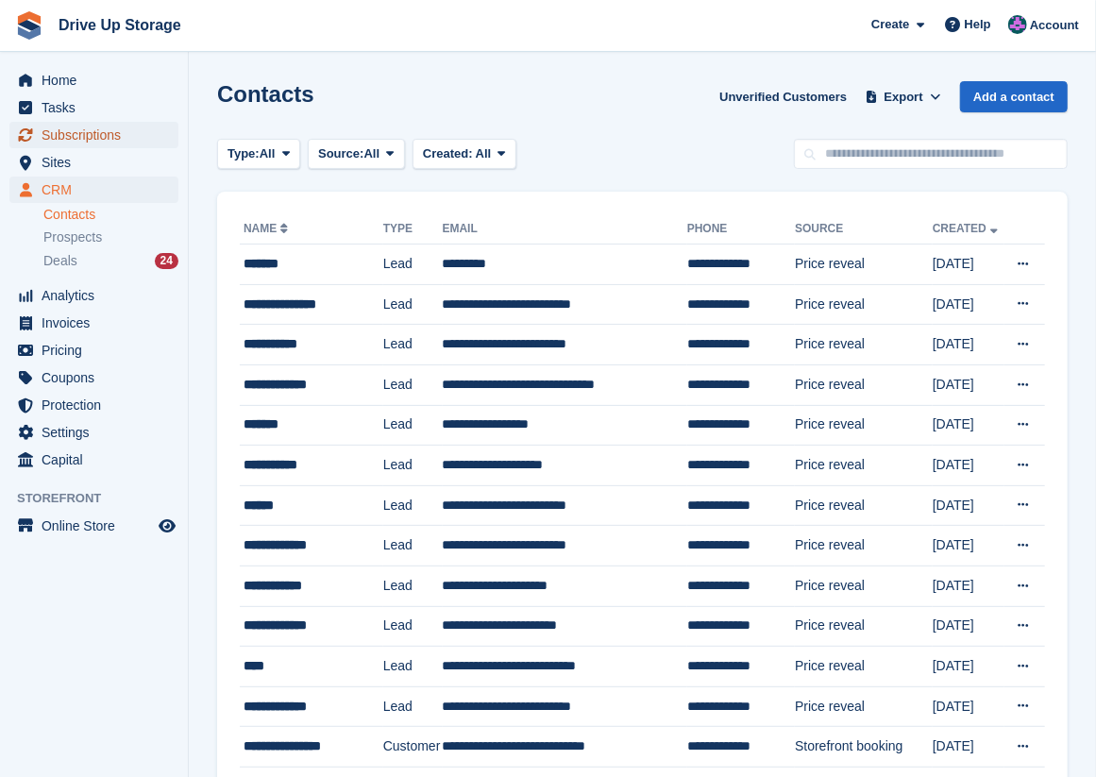
click at [93, 140] on span "Subscriptions" at bounding box center [98, 135] width 113 height 26
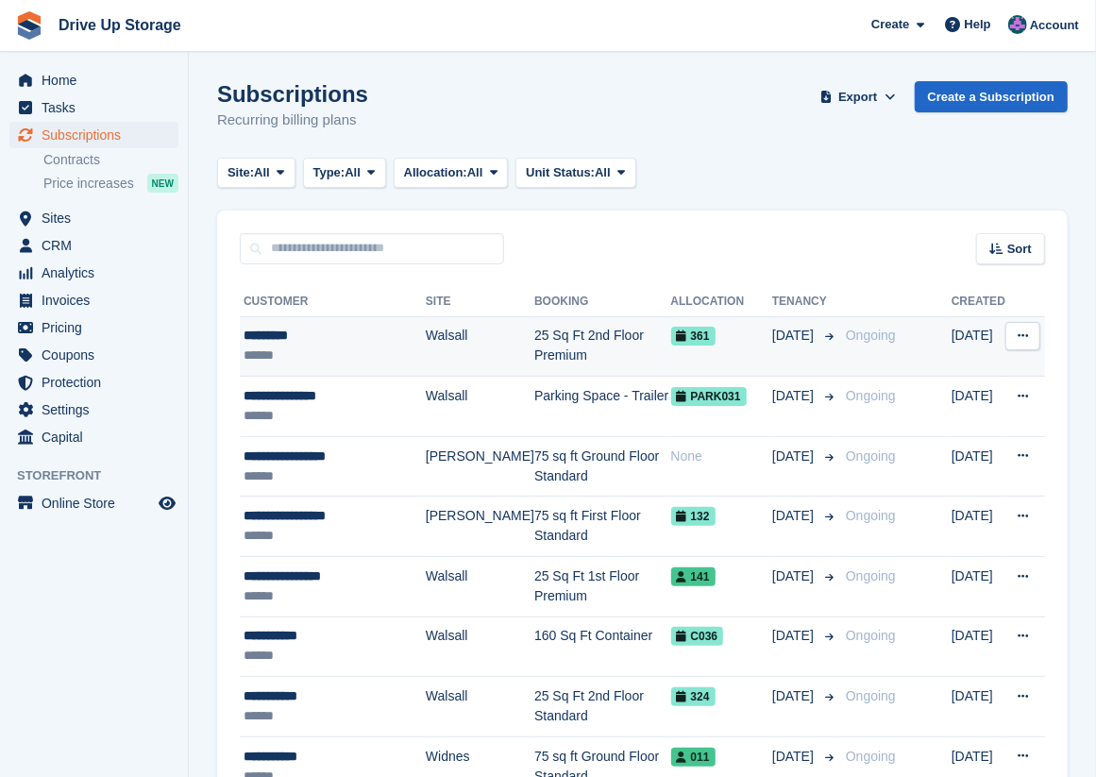
click at [383, 340] on div "*********" at bounding box center [335, 336] width 182 height 20
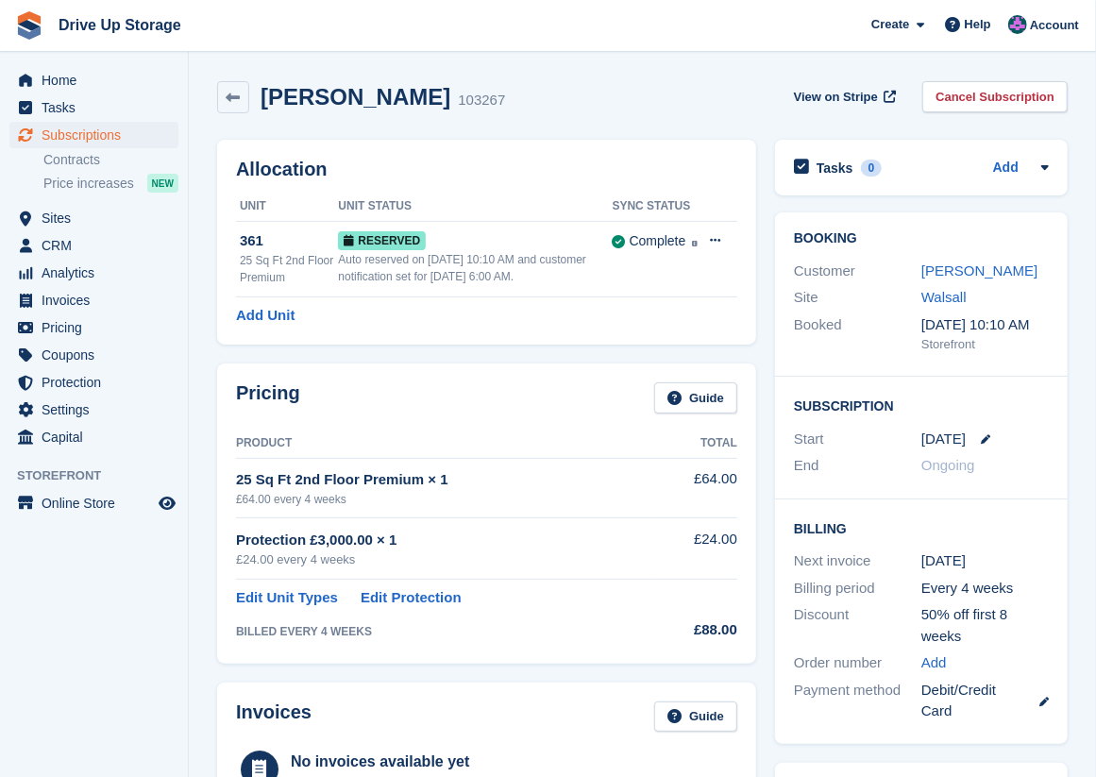
click at [170, 706] on aside "Home Tasks Subscriptions Subscriptions Subscriptions Contracts Price increases …" at bounding box center [94, 393] width 188 height 683
click at [240, 106] on link at bounding box center [233, 97] width 32 height 32
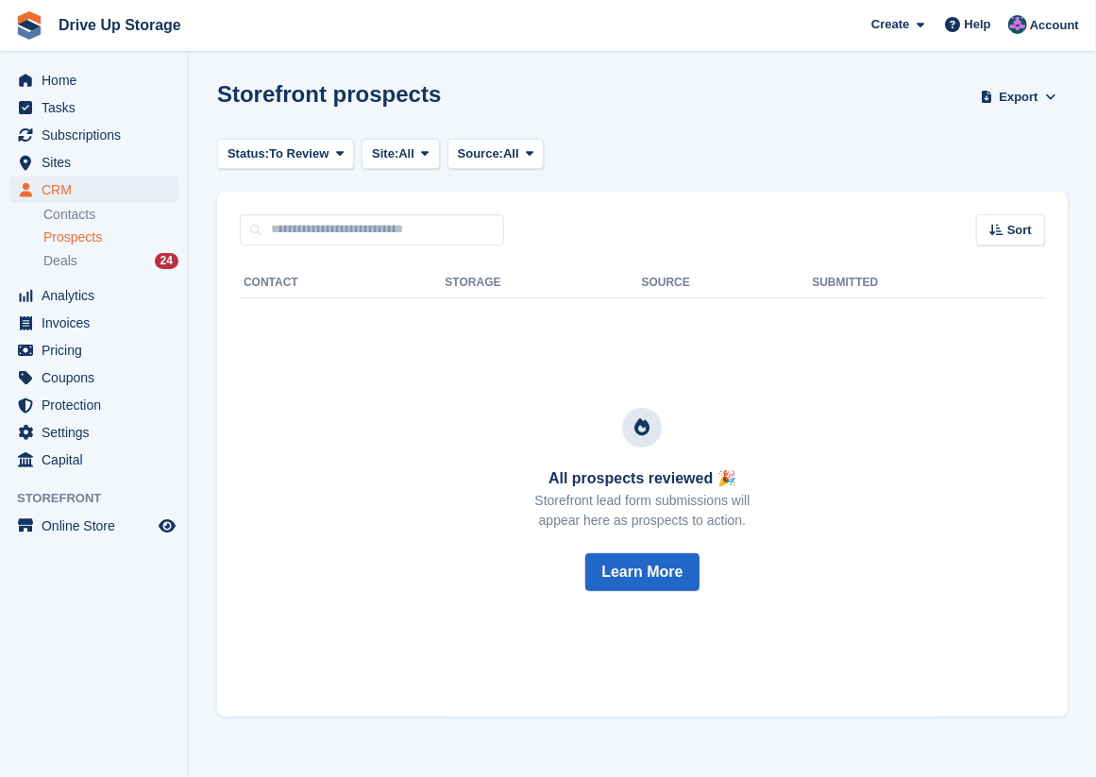
click at [89, 245] on span "Prospects" at bounding box center [72, 238] width 59 height 18
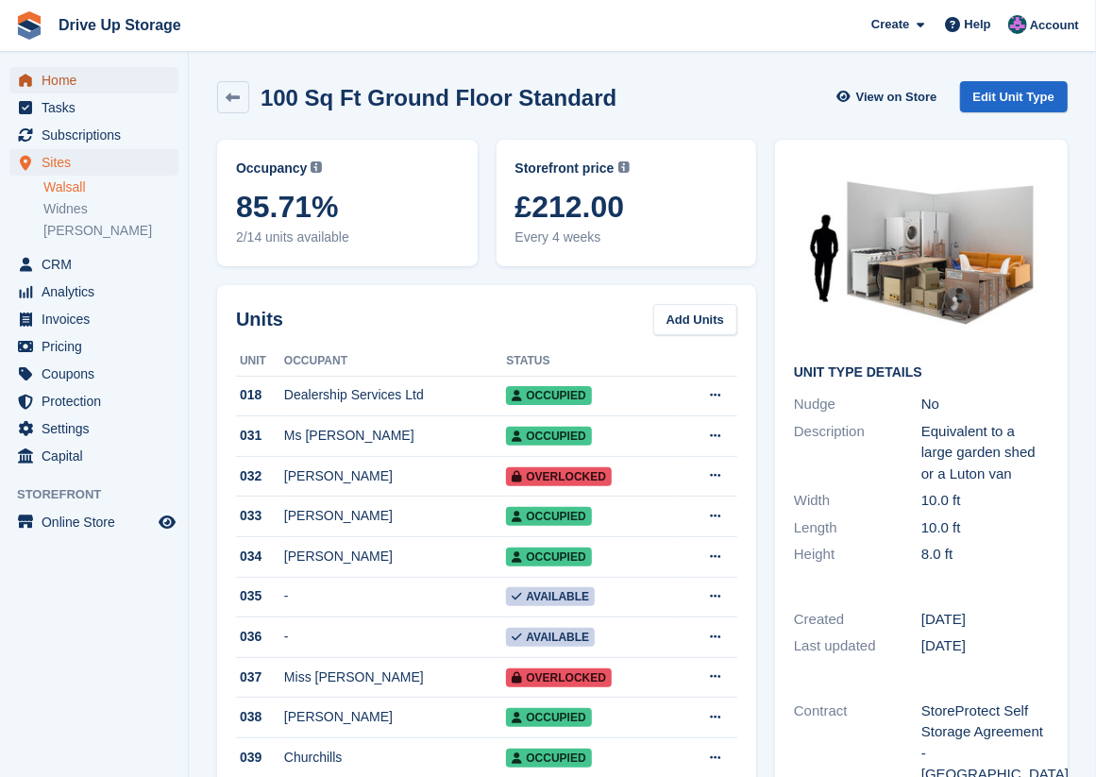
click at [90, 83] on span "Home" at bounding box center [98, 80] width 113 height 26
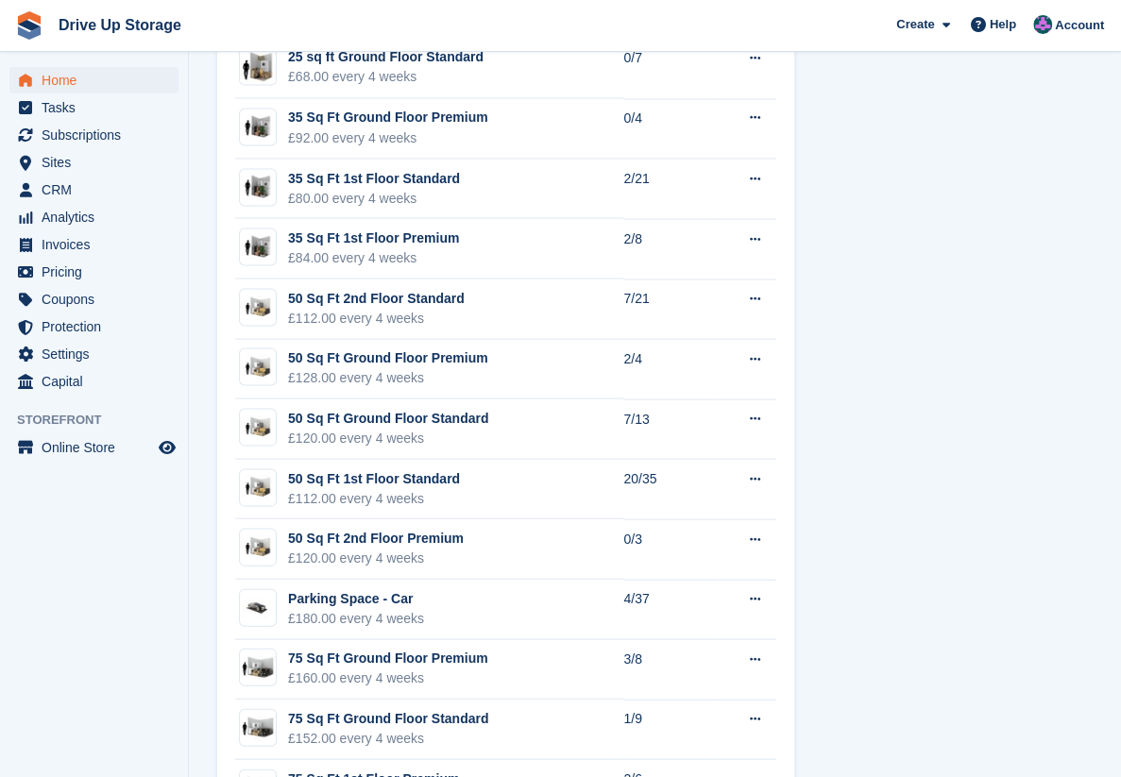
scroll to position [1573, 0]
